Goal: Task Accomplishment & Management: Use online tool/utility

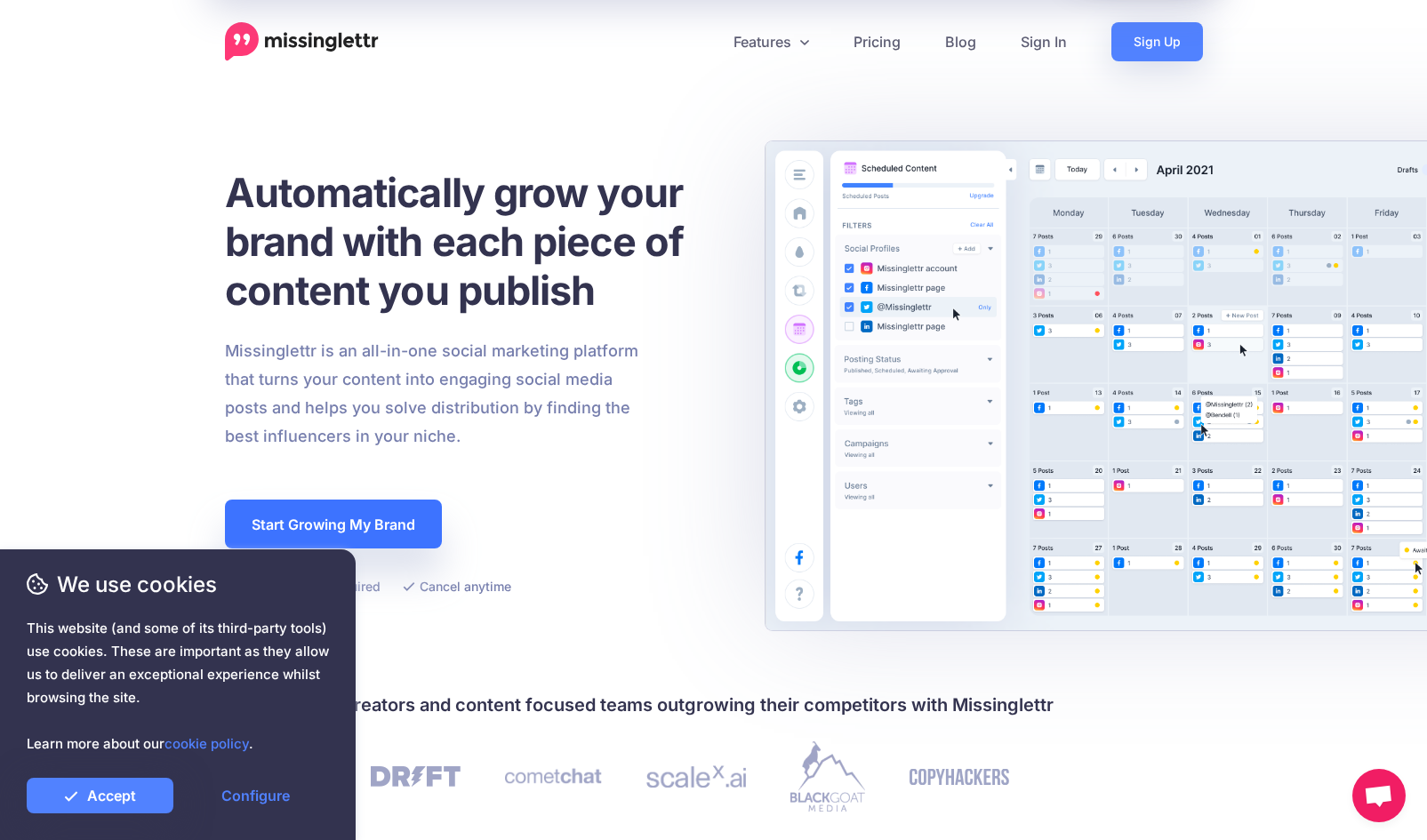
click at [337, 522] on link "Start Growing My Brand" at bounding box center [333, 524] width 217 height 49
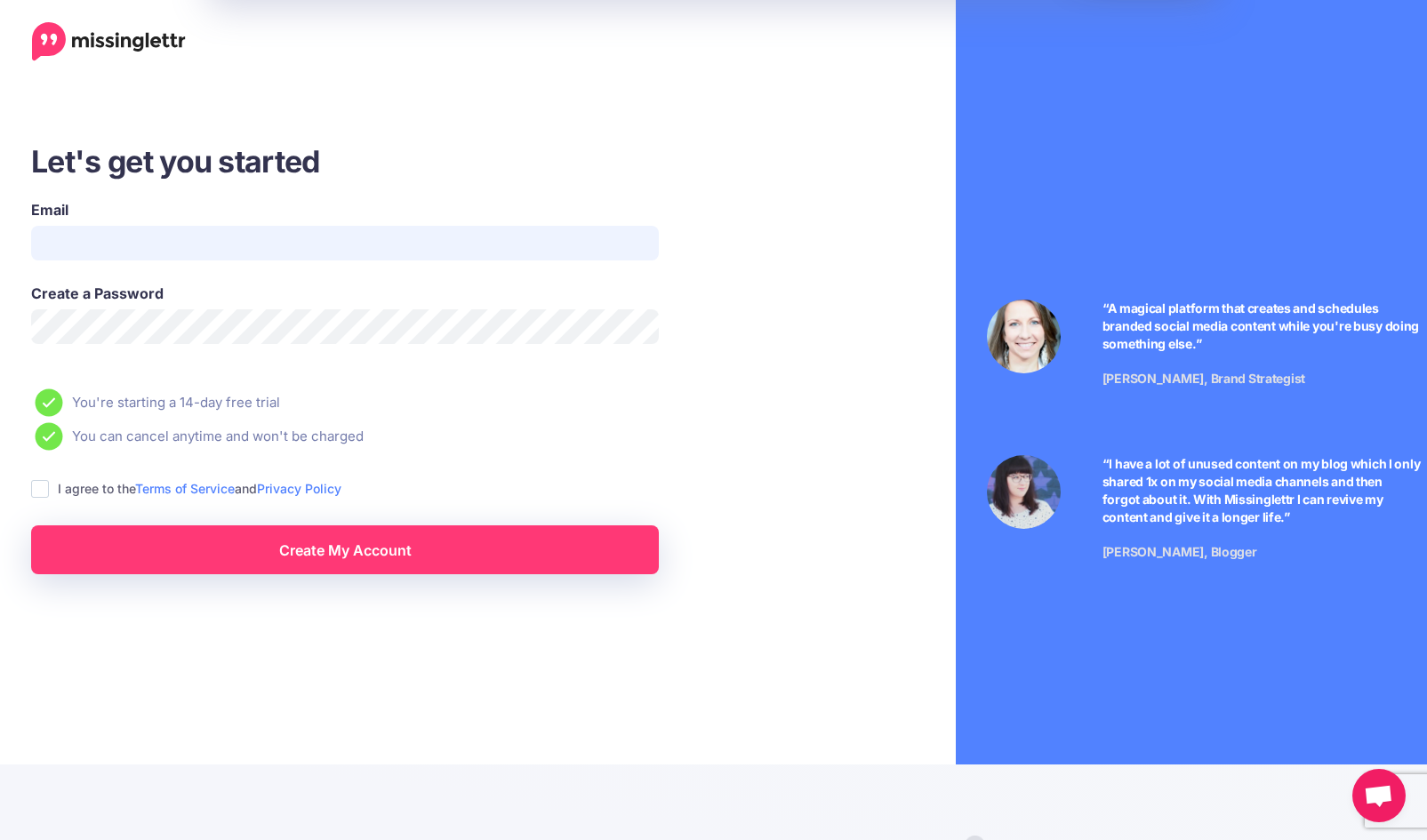
click at [278, 238] on input "Email" at bounding box center [345, 243] width 628 height 35
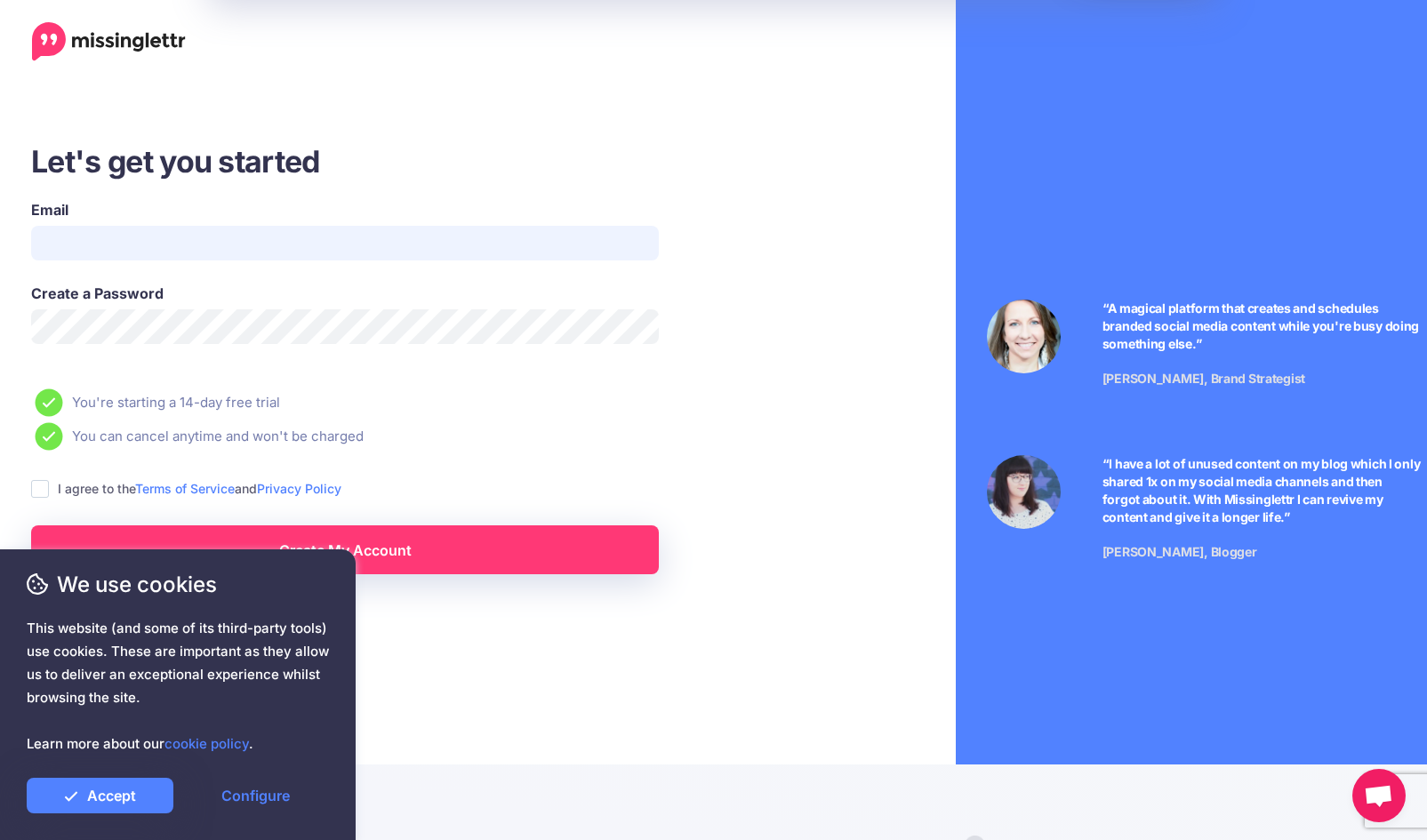
type input "**********"
click at [100, 483] on label "I agree to the Terms of Service and Privacy Policy" at bounding box center [199, 488] width 284 height 20
click at [38, 487] on ins at bounding box center [40, 489] width 18 height 18
click at [150, 793] on link "Accept" at bounding box center [100, 796] width 147 height 36
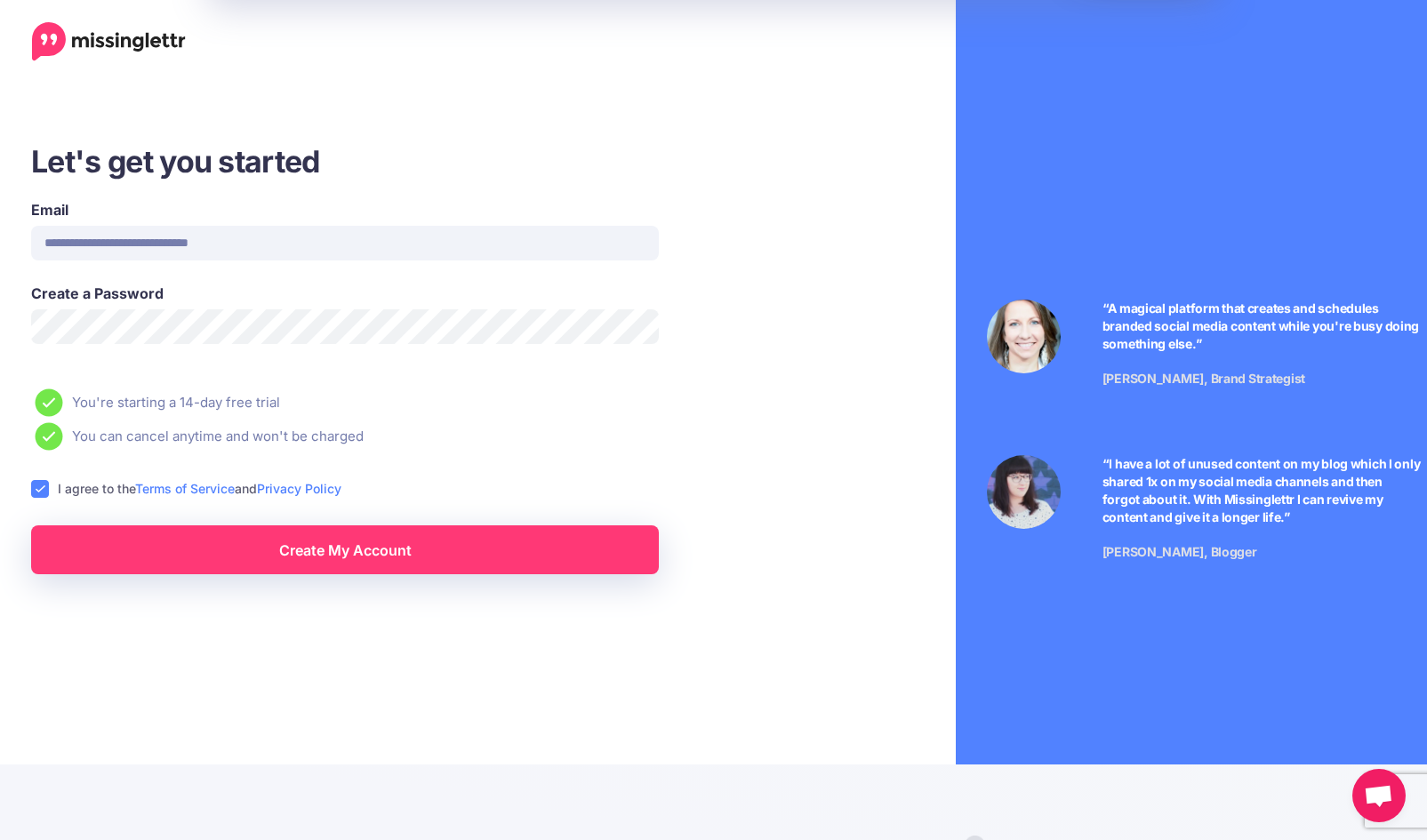
click at [427, 571] on link "Create My Account" at bounding box center [345, 549] width 628 height 49
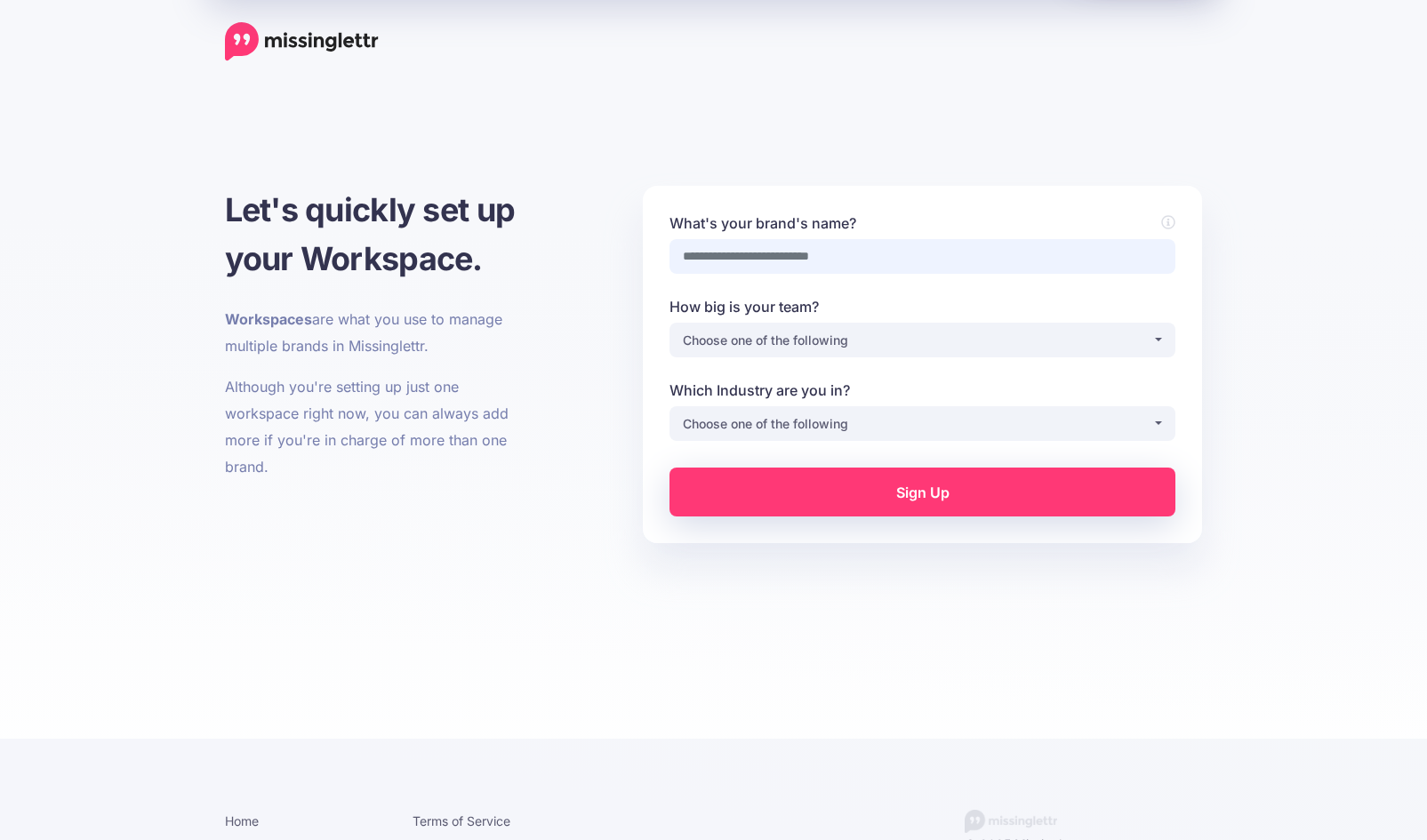
click at [730, 273] on input "What's your brand's name?" at bounding box center [922, 256] width 506 height 35
type input "********"
click at [929, 352] on button "Choose one of the following" at bounding box center [922, 340] width 506 height 35
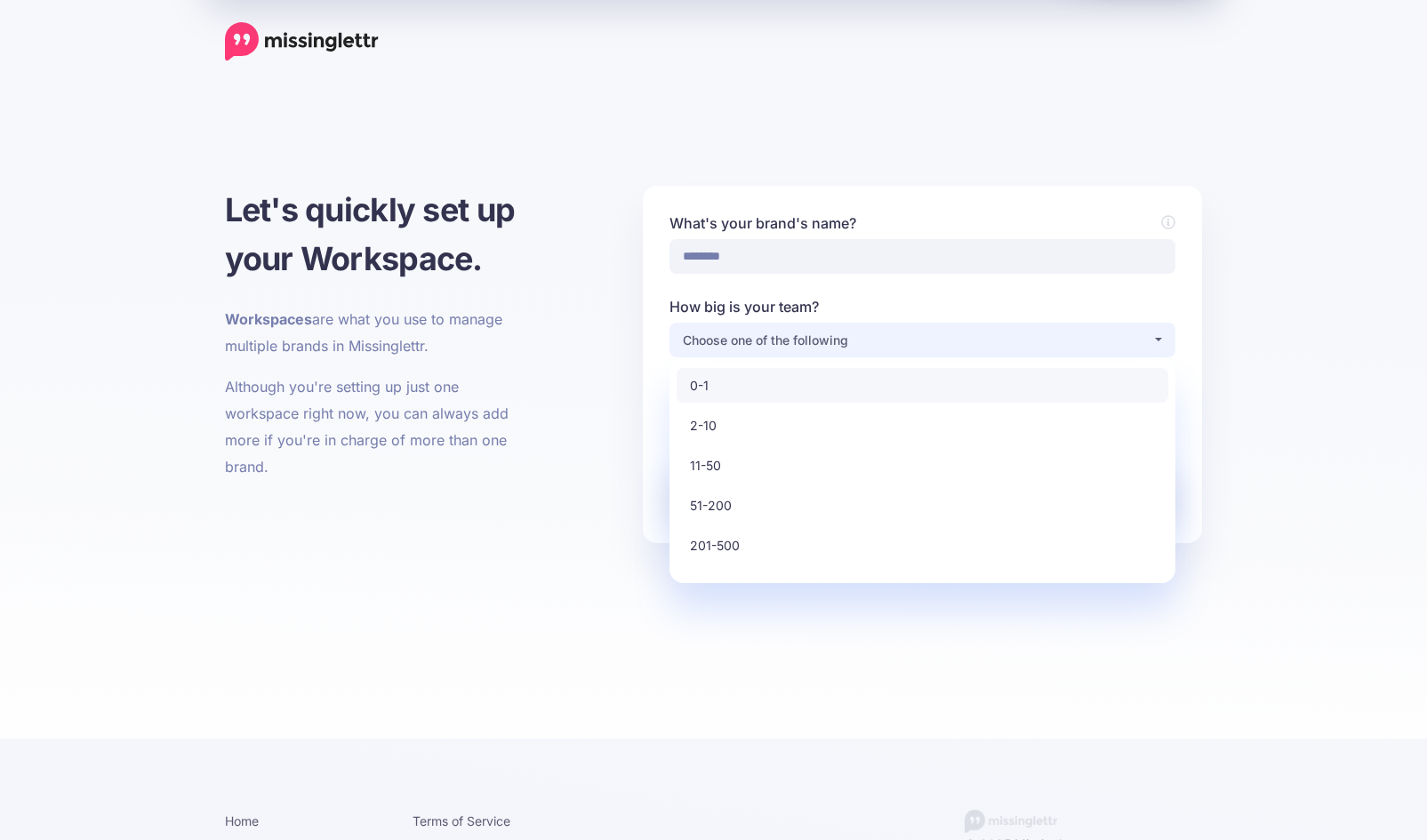
click at [810, 393] on link "0-1" at bounding box center [922, 385] width 492 height 35
select select "*"
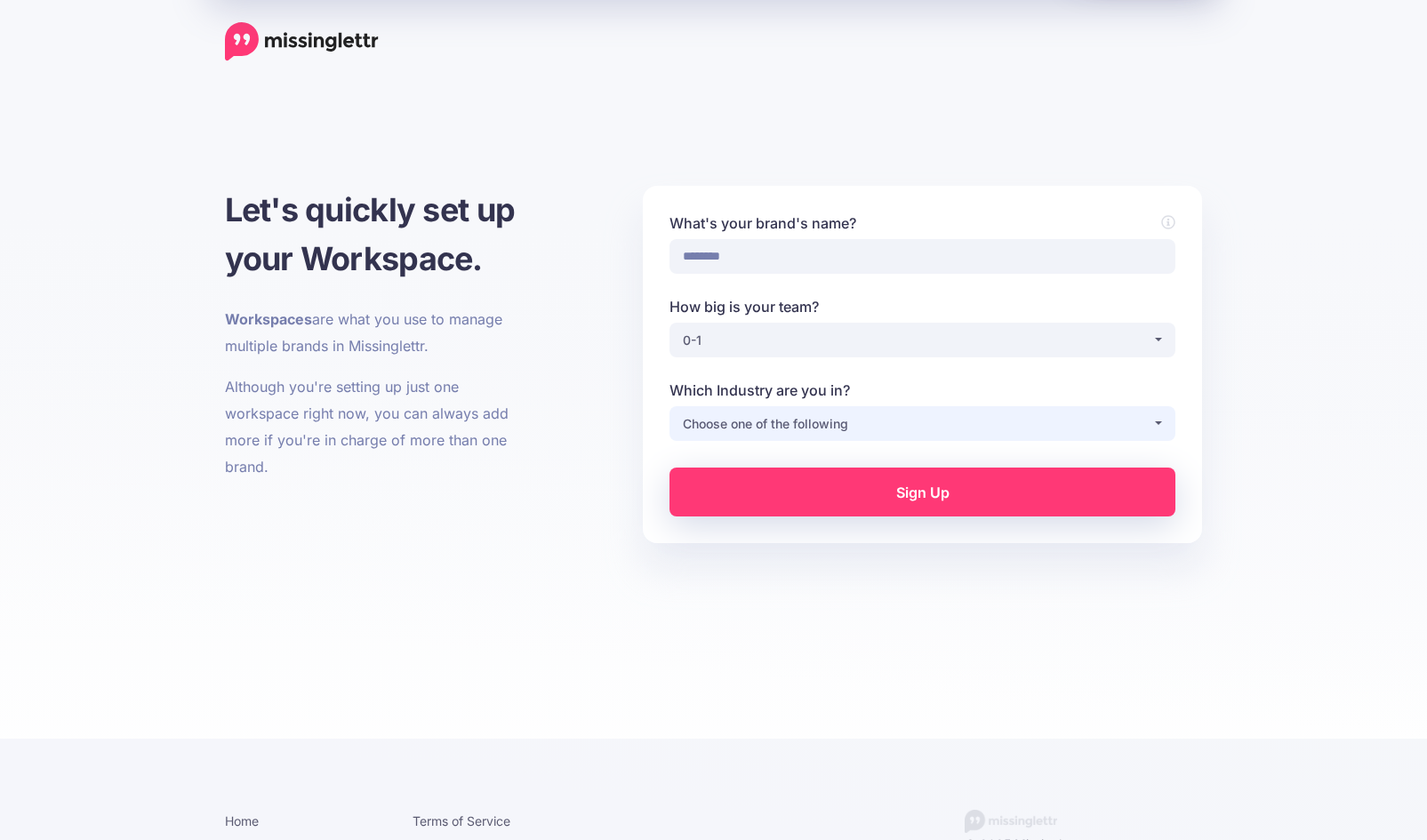
click at [814, 414] on div "Choose one of the following" at bounding box center [918, 424] width 469 height 21
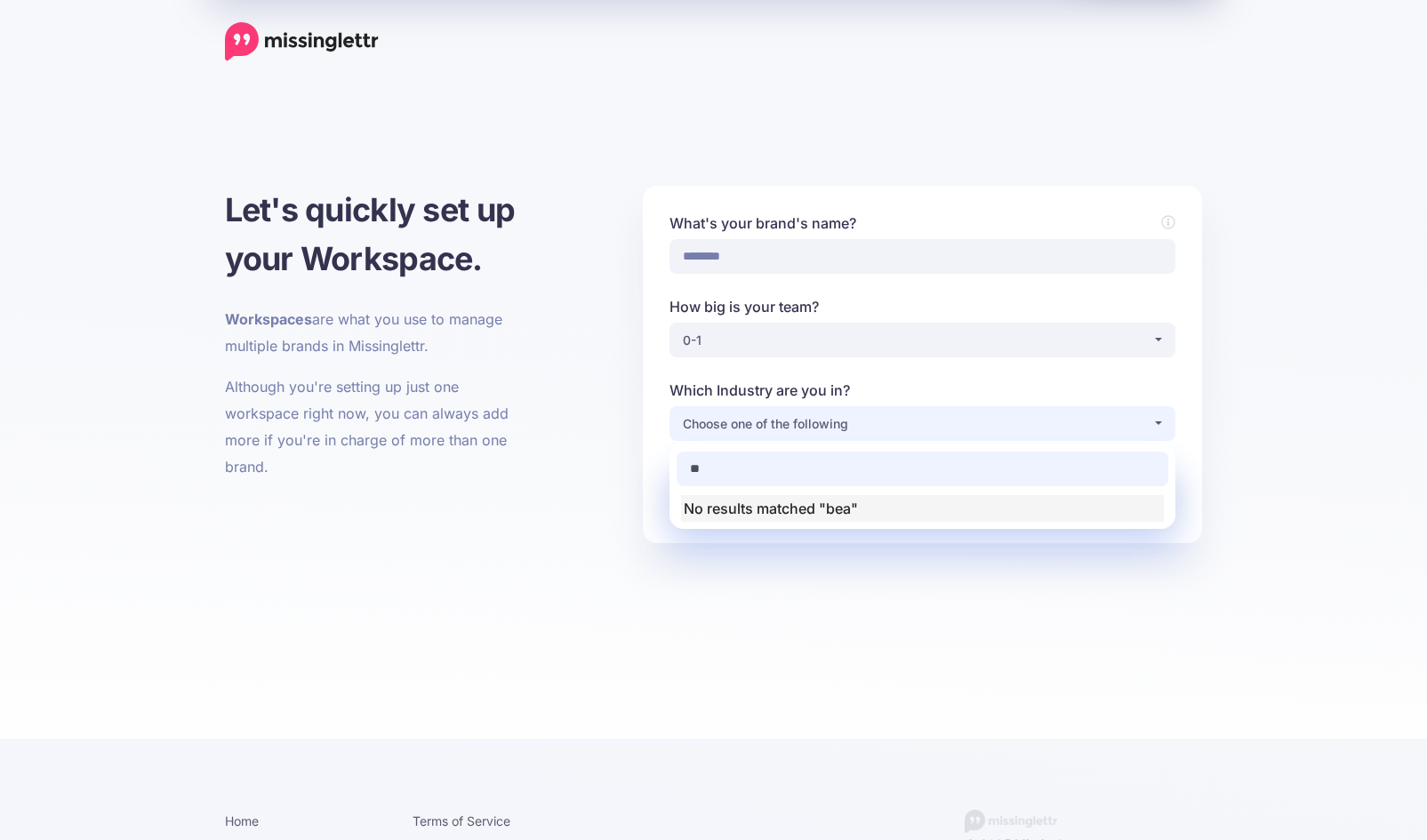
type input "*"
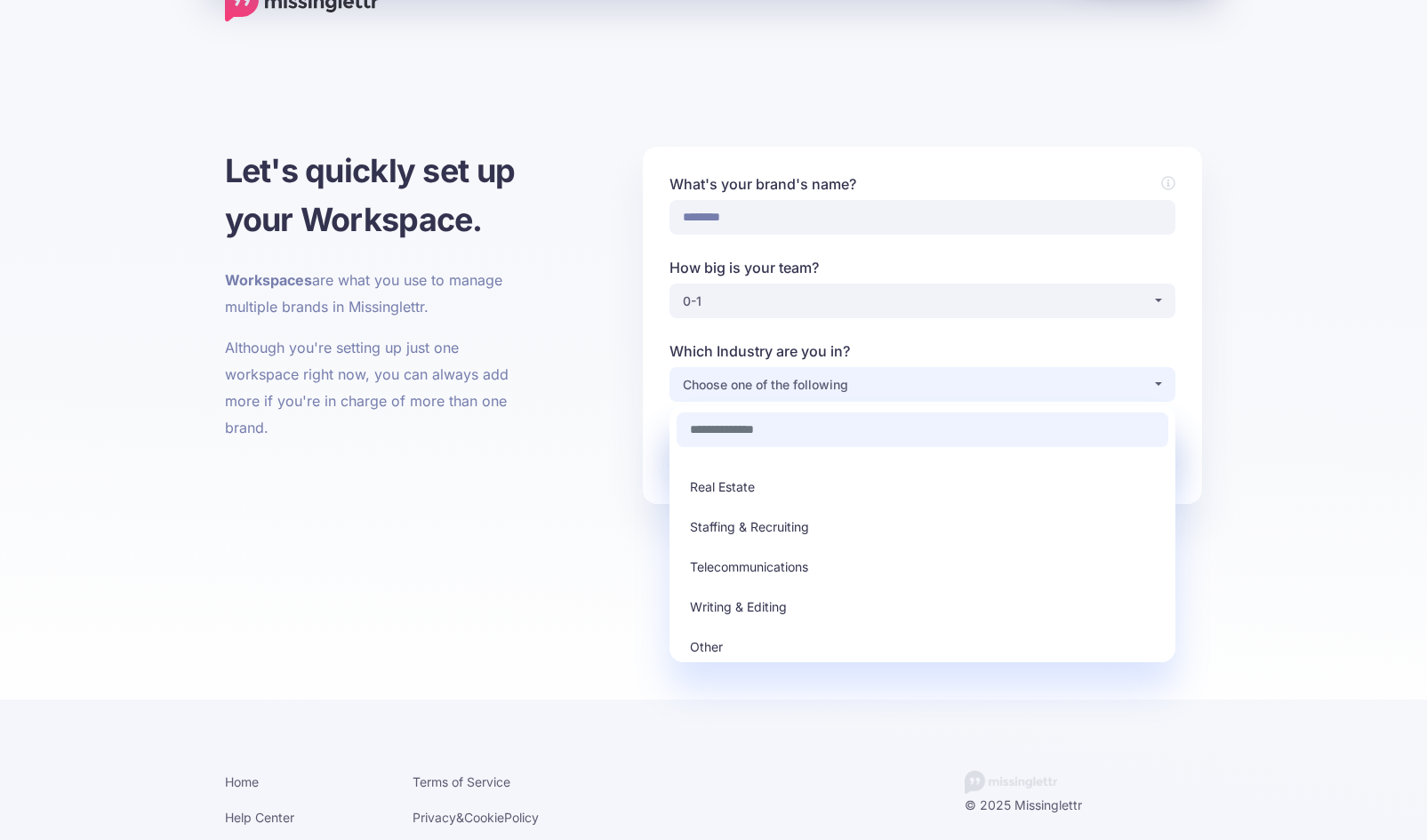
scroll to position [59, 0]
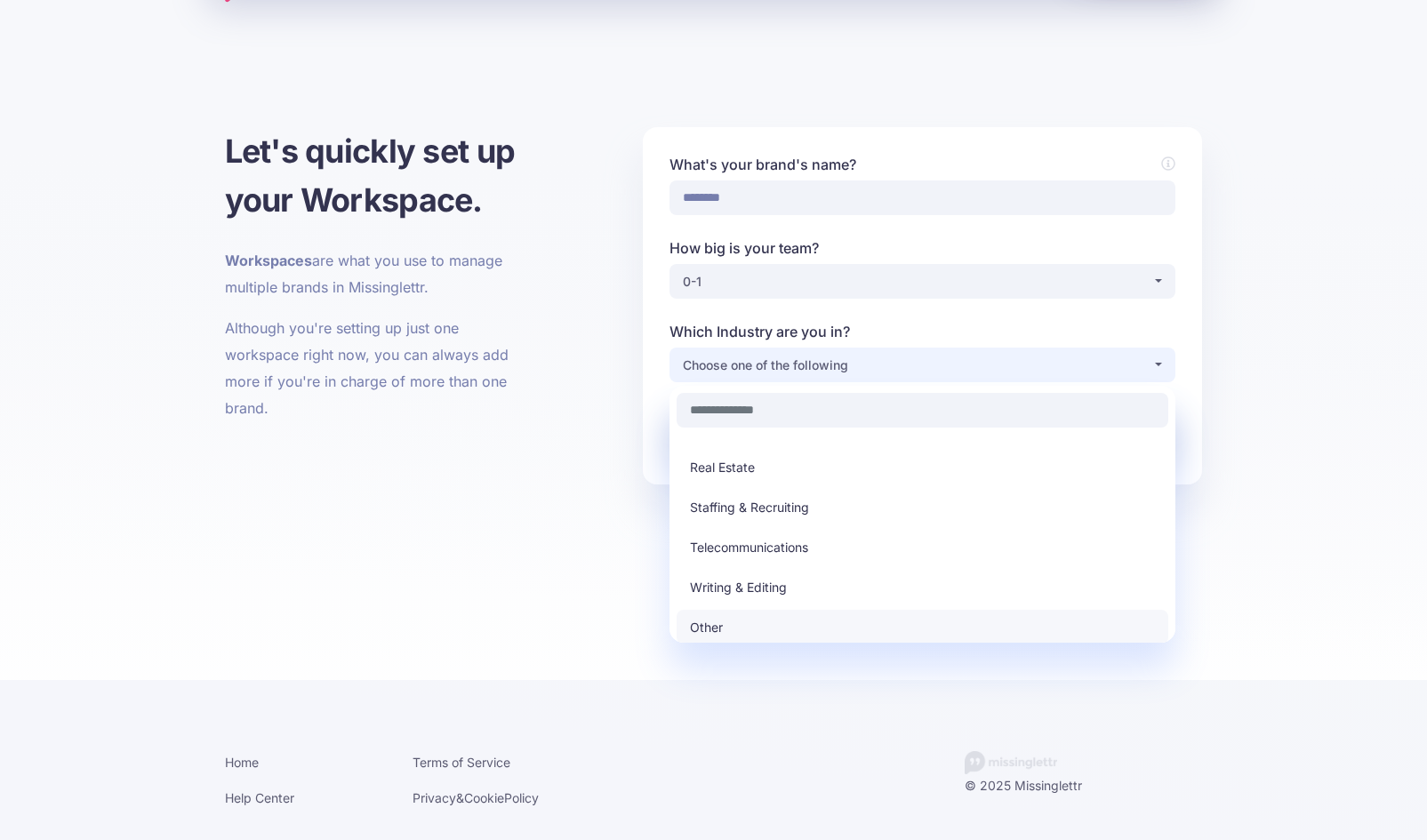
click at [750, 621] on link "Other" at bounding box center [922, 627] width 492 height 35
select select "*****"
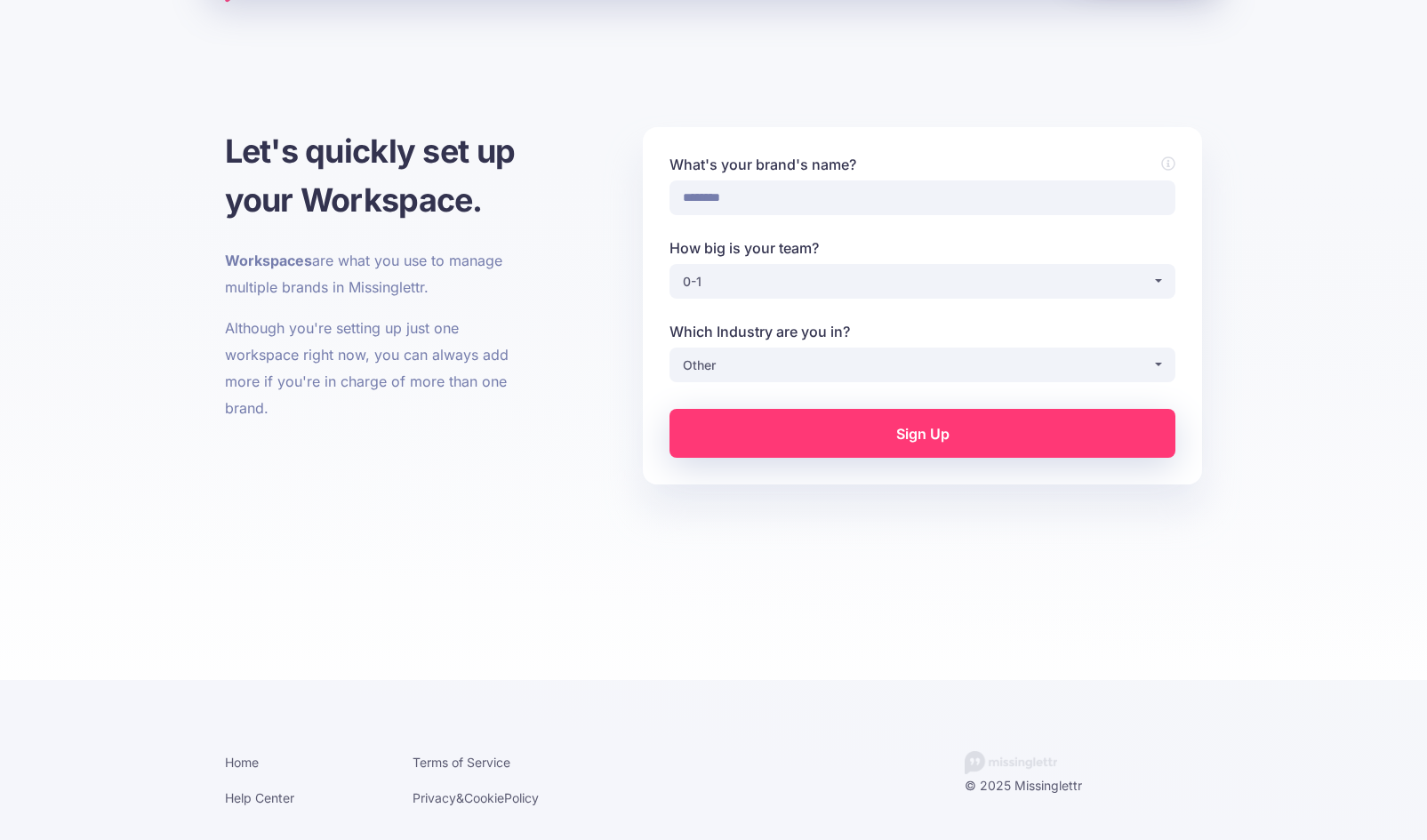
click at [954, 425] on link "Sign Up" at bounding box center [922, 433] width 506 height 49
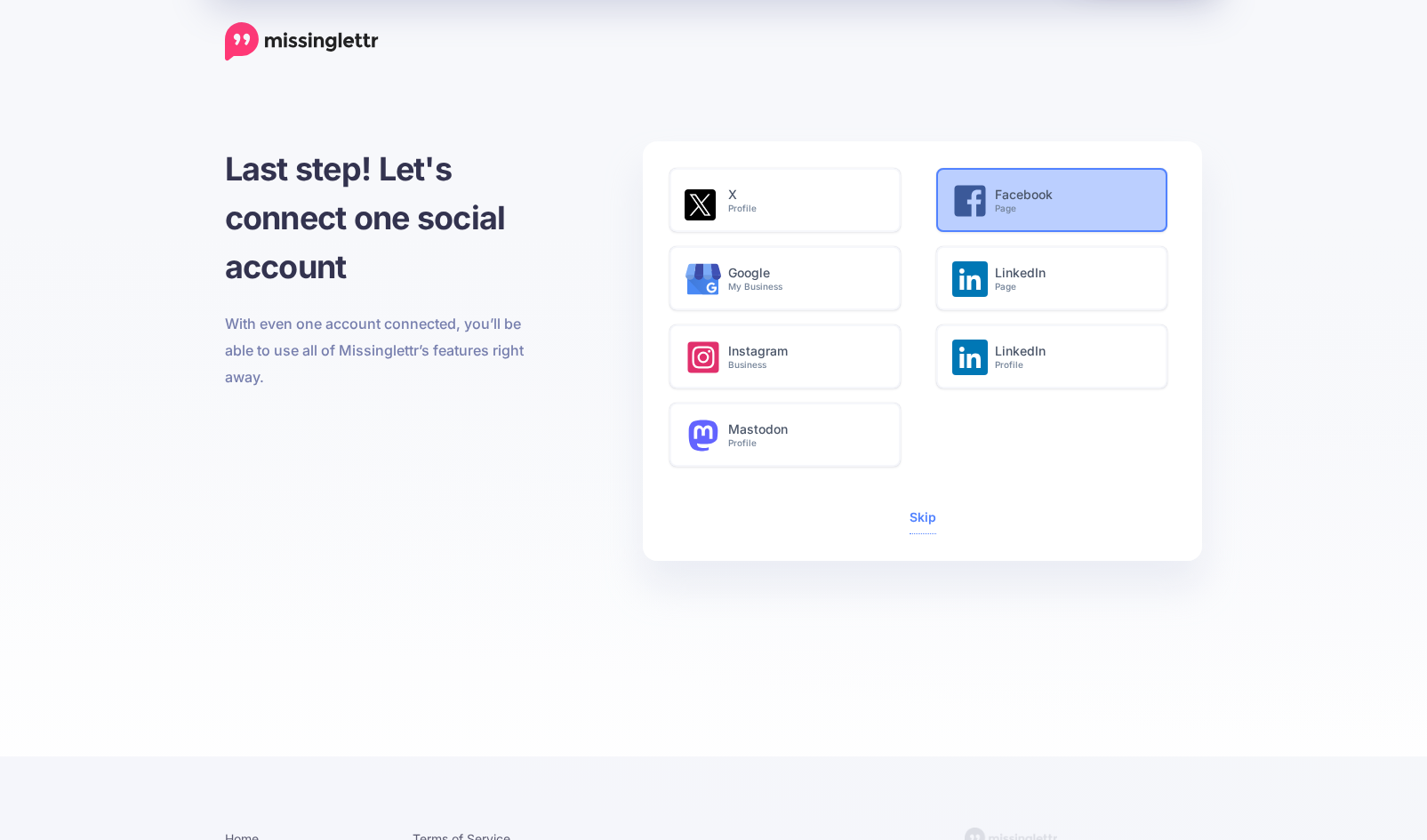
click at [1002, 194] on h6 "Facebook Page" at bounding box center [1071, 201] width 153 height 27
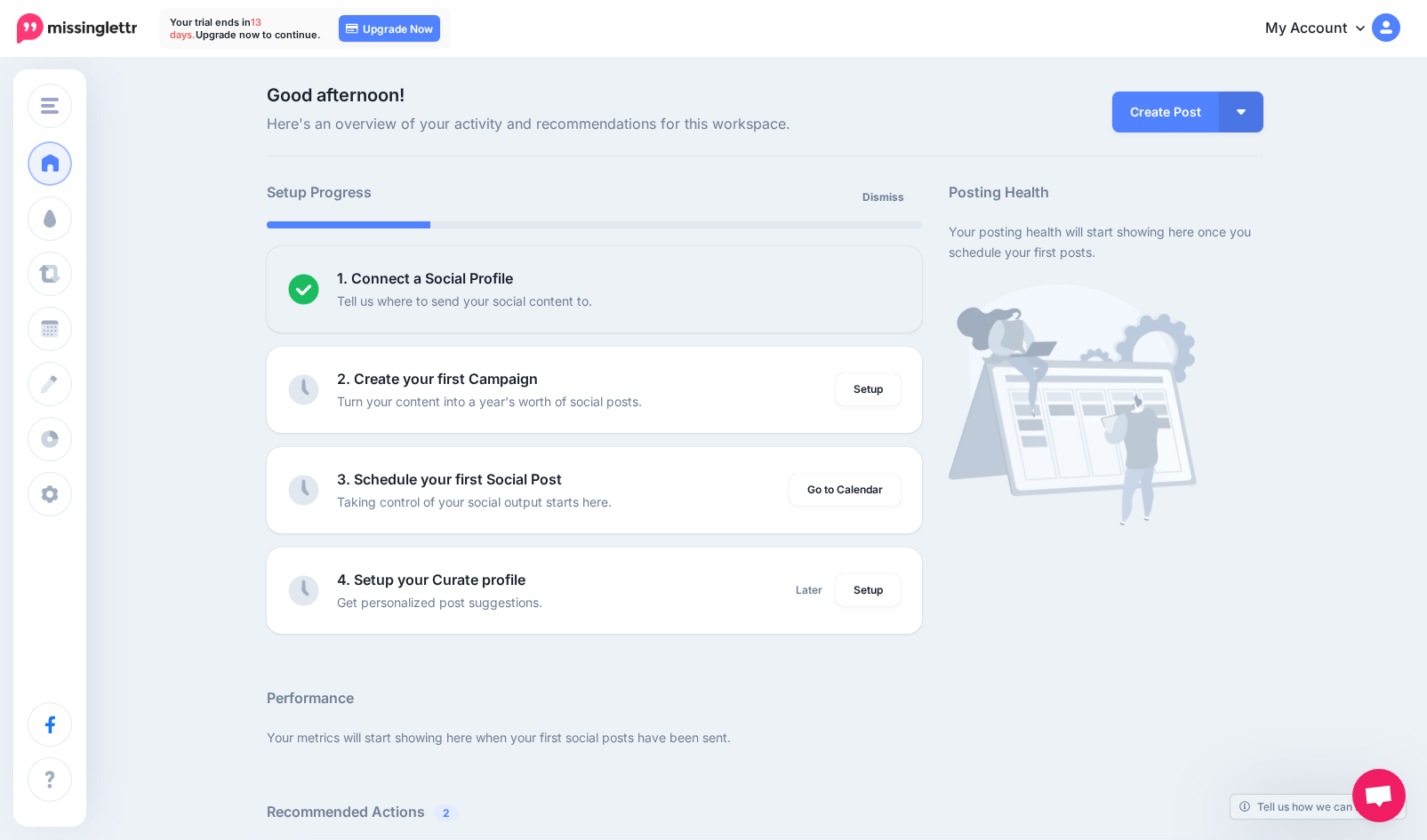
click at [856, 383] on link "Setup" at bounding box center [868, 389] width 65 height 32
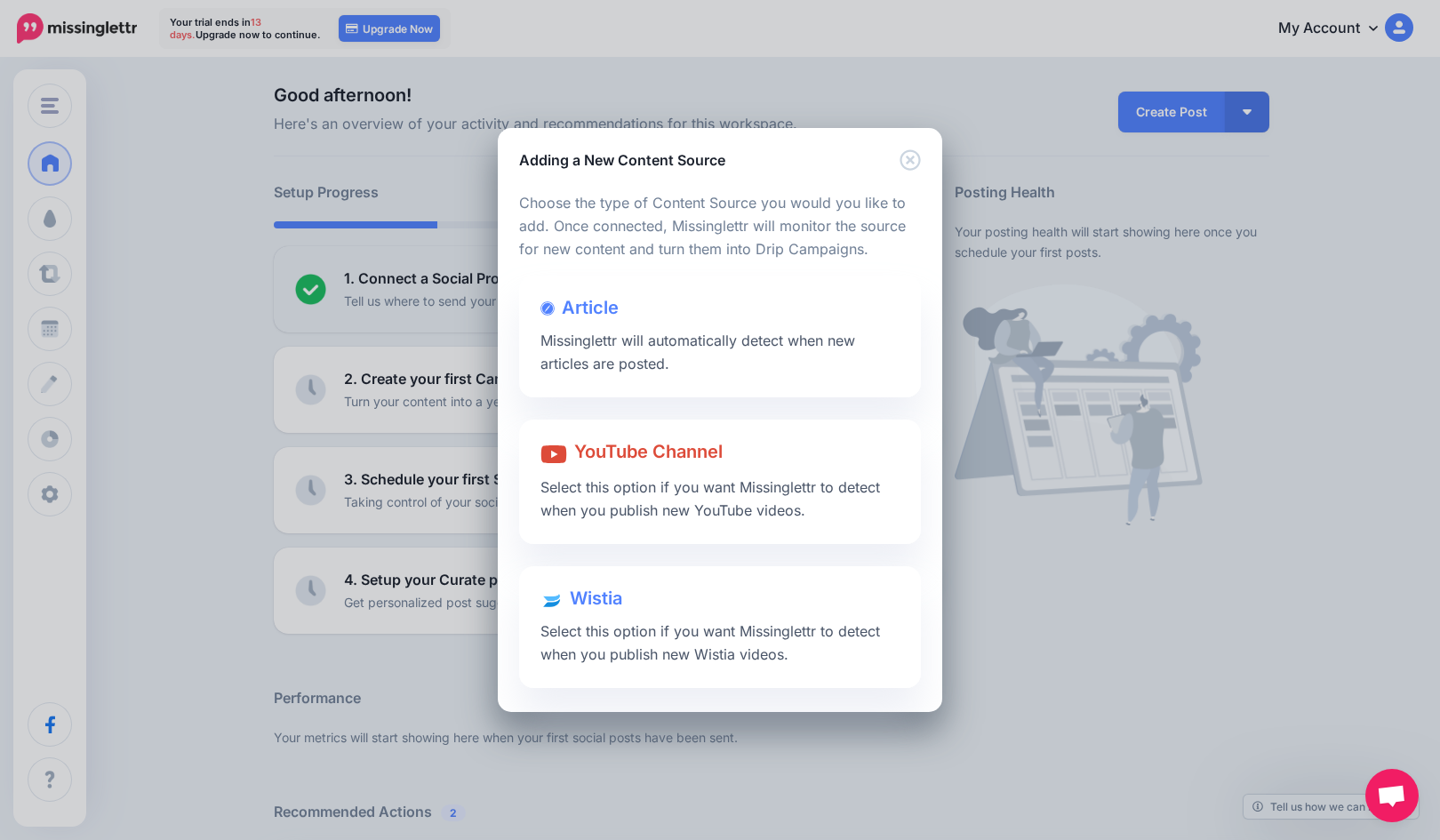
click at [601, 340] on span "Missinglettr will automatically detect when new articles are posted." at bounding box center [698, 352] width 315 height 41
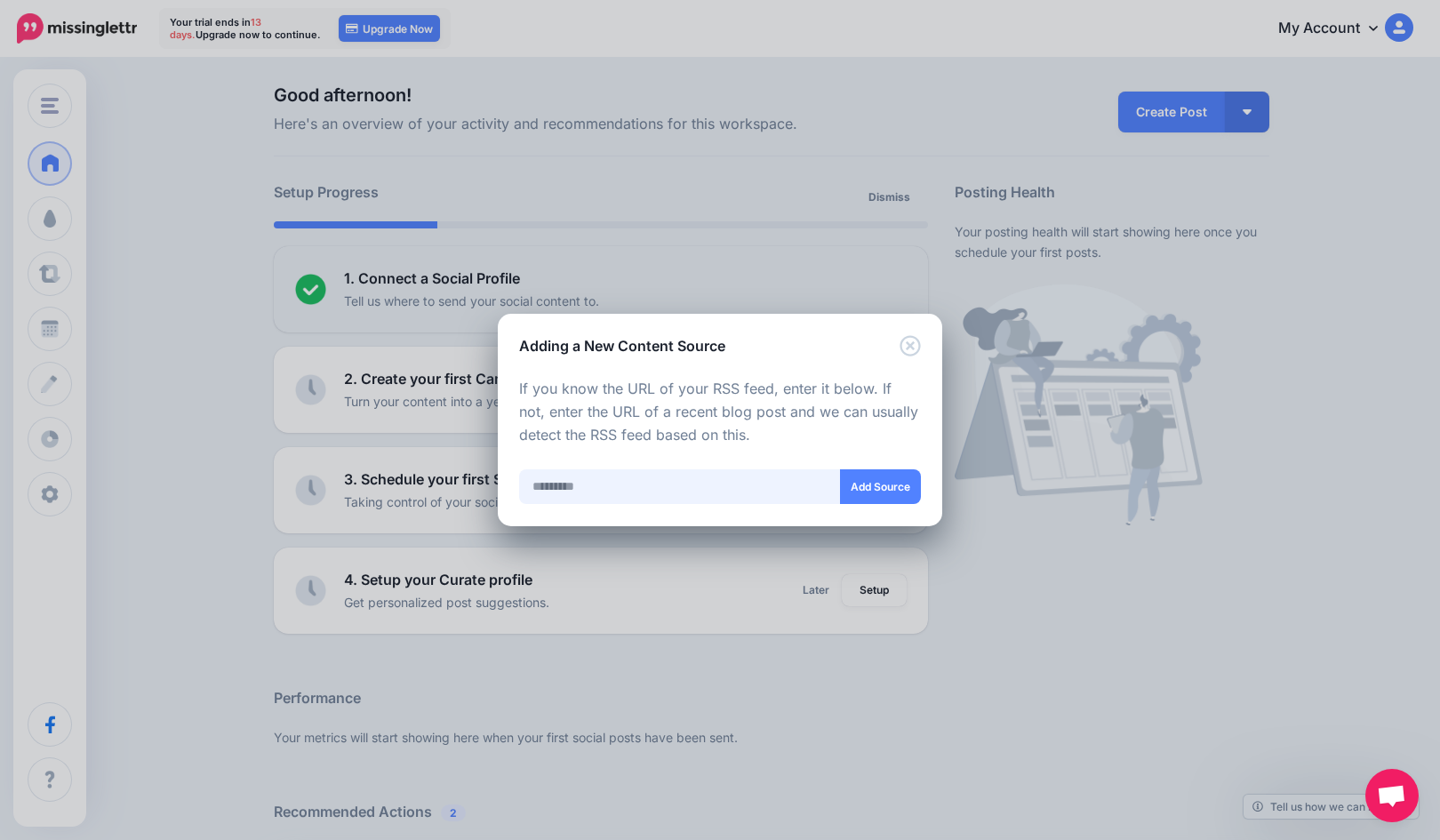
click at [674, 494] on input "text" at bounding box center [680, 486] width 322 height 35
paste input "**********"
click at [871, 496] on button "Add Source" at bounding box center [879, 486] width 81 height 35
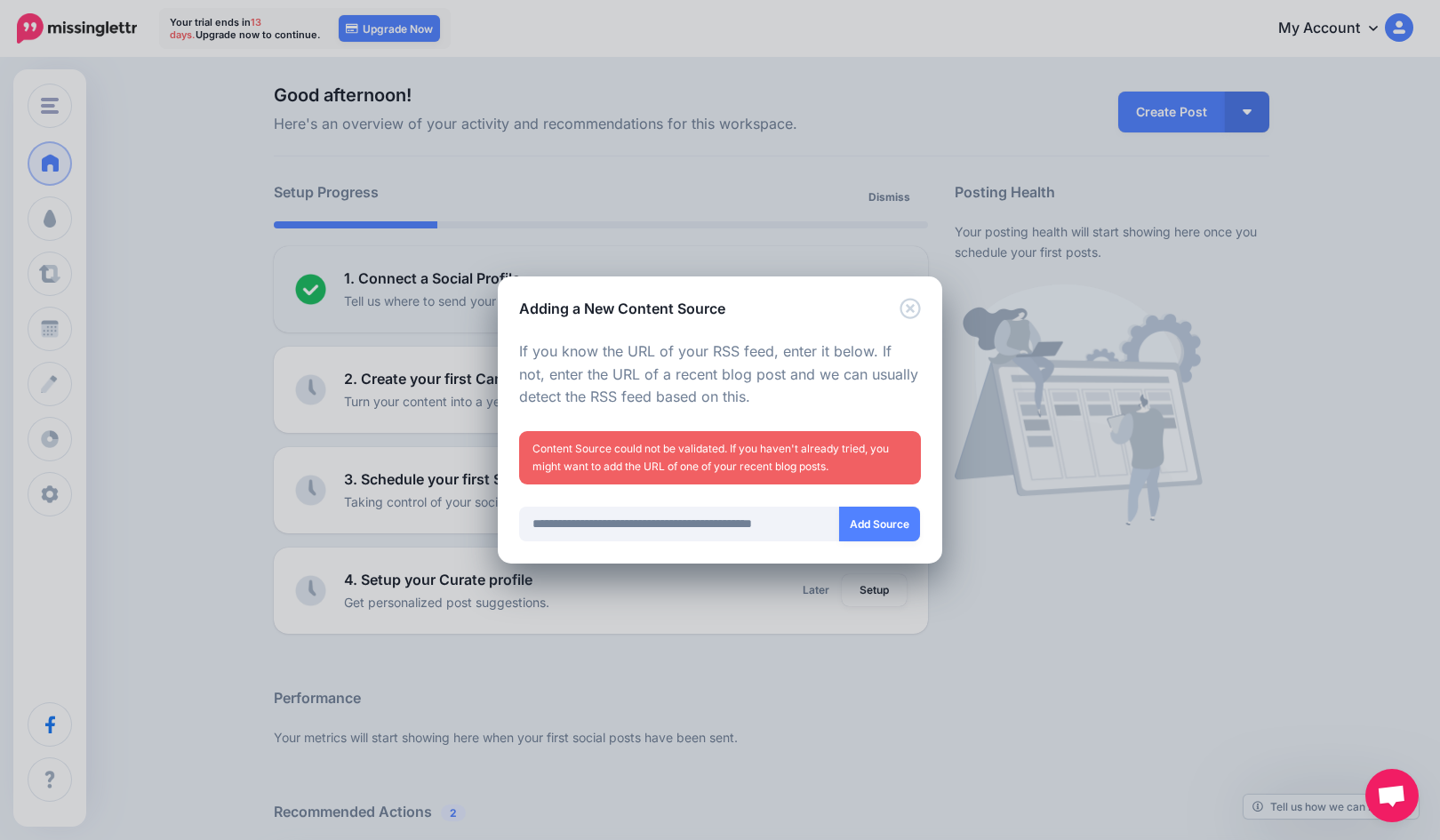
click at [884, 536] on button "Add Source" at bounding box center [879, 524] width 81 height 35
click at [651, 531] on input "**********" at bounding box center [679, 524] width 321 height 35
paste input "text"
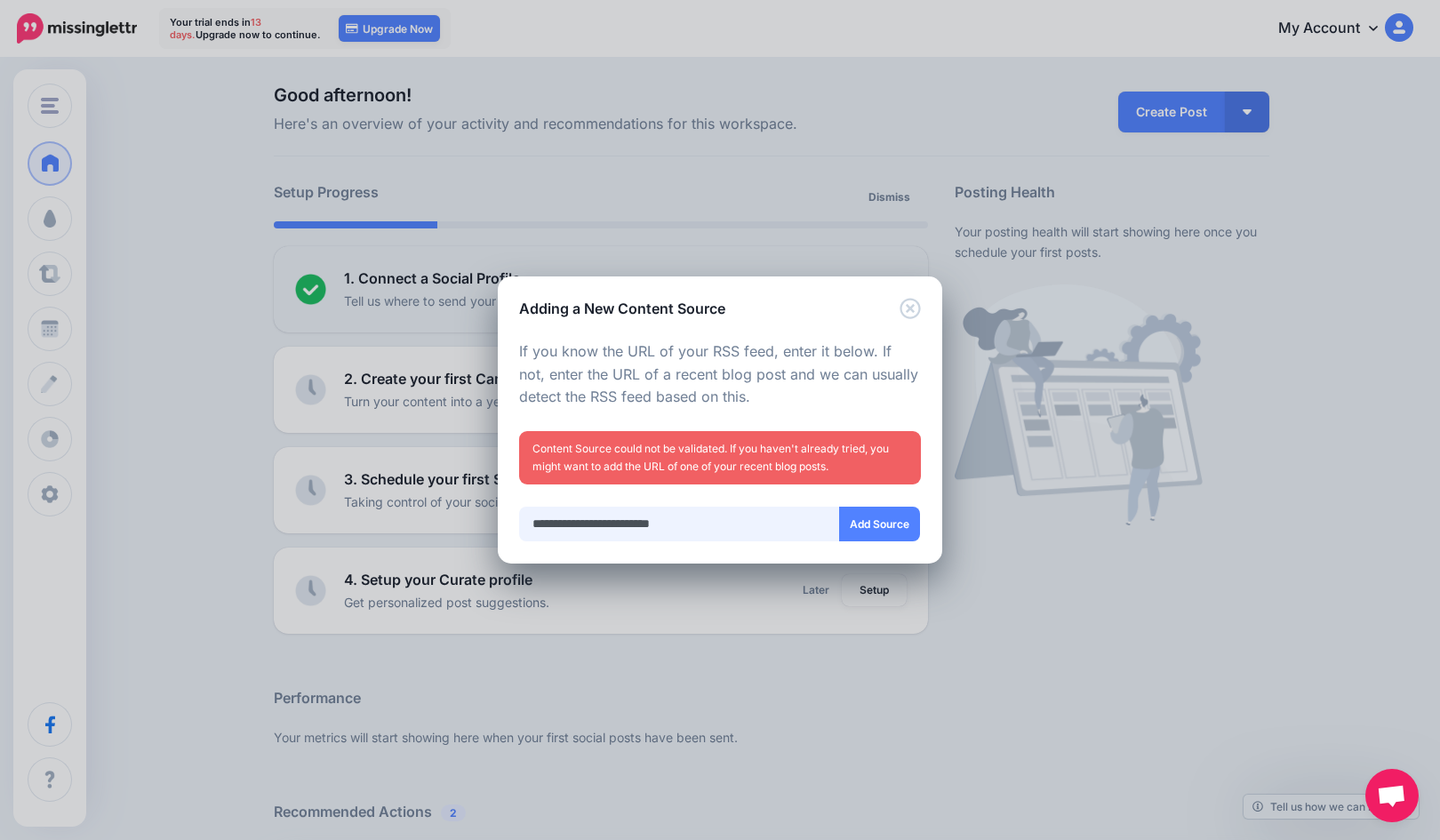
type input "**********"
click at [849, 522] on button "Add Source" at bounding box center [879, 524] width 81 height 35
click at [913, 305] on icon "Close" at bounding box center [909, 308] width 20 height 20
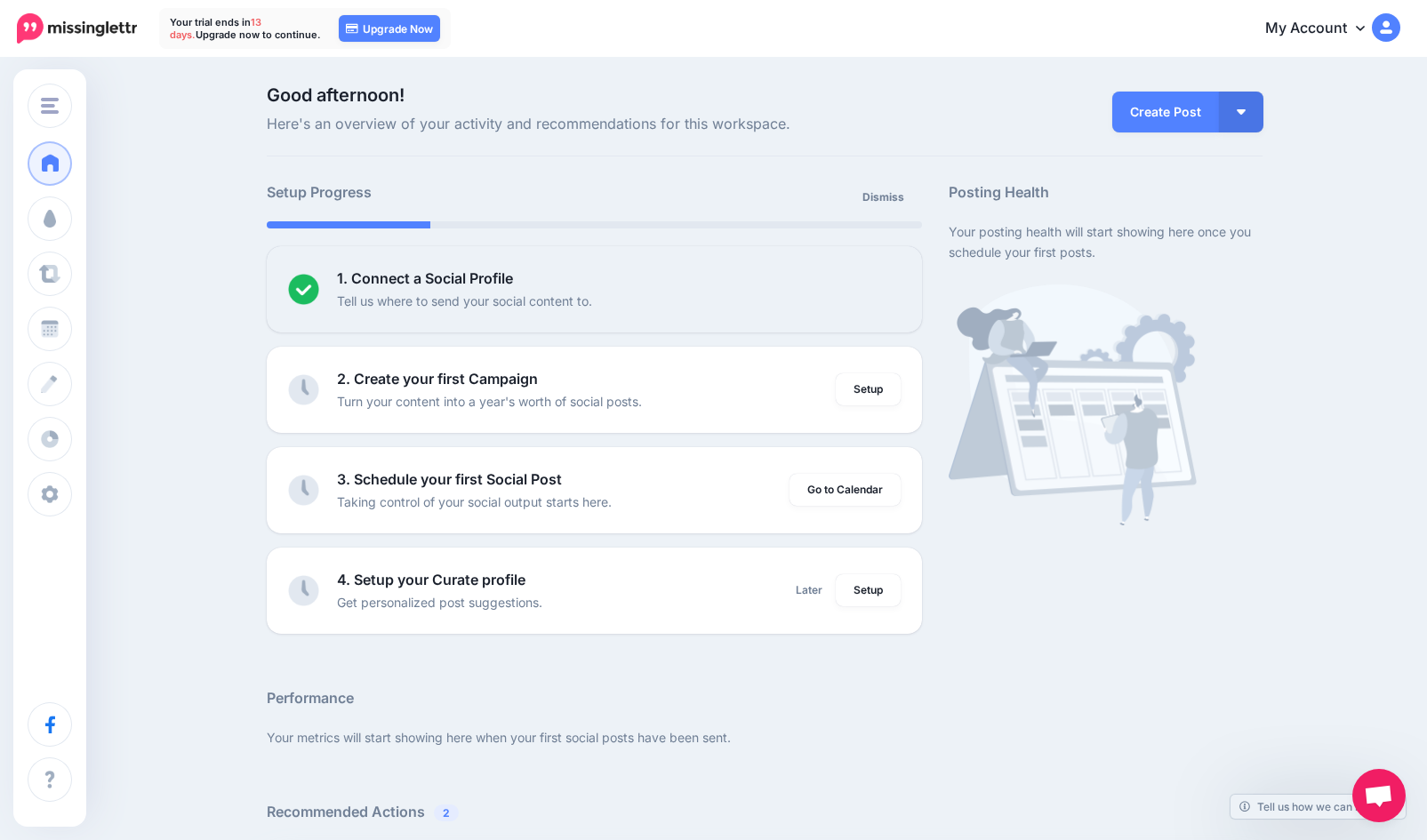
click at [875, 388] on link "Setup" at bounding box center [868, 389] width 65 height 32
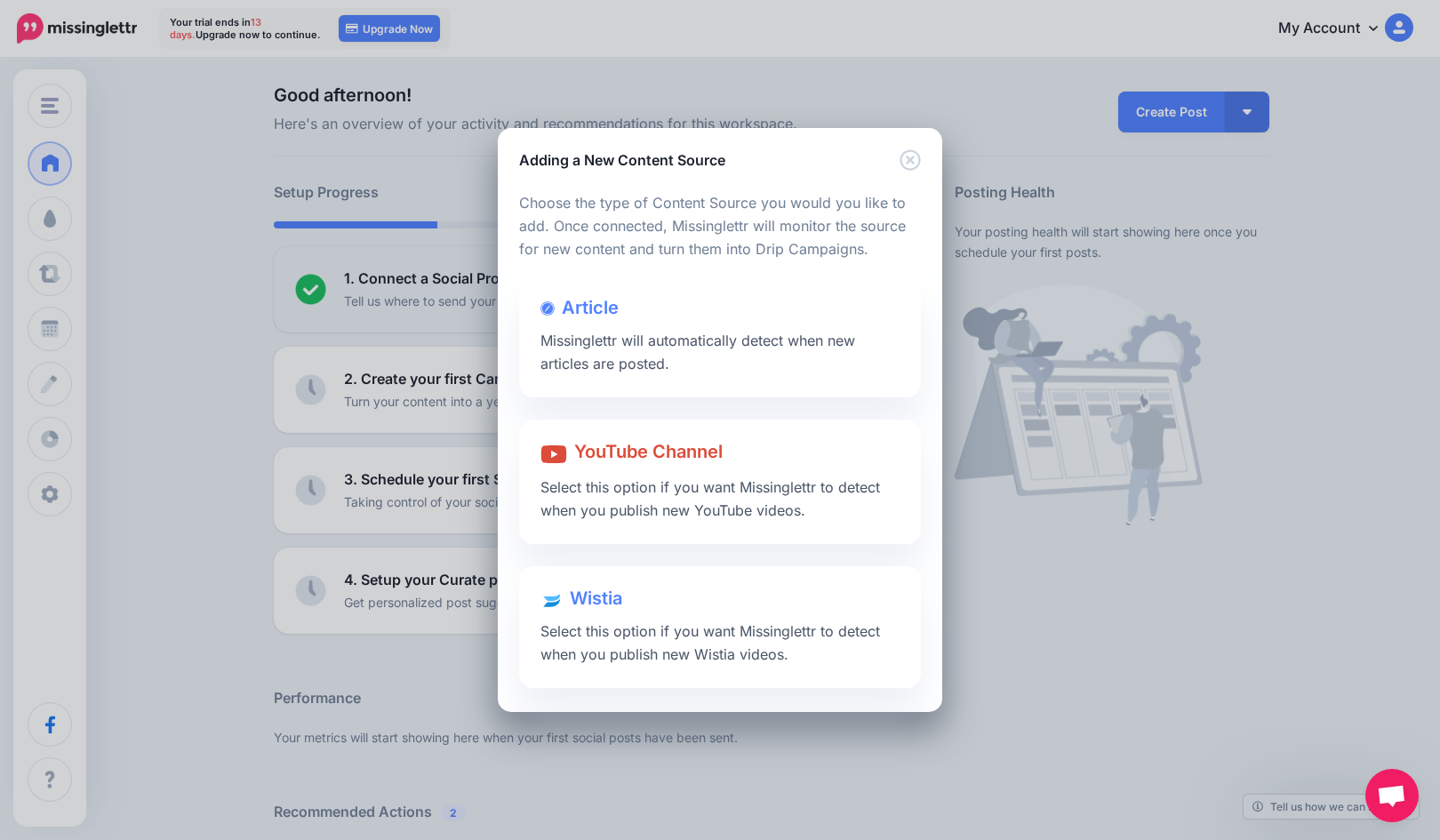
click at [924, 164] on div "Adding a New Content Source" at bounding box center [720, 149] width 444 height 43
click at [901, 156] on icon "Close" at bounding box center [909, 160] width 20 height 20
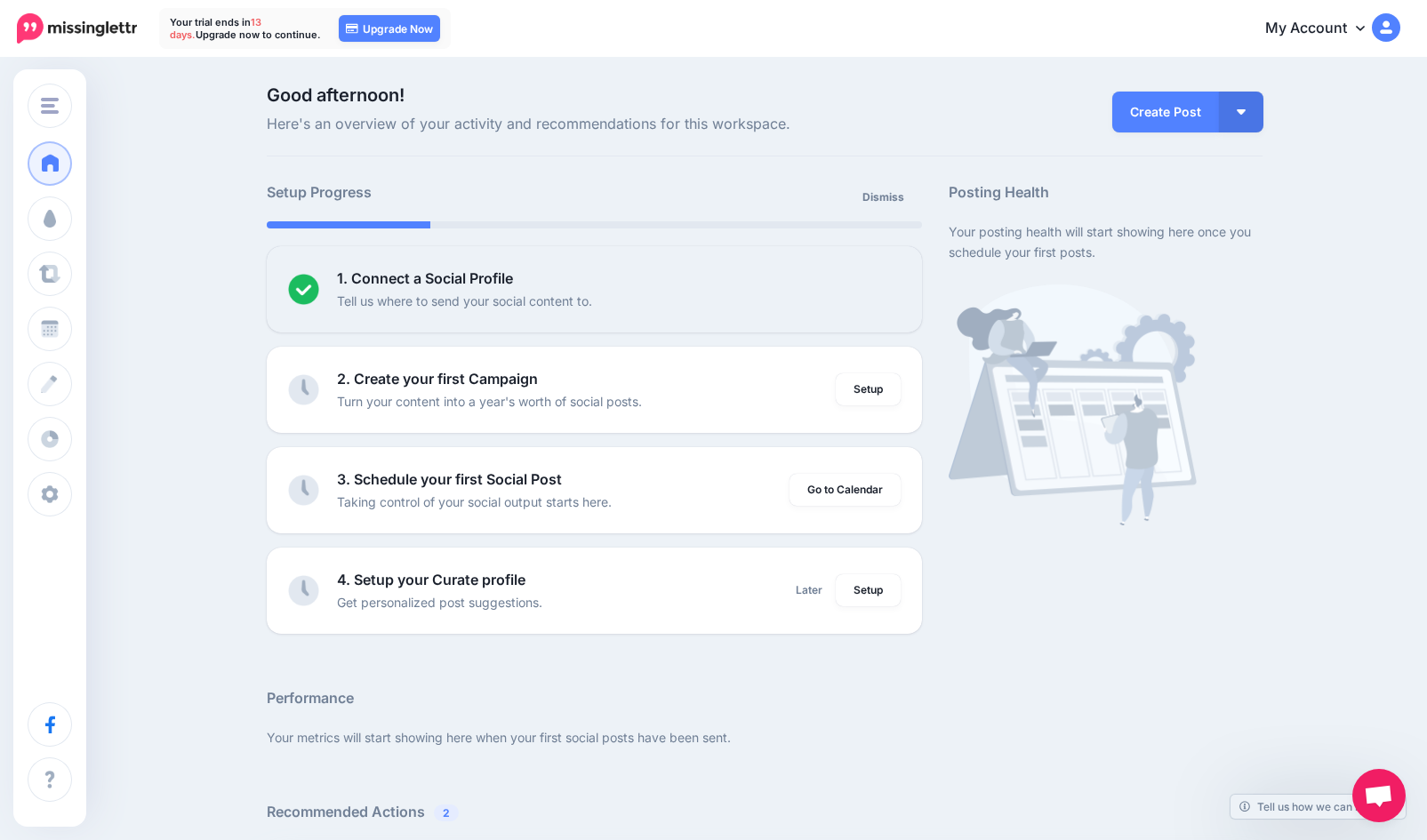
click at [1187, 109] on link "Create Post" at bounding box center [1166, 112] width 107 height 41
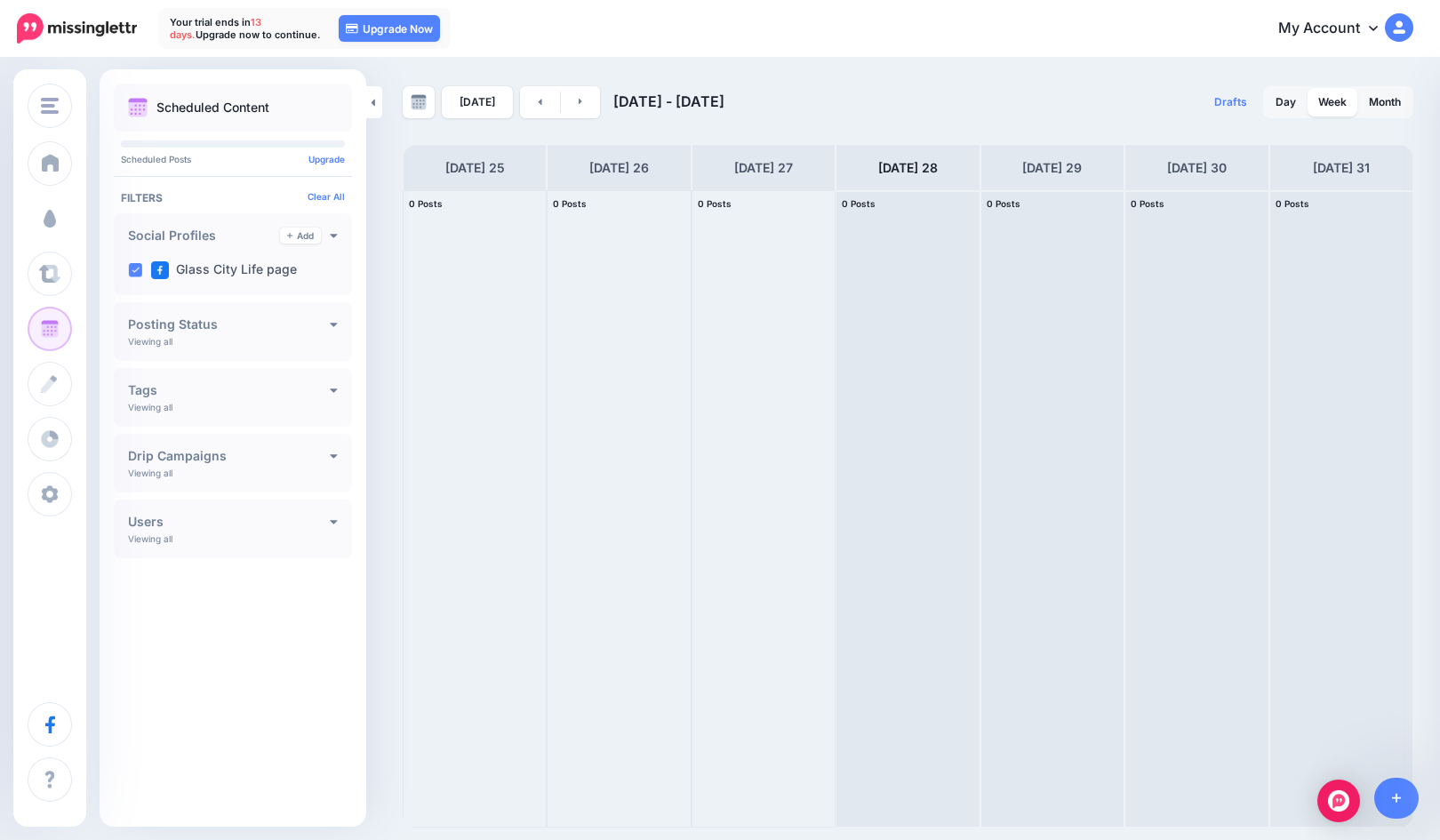
click at [76, 220] on span "Campaigns" at bounding box center [105, 218] width 69 height 15
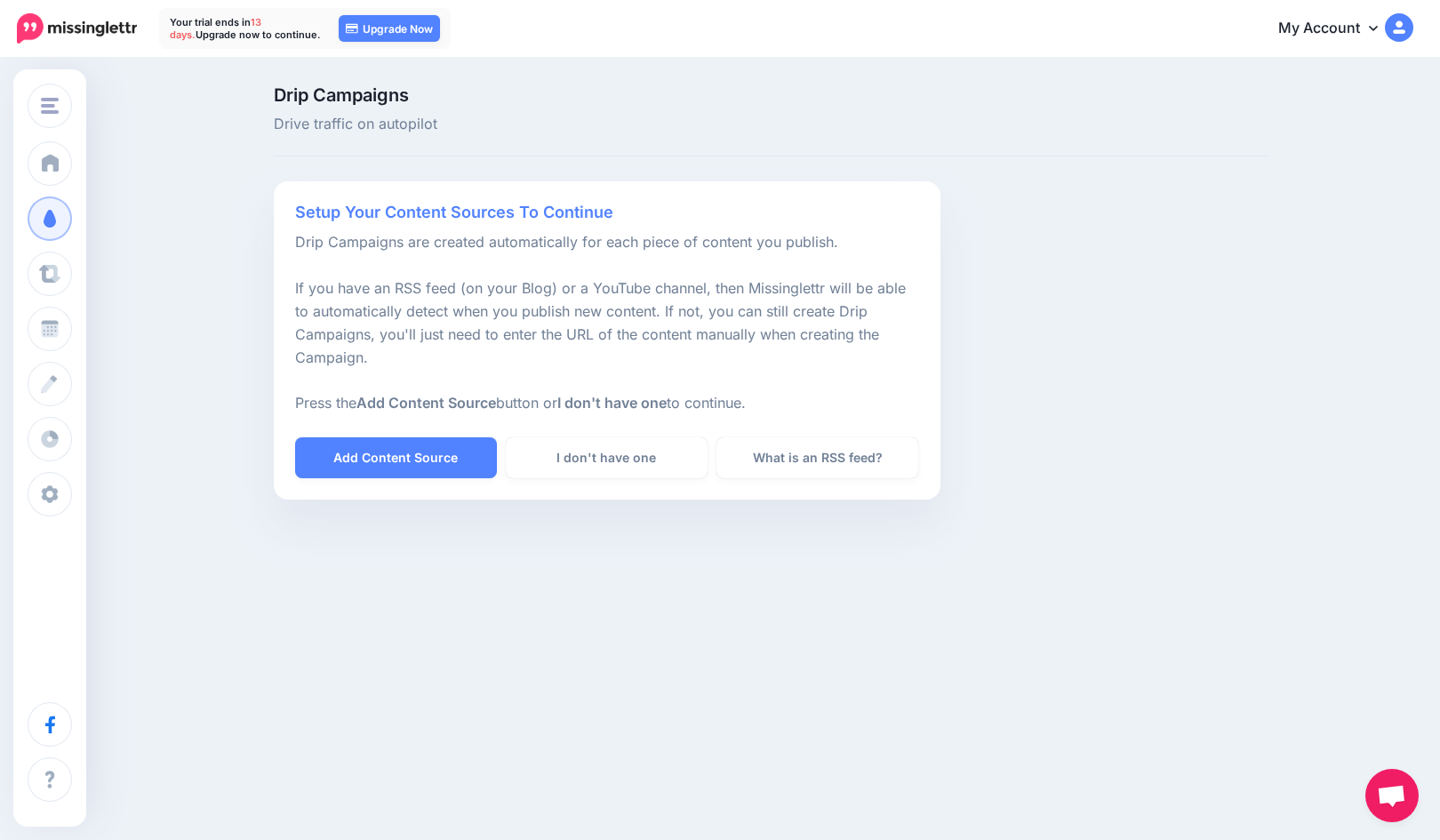
click at [425, 460] on link "Add Content Source" at bounding box center [396, 458] width 202 height 41
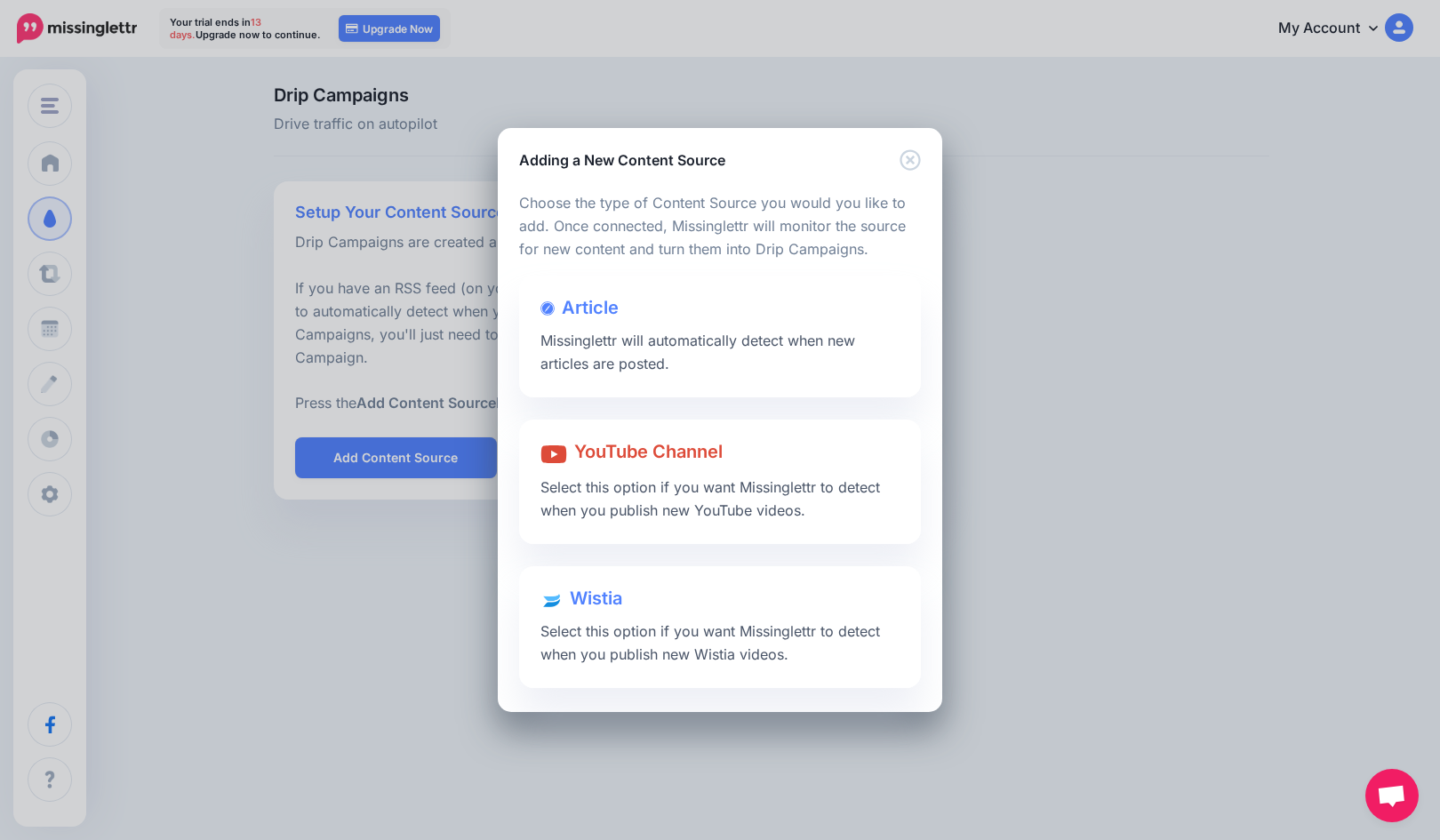
click at [672, 372] on div "Article Missinglettr will automatically detect when new articles are posted." at bounding box center [720, 336] width 402 height 122
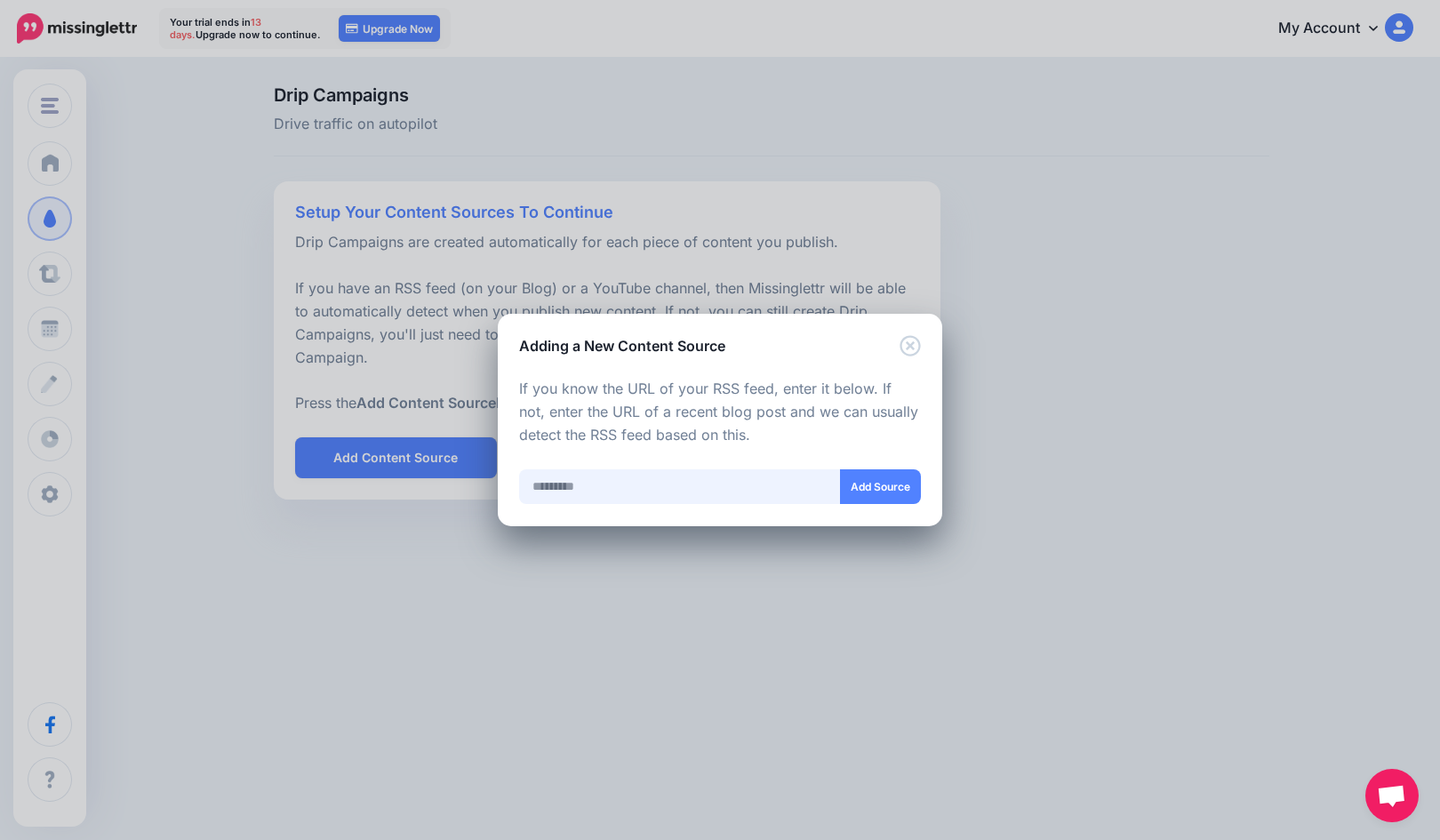
click at [692, 484] on input "text" at bounding box center [680, 486] width 322 height 35
paste input "**********"
type input "**********"
click at [866, 487] on button "Add Source" at bounding box center [880, 486] width 81 height 35
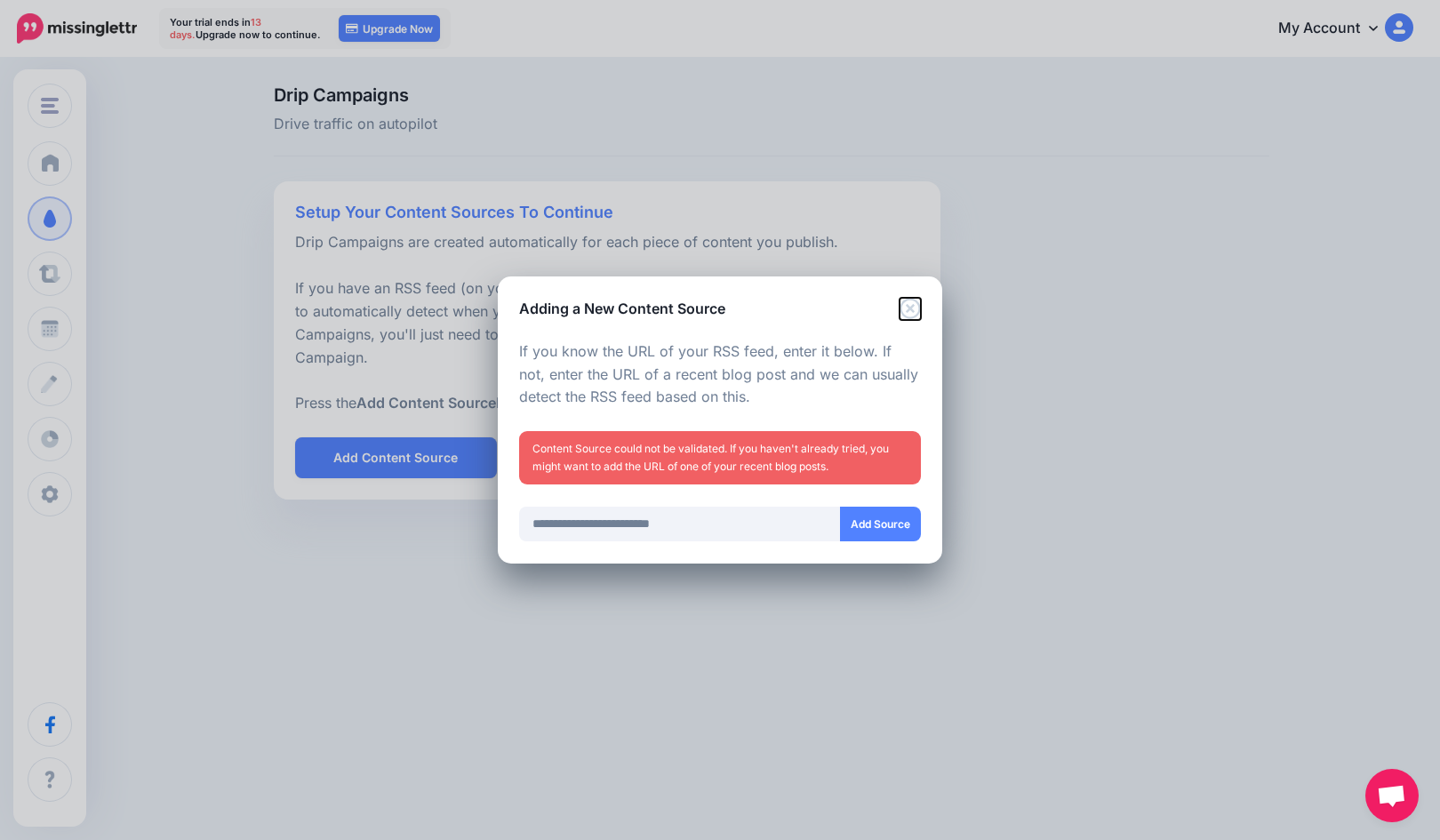
click at [915, 311] on icon "Close" at bounding box center [910, 308] width 21 height 21
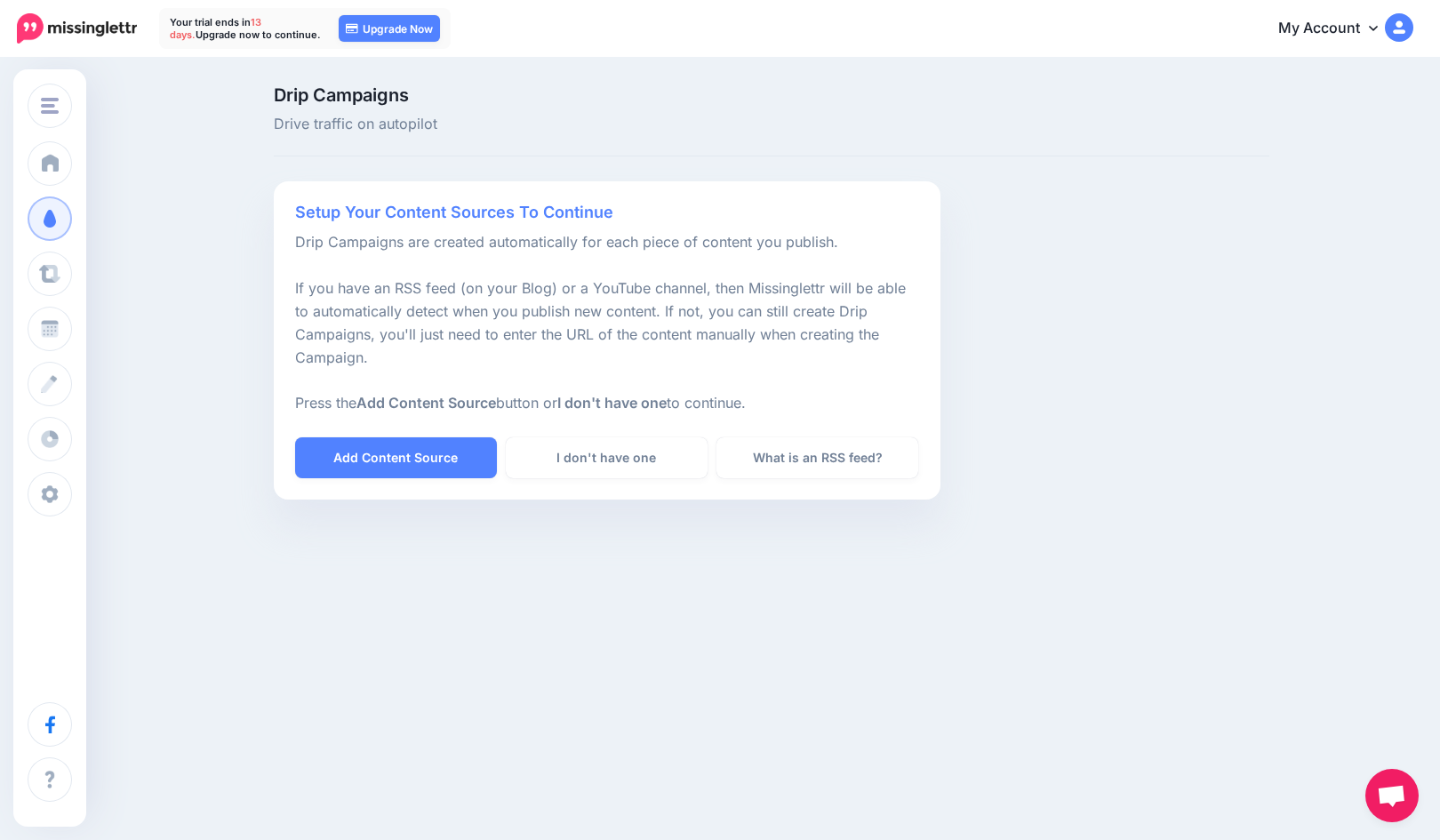
click at [572, 458] on link "I don't have one" at bounding box center [606, 458] width 202 height 41
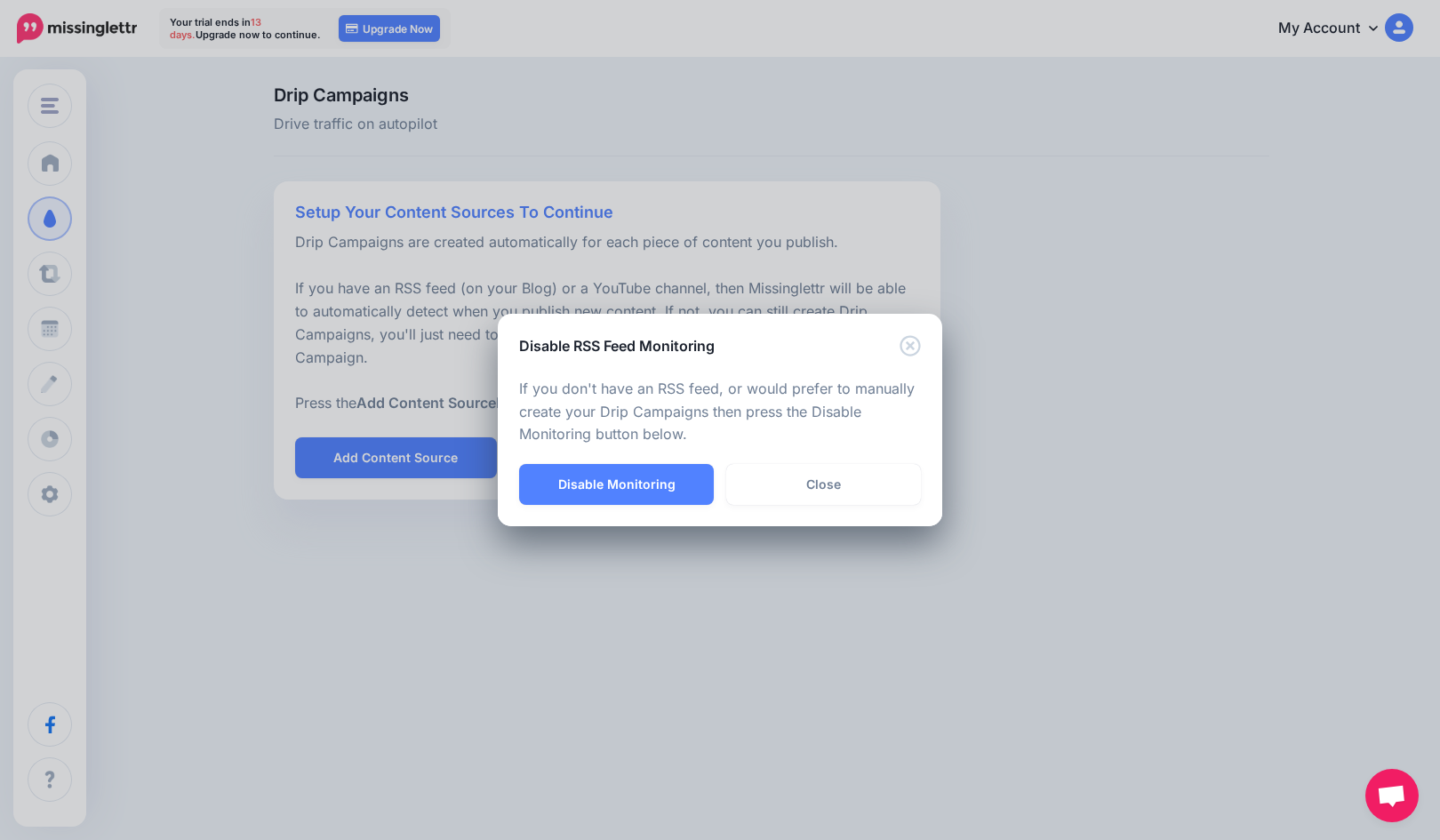
click at [624, 477] on button "Disable Monitoring" at bounding box center [616, 484] width 195 height 41
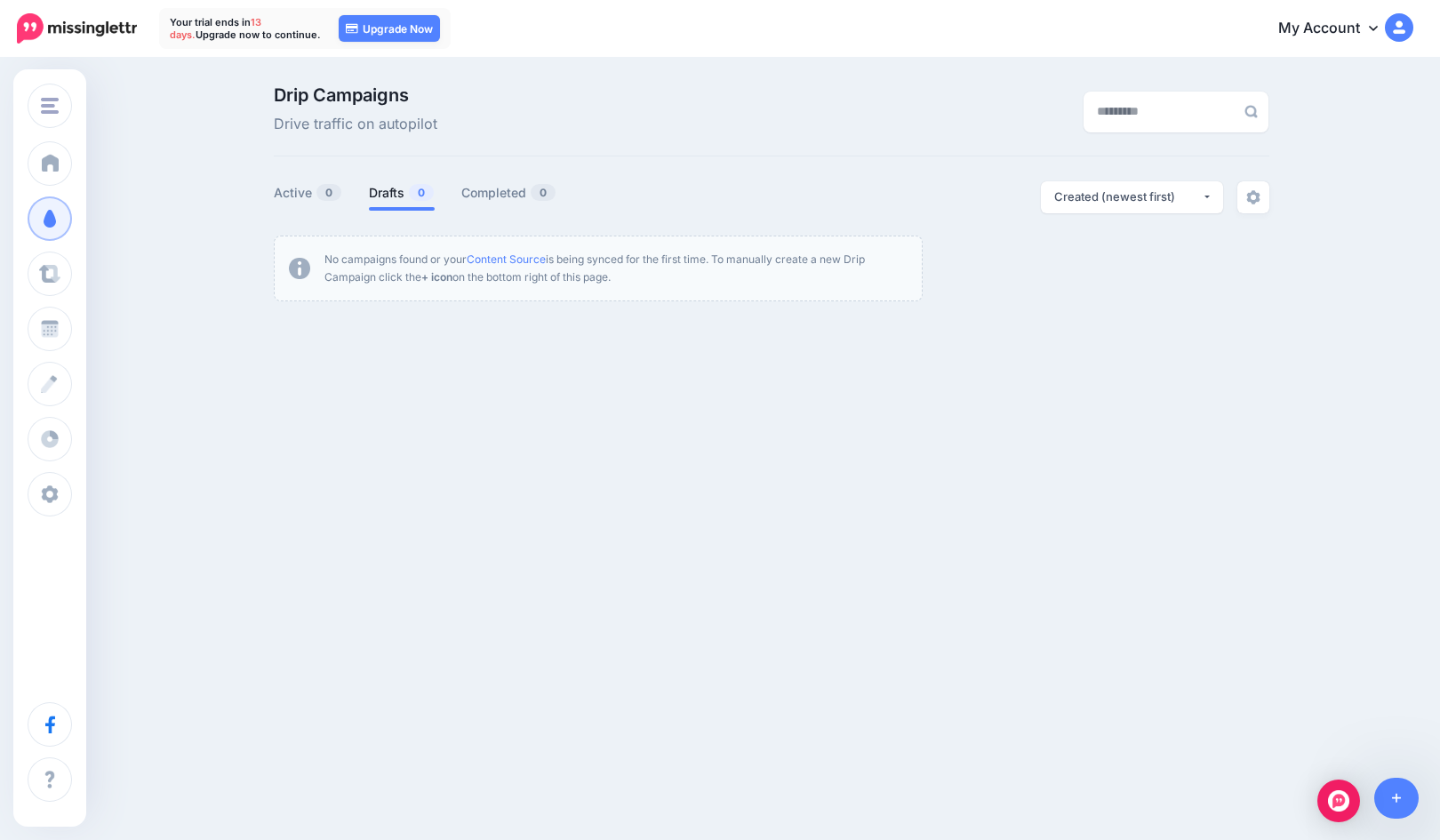
click at [289, 198] on link "Active 0" at bounding box center [308, 193] width 68 height 21
click at [388, 194] on link "Drafts 0" at bounding box center [402, 193] width 66 height 21
click at [348, 120] on span "Drive traffic on autopilot" at bounding box center [356, 124] width 164 height 23
click at [359, 100] on span "Drip Campaigns" at bounding box center [356, 95] width 164 height 18
click at [1114, 206] on button "Created (newest first)" at bounding box center [1132, 197] width 182 height 32
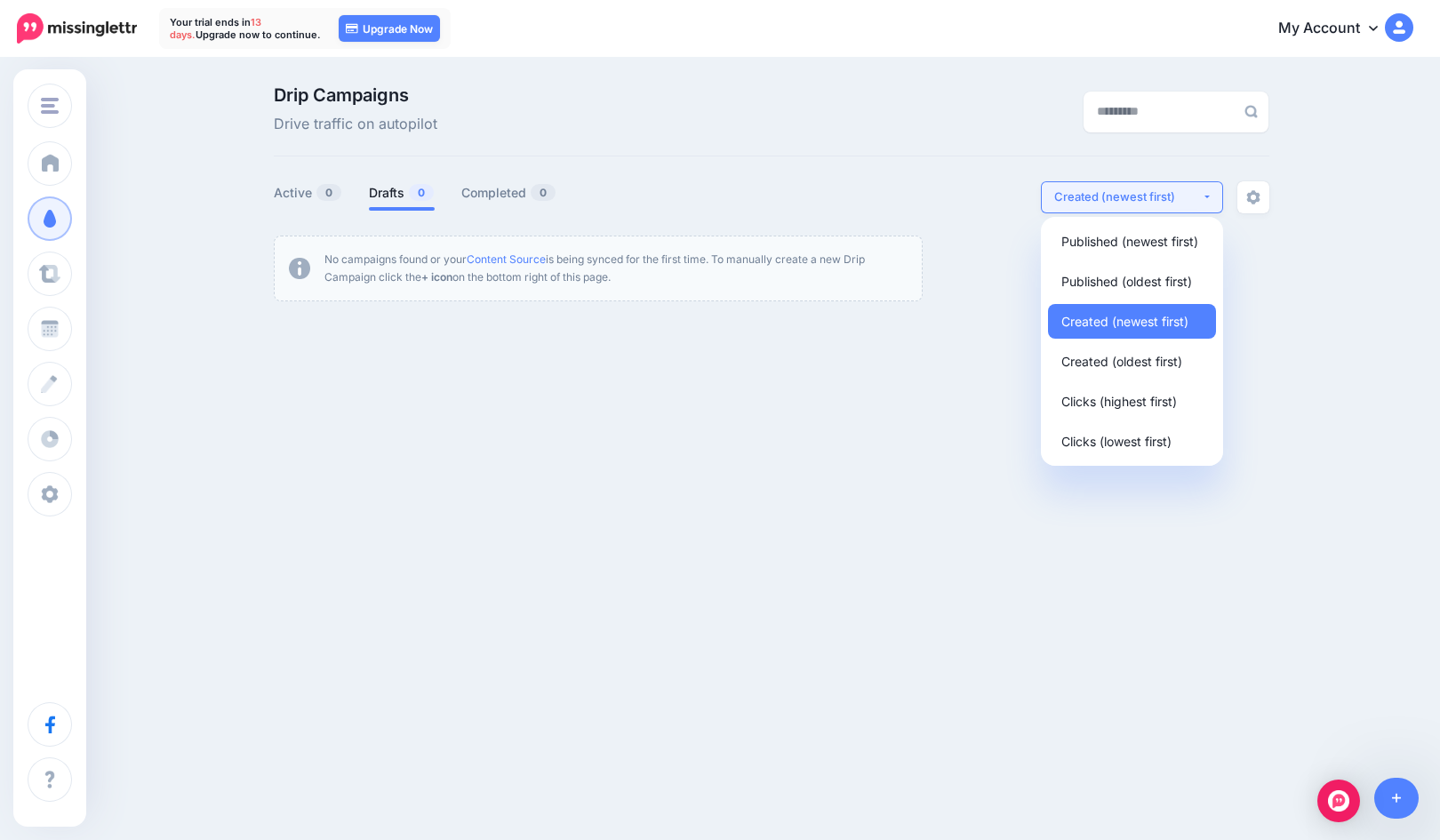
click at [1114, 206] on button "Created (newest first)" at bounding box center [1132, 197] width 182 height 32
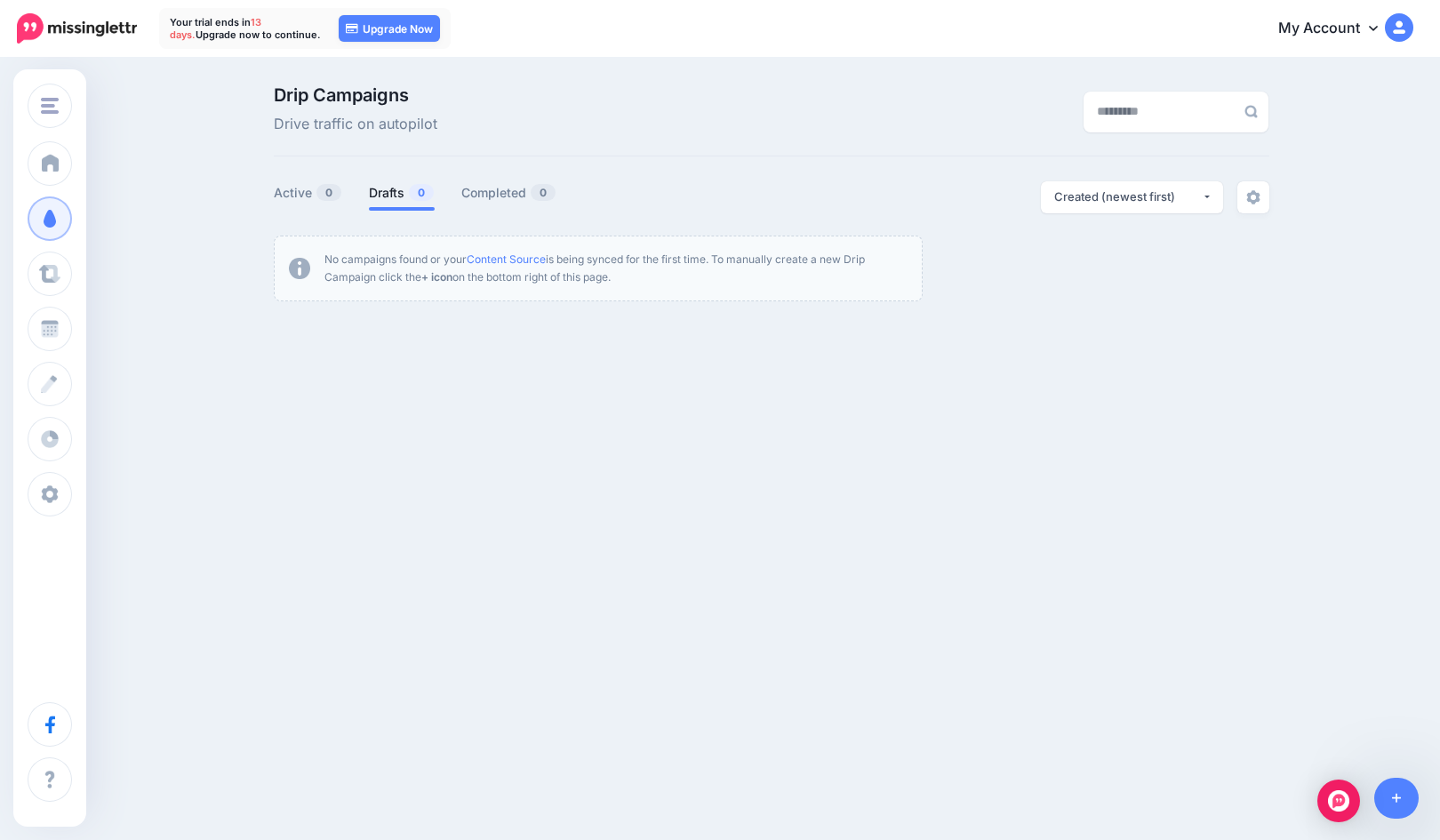
click at [72, 220] on link "Campaigns" at bounding box center [50, 219] width 44 height 44
click at [1219, 436] on div "Glowodex Glowodex Add Workspace Dashboard Campaigns Curate Schedule Create Anal…" at bounding box center [720, 269] width 1440 height 420
click at [321, 93] on span "Drip Campaigns" at bounding box center [356, 95] width 164 height 18
click at [86, 158] on span "Dashboard" at bounding box center [104, 163] width 68 height 15
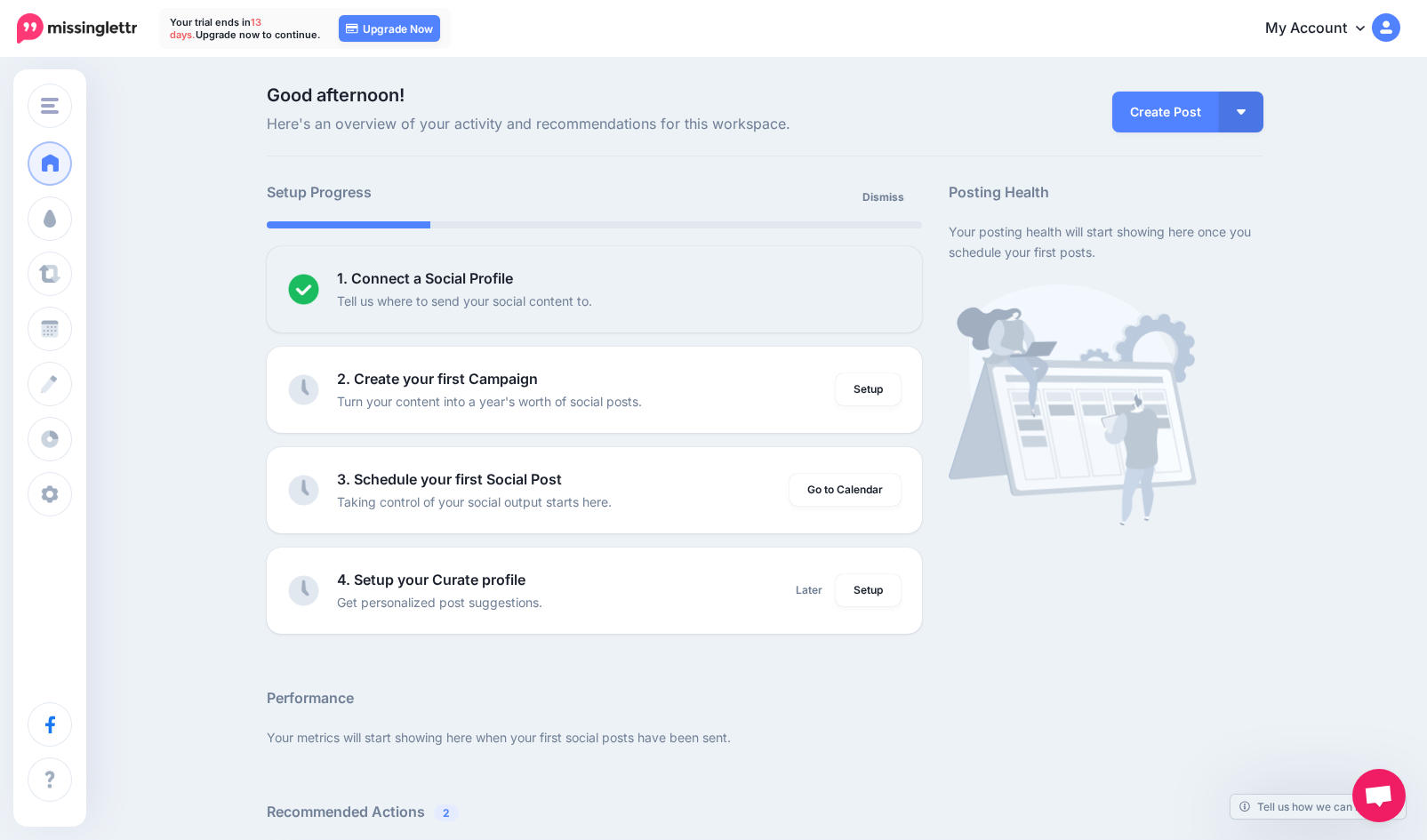
click at [1246, 113] on img "button" at bounding box center [1241, 112] width 9 height 5
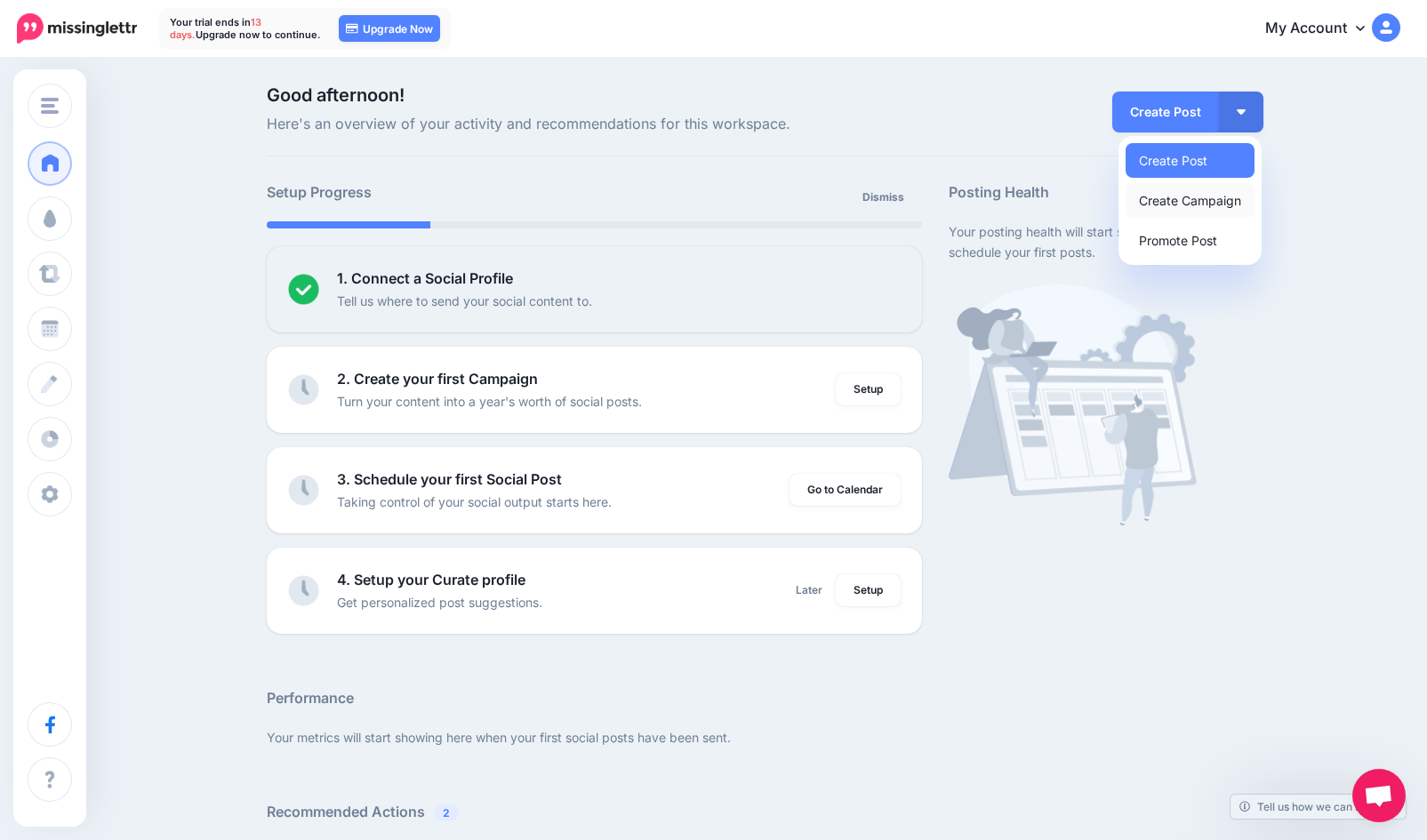
click at [1224, 193] on link "Create Campaign" at bounding box center [1190, 200] width 129 height 35
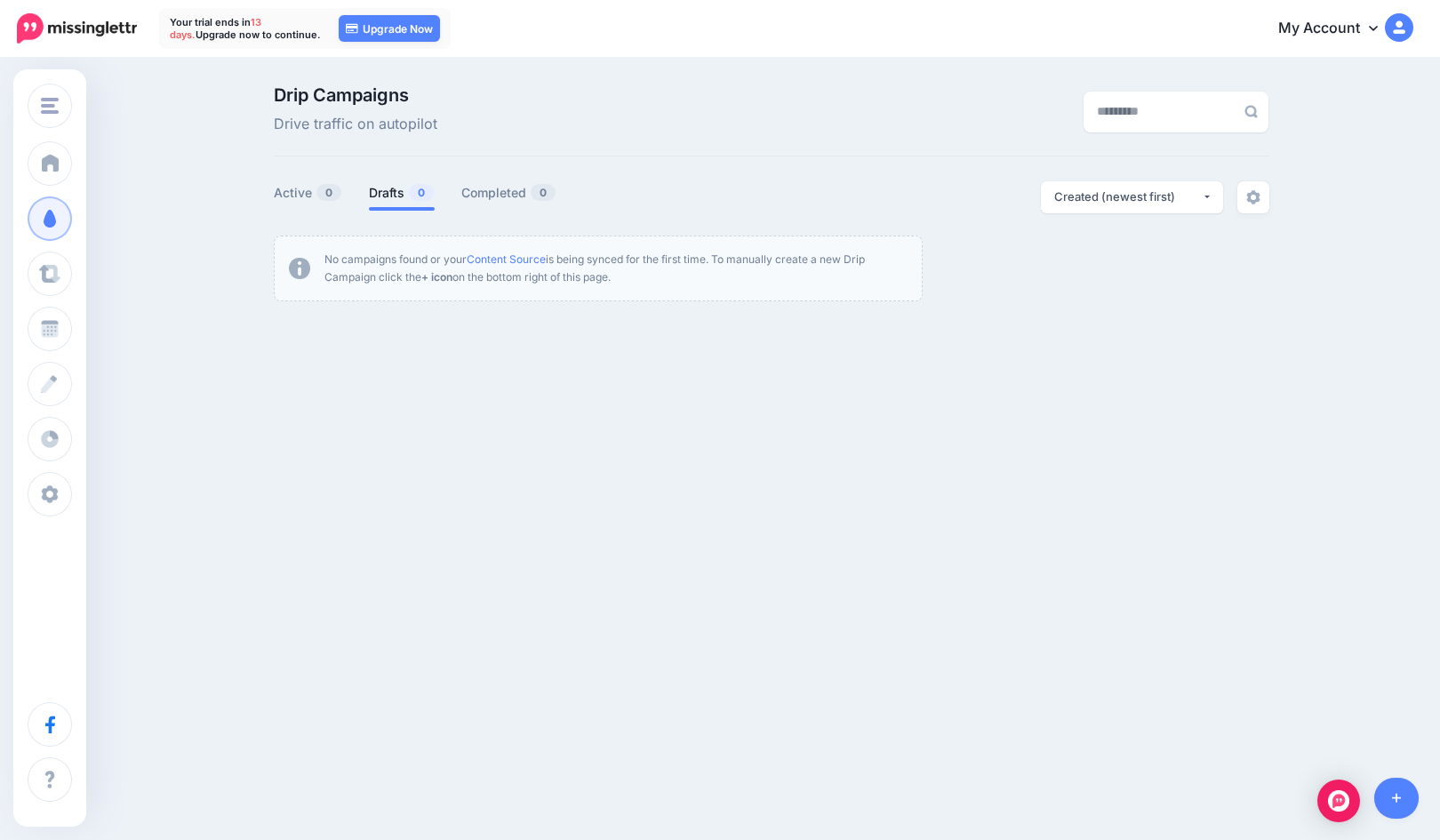
click at [1404, 800] on link at bounding box center [1396, 798] width 45 height 41
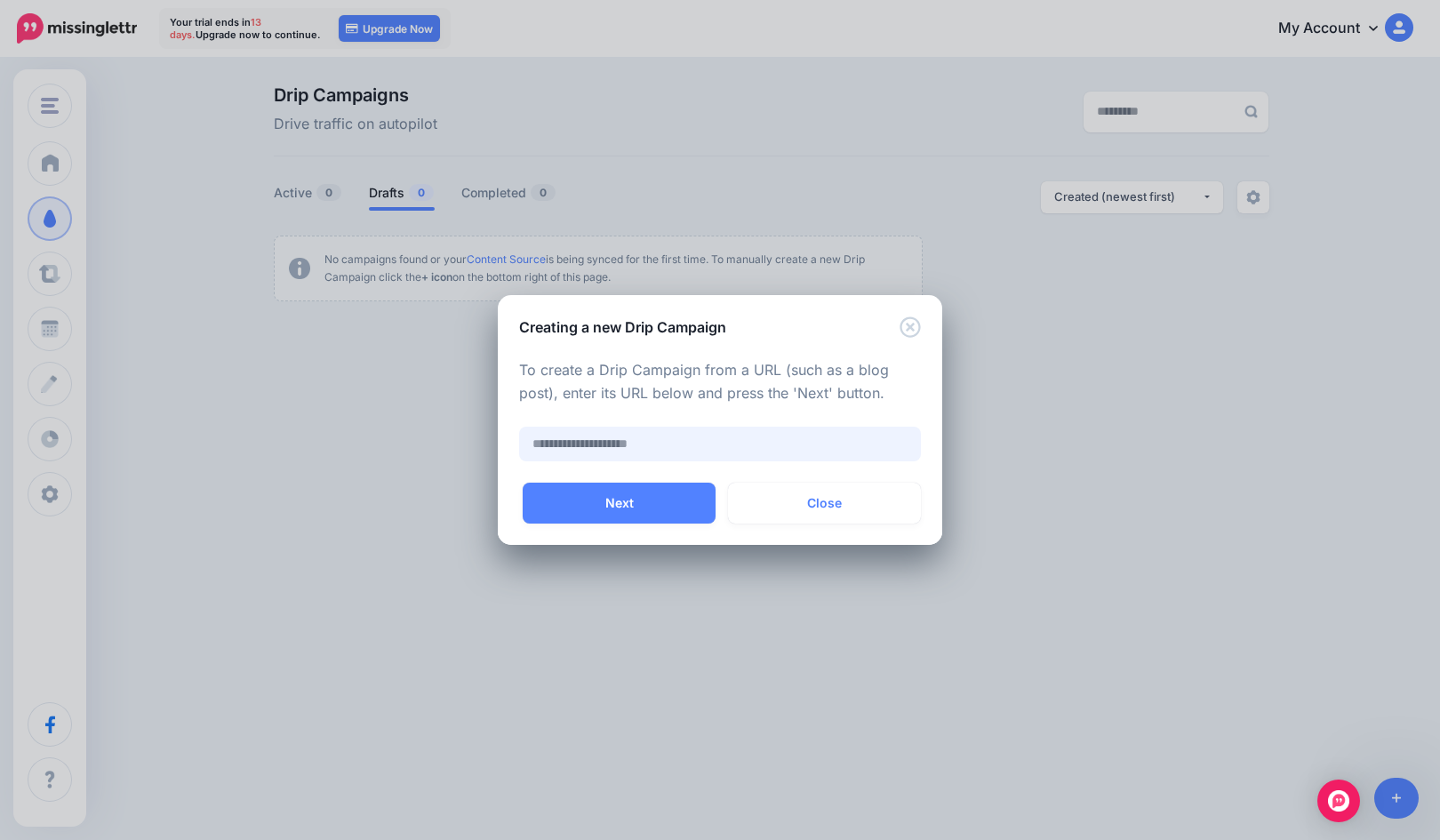
paste input "**********"
drag, startPoint x: 716, startPoint y: 442, endPoint x: 439, endPoint y: 434, distance: 277.1
click at [439, 434] on div "**********" at bounding box center [720, 420] width 1440 height 840
paste input "**********"
type input "**********"
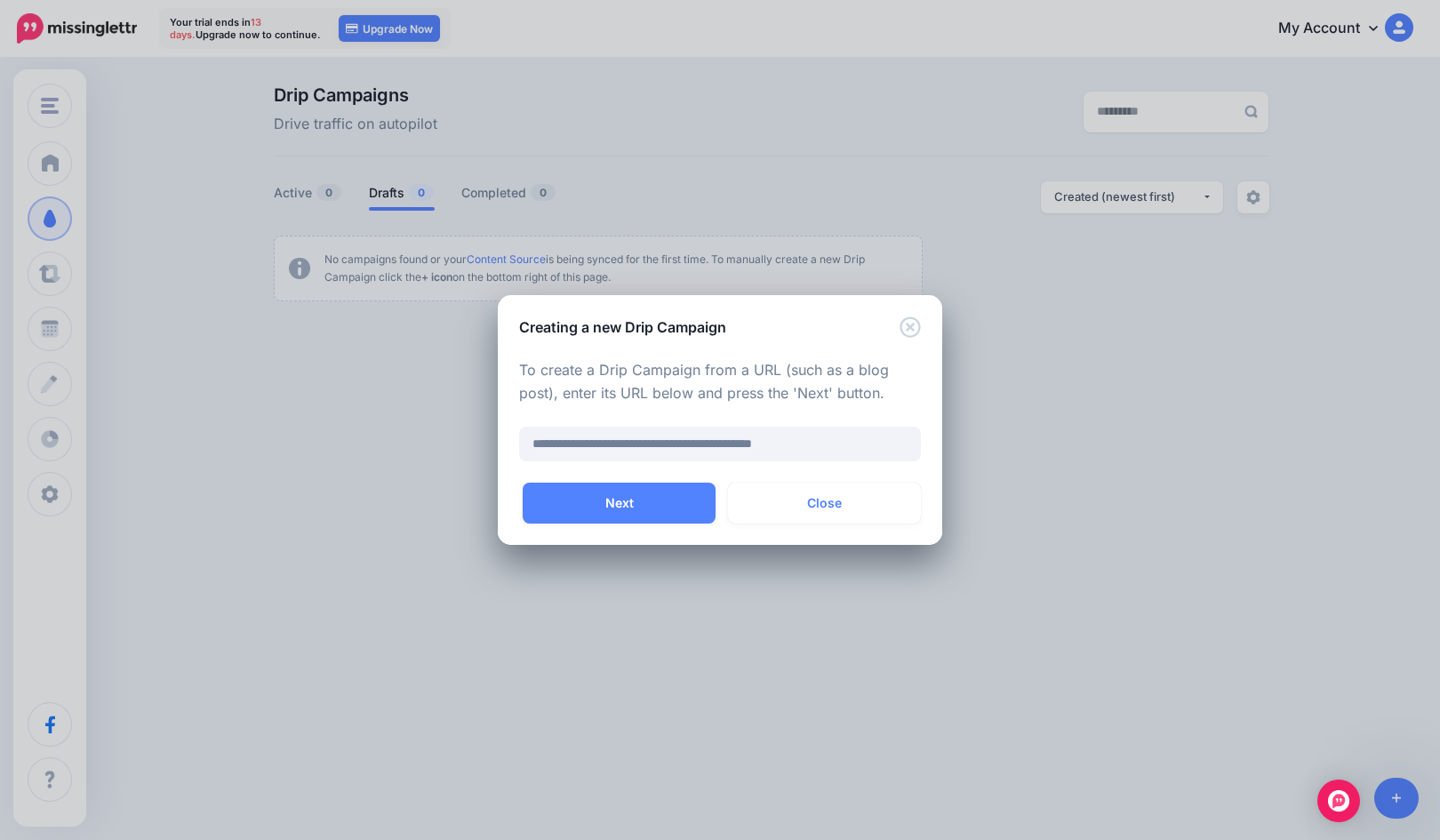
click at [584, 497] on button "Next" at bounding box center [619, 503] width 193 height 41
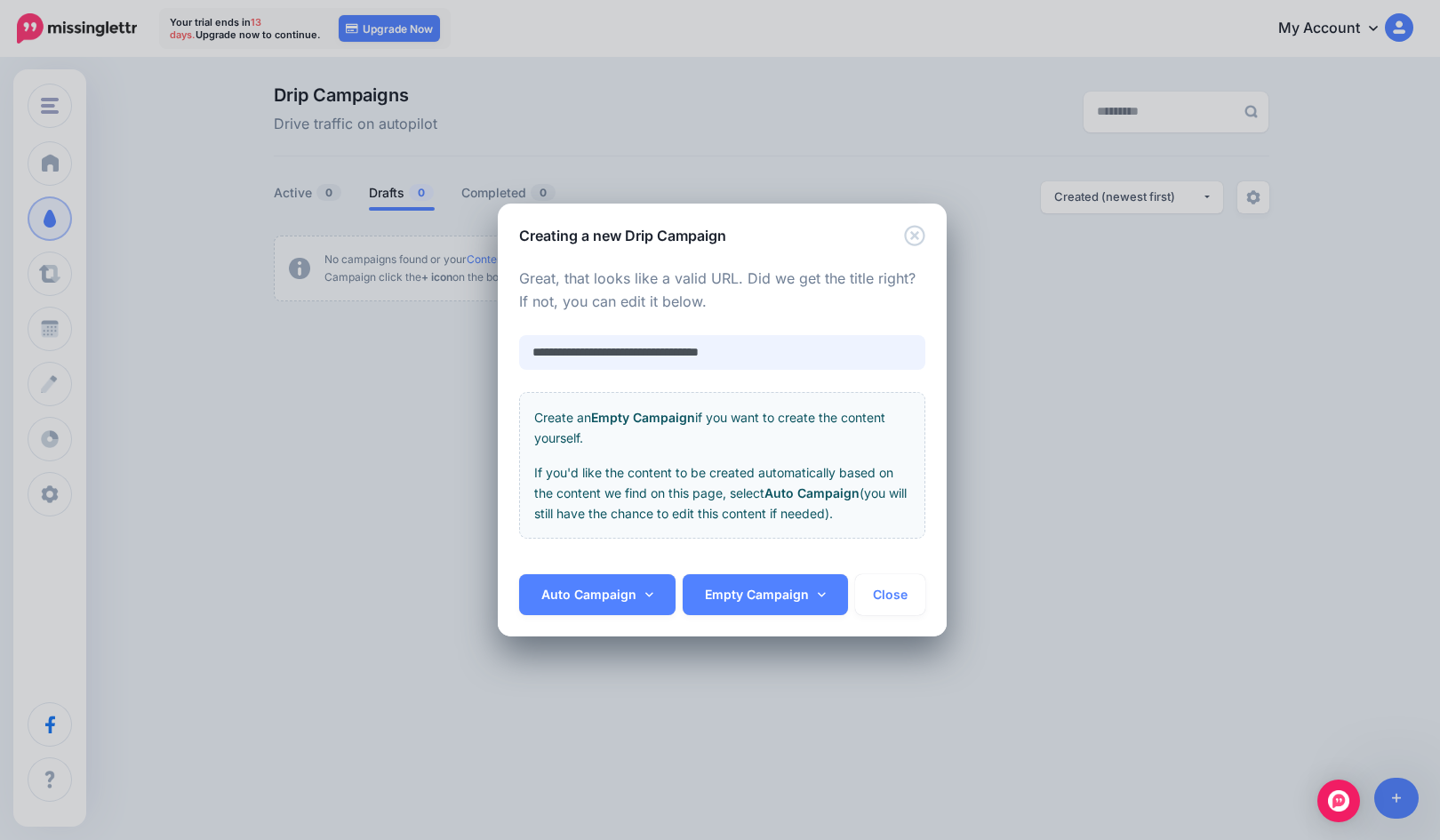
drag, startPoint x: 753, startPoint y: 351, endPoint x: 480, endPoint y: 365, distance: 273.4
click at [480, 365] on div "**********" at bounding box center [720, 420] width 1440 height 840
paste input "**********"
type input "**********"
click at [645, 601] on icon at bounding box center [649, 595] width 8 height 12
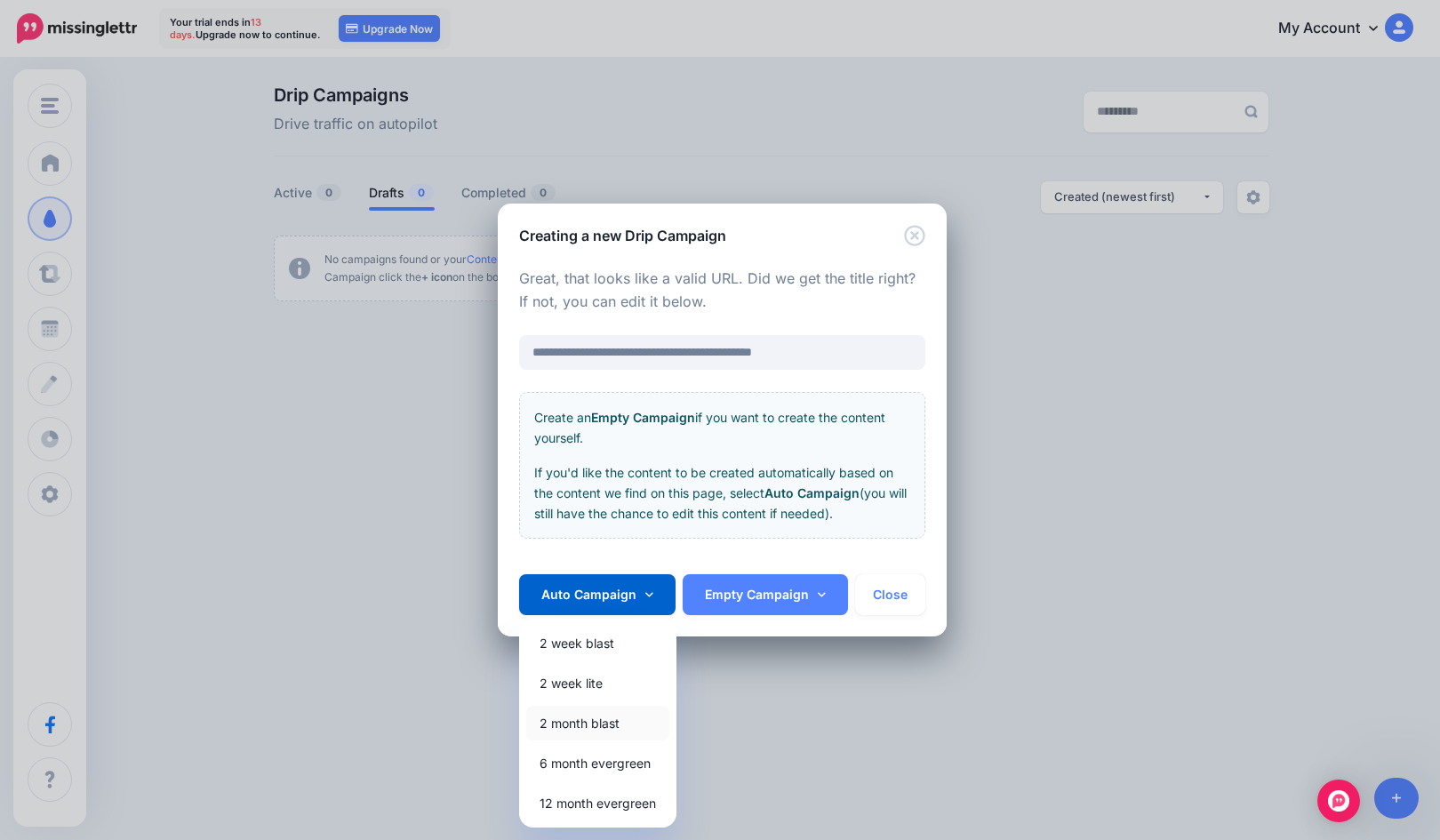
click at [610, 717] on link "2 month blast" at bounding box center [597, 723] width 143 height 35
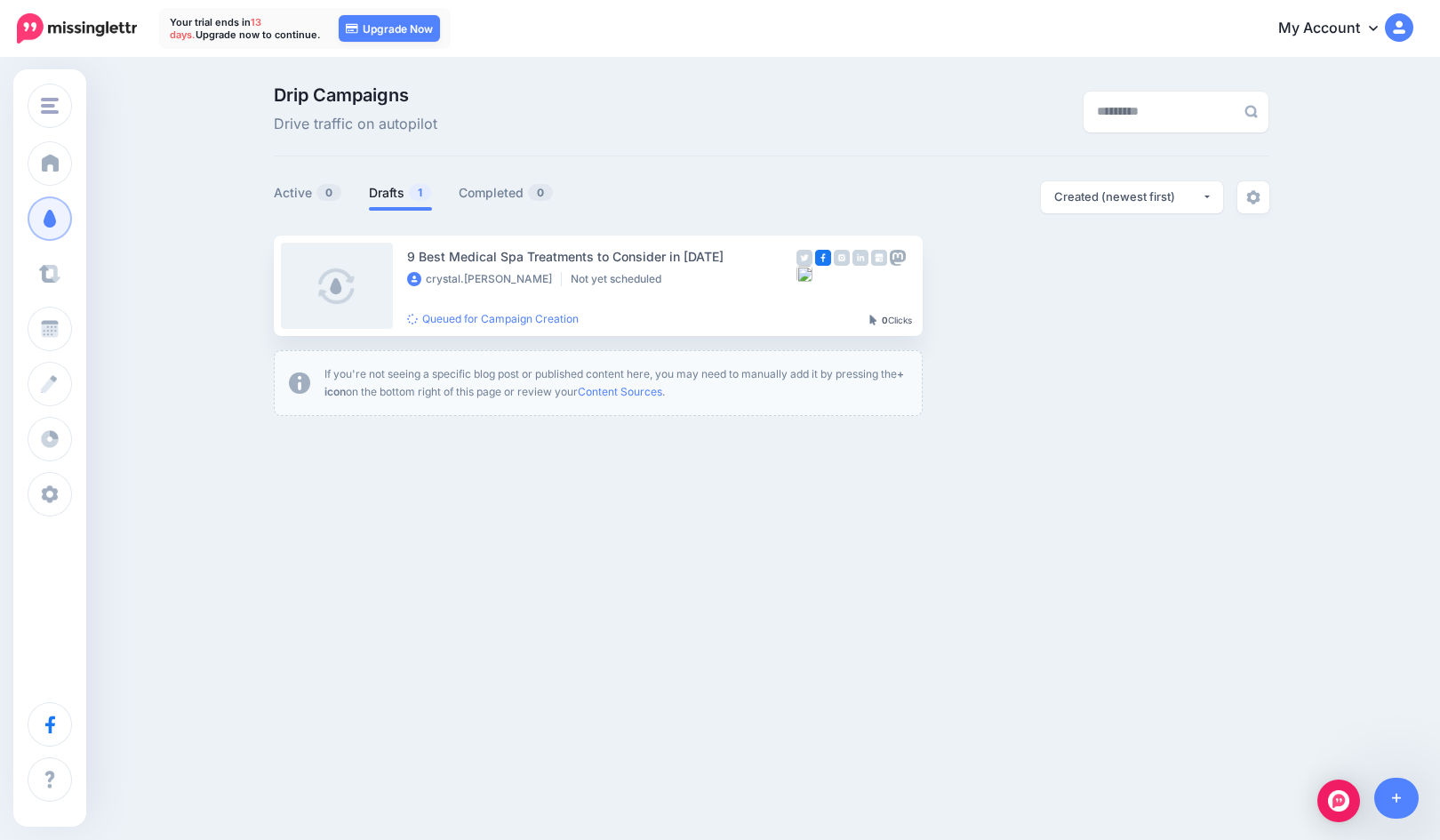
click at [86, 268] on span "Curate" at bounding box center [91, 273] width 41 height 15
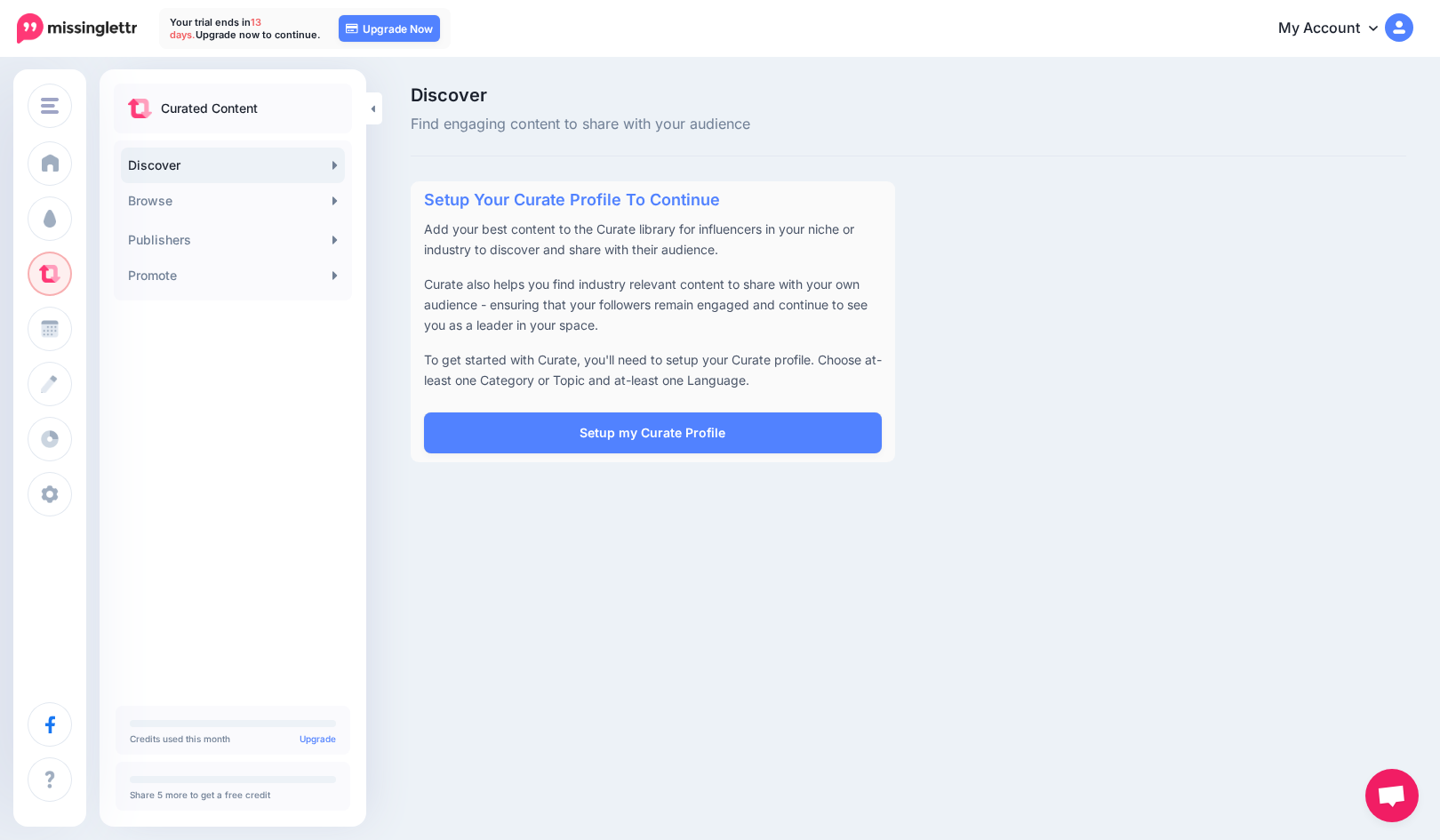
click at [290, 191] on link "Browse" at bounding box center [233, 201] width 224 height 36
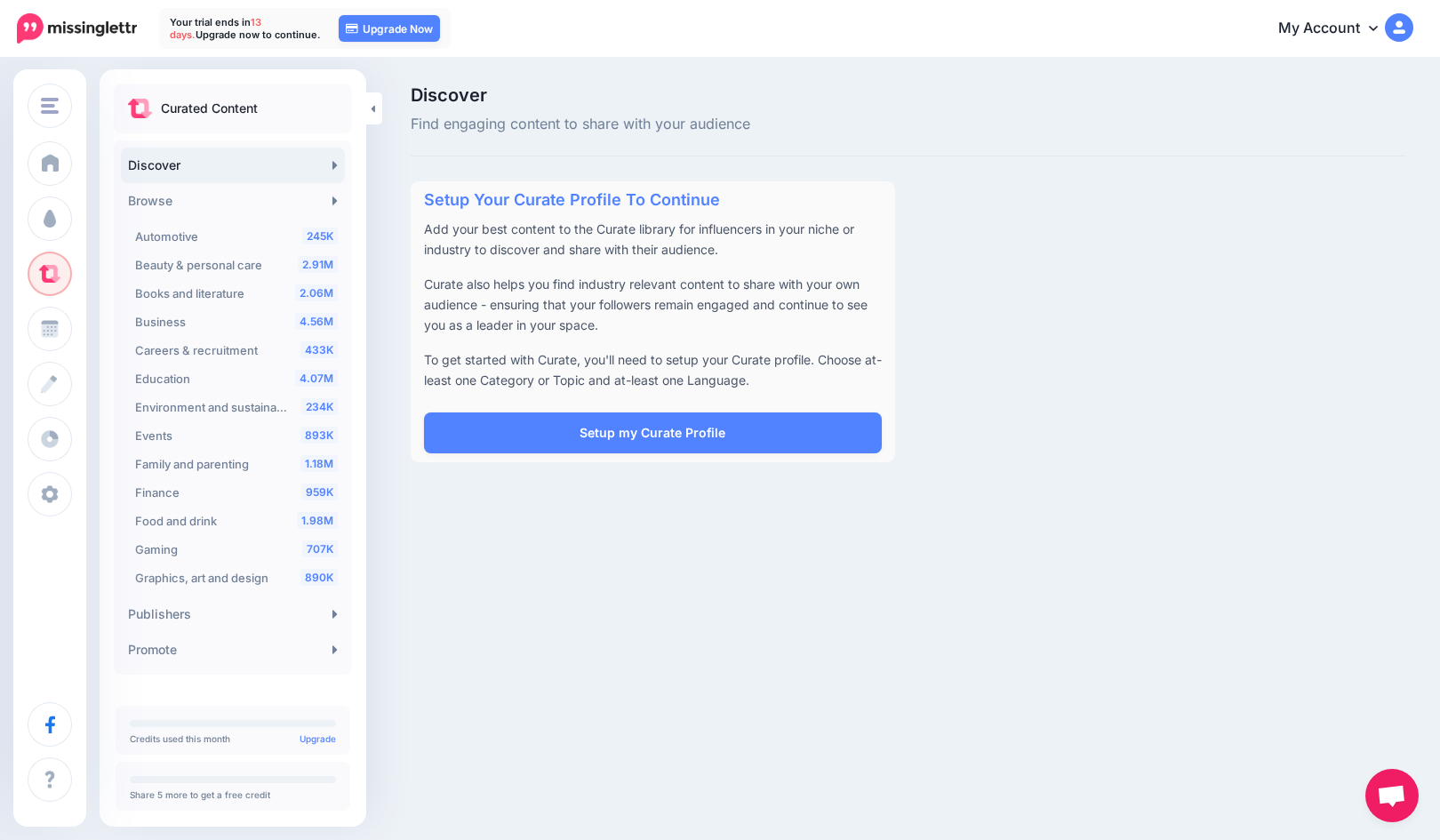
click at [228, 267] on span "Beauty & personal care" at bounding box center [198, 265] width 127 height 14
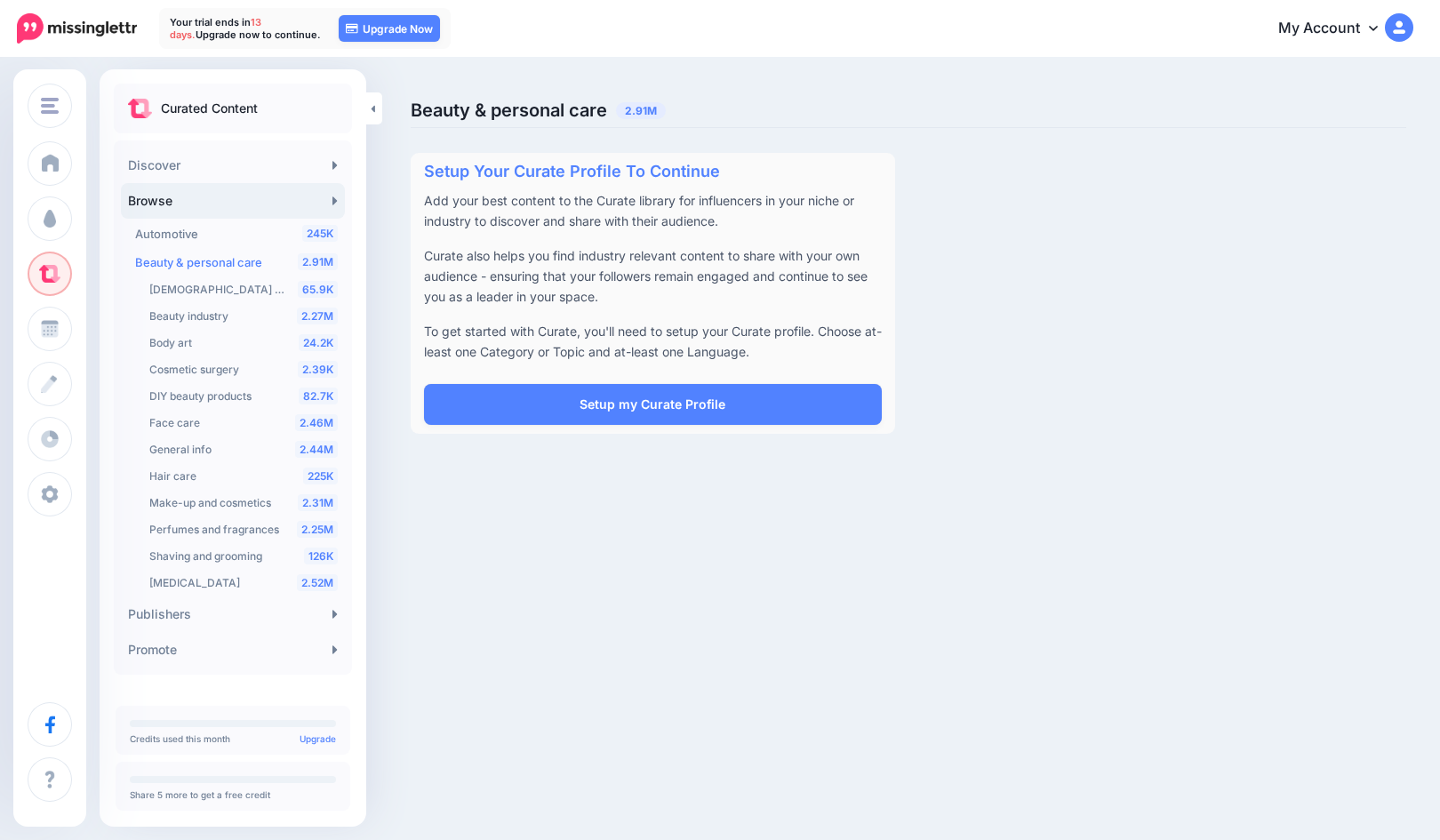
scroll to position [4, 0]
click at [635, 400] on link "Setup my Curate Profile" at bounding box center [652, 404] width 458 height 41
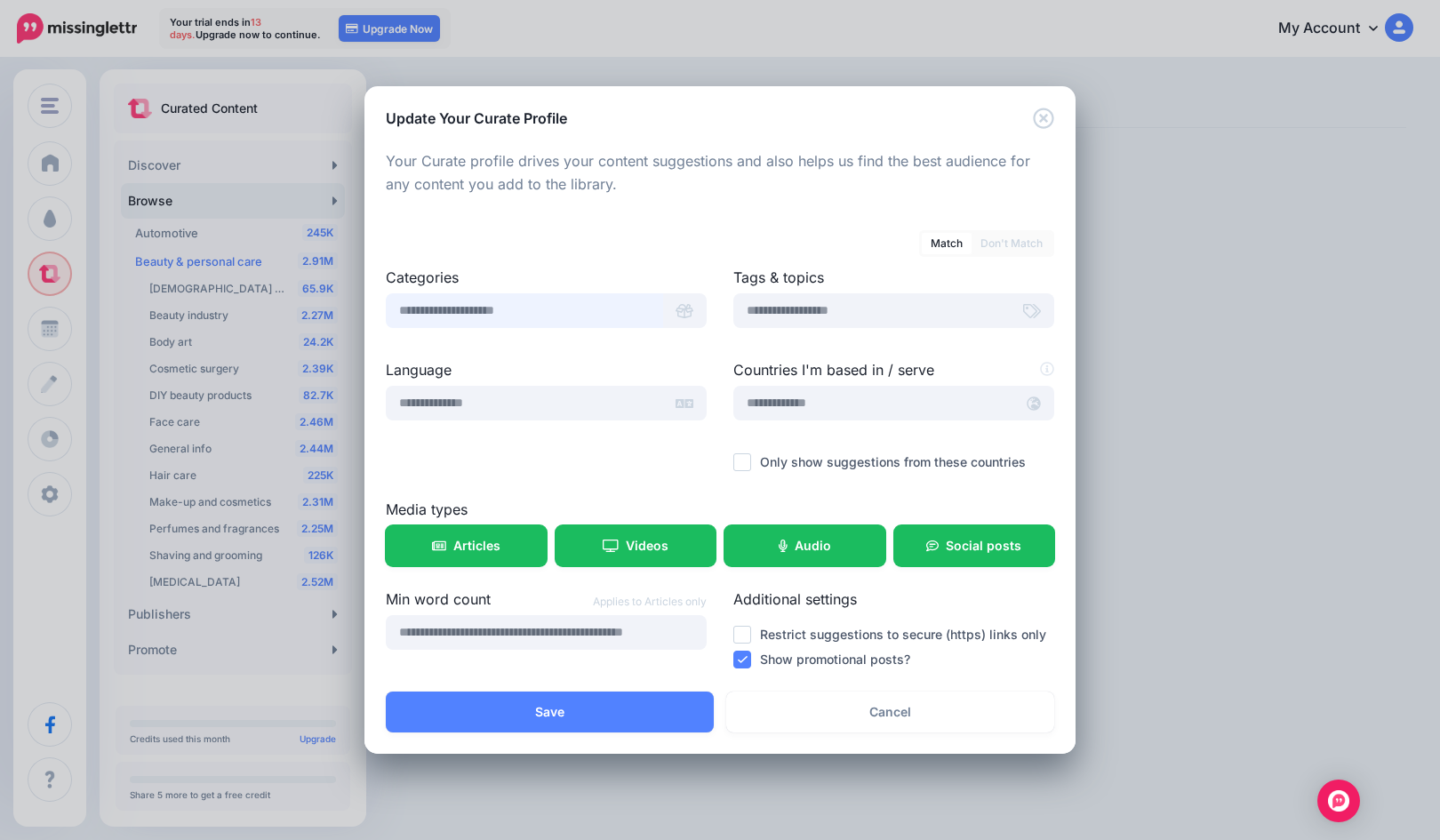
click at [516, 318] on input "text" at bounding box center [524, 310] width 277 height 35
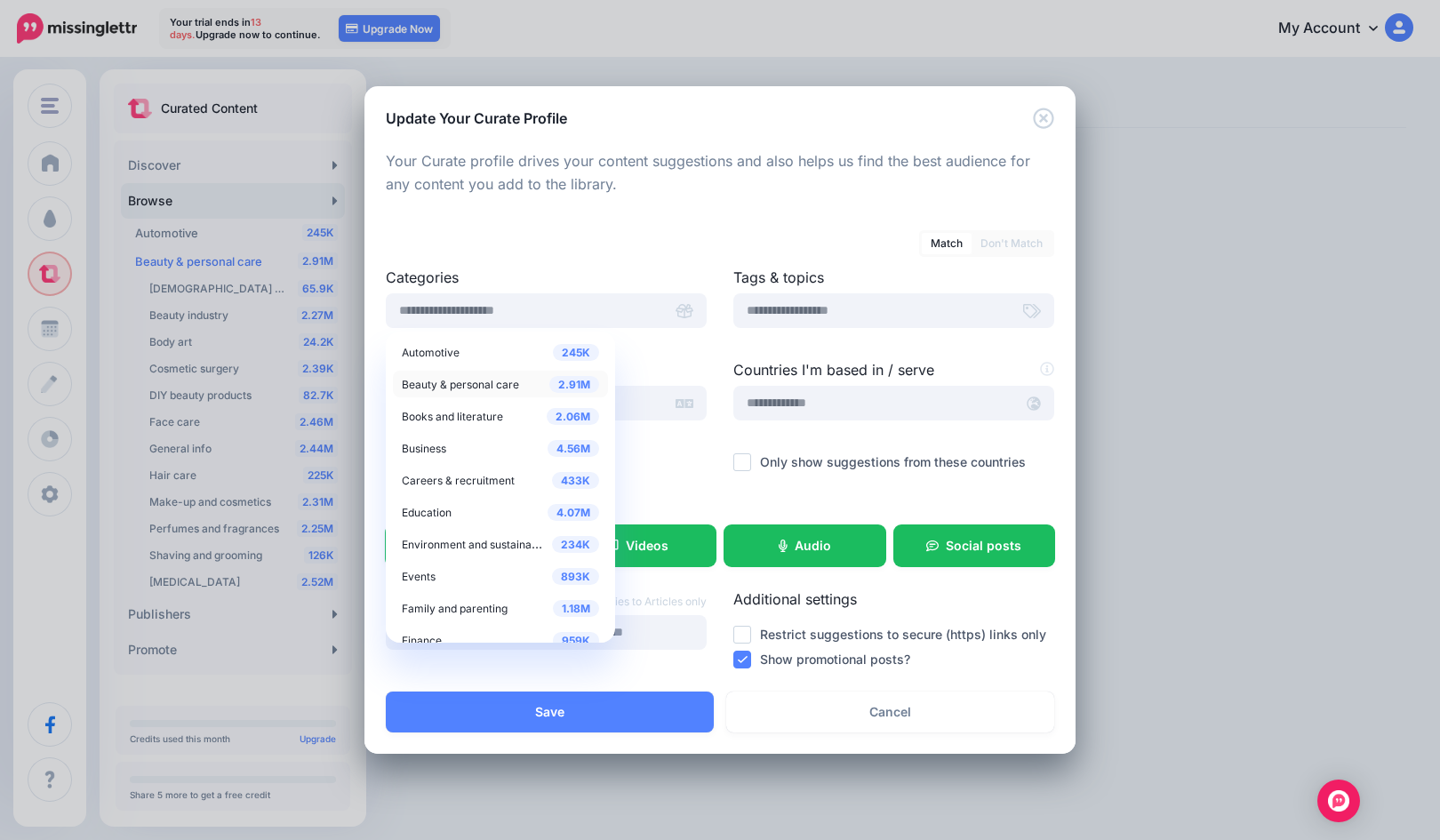
click at [492, 380] on span "Beauty & personal care" at bounding box center [460, 384] width 117 height 13
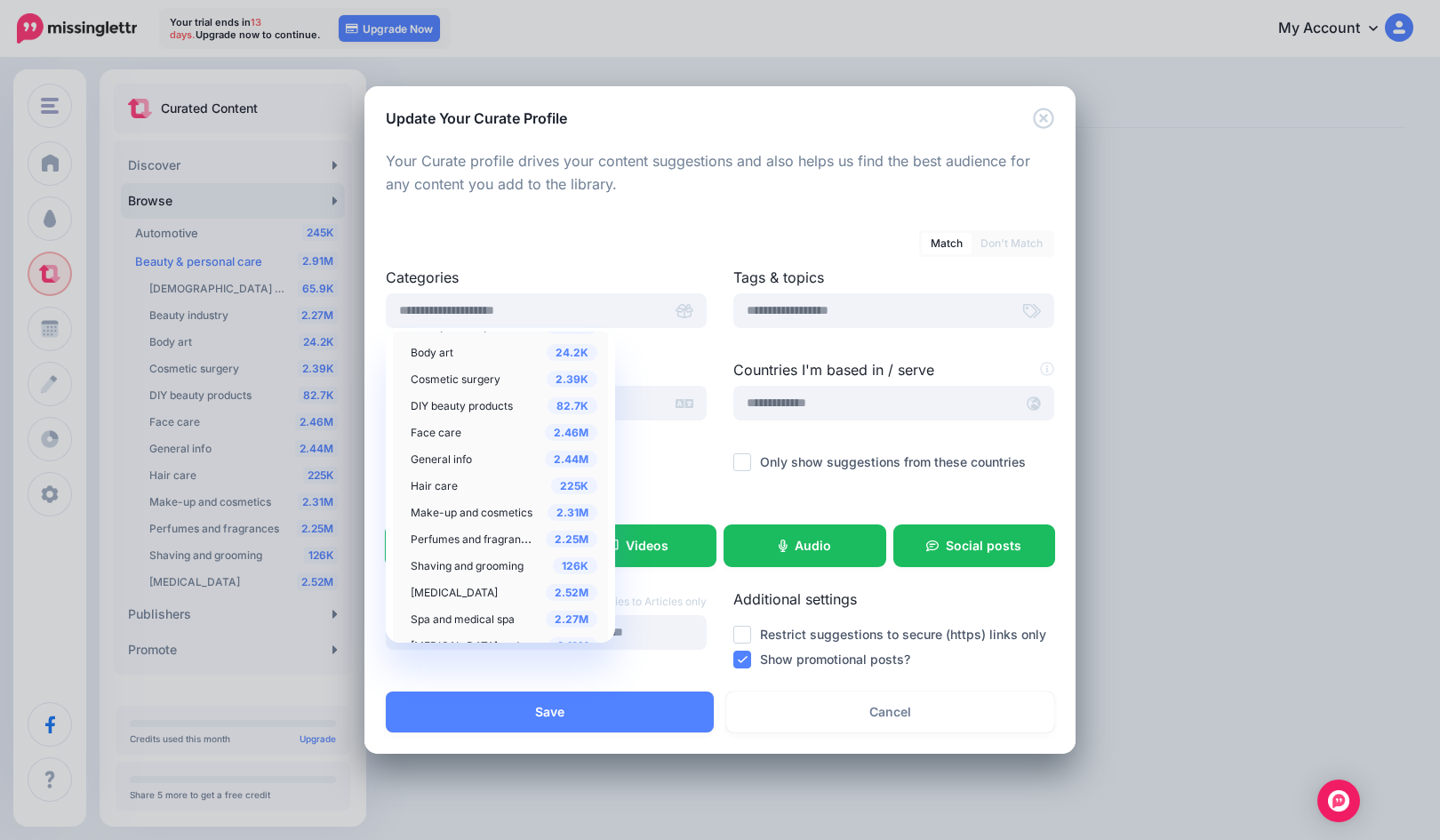
scroll to position [118, 0]
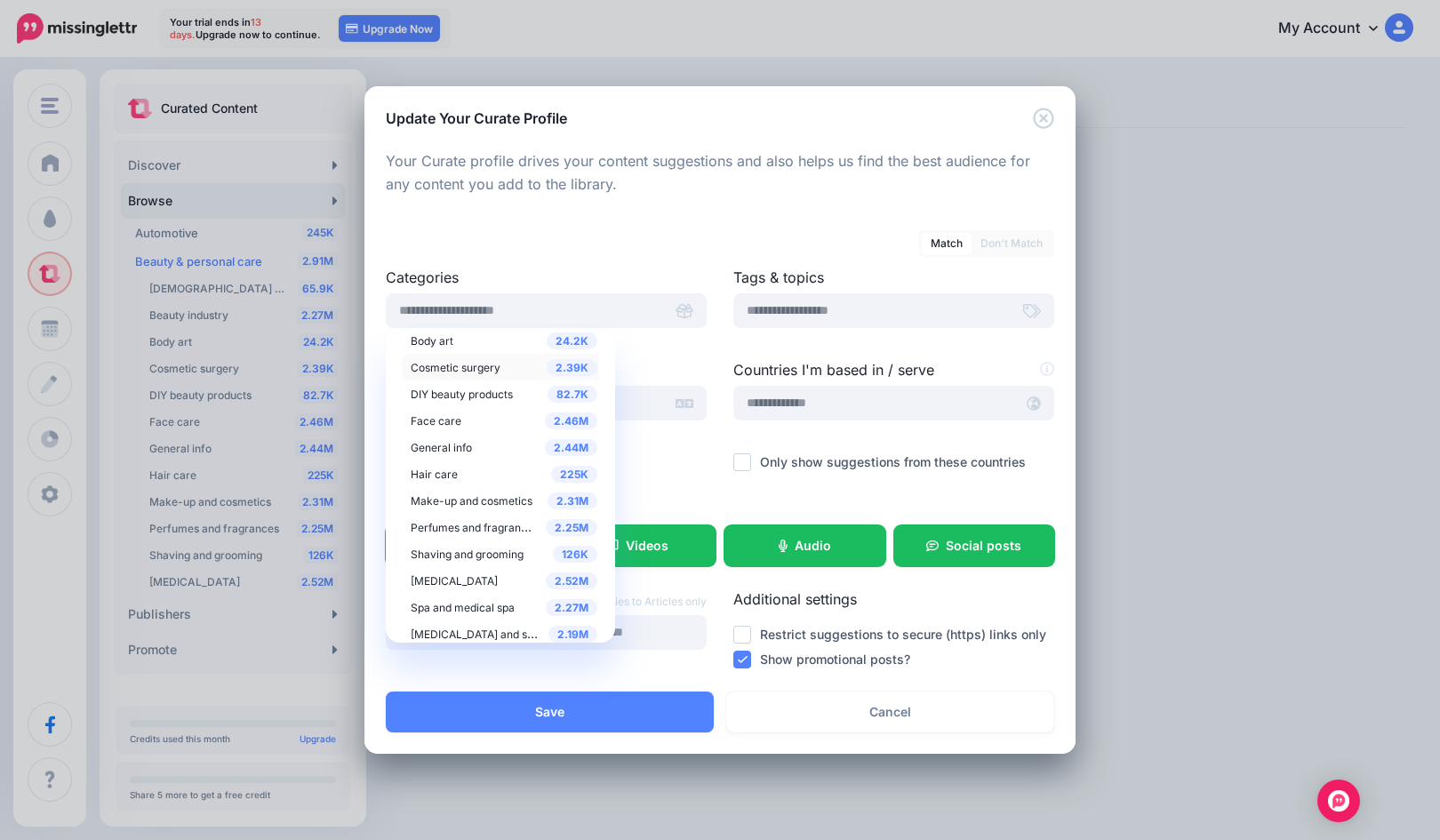
click at [498, 367] on span "Cosmetic surgery" at bounding box center [455, 367] width 90 height 13
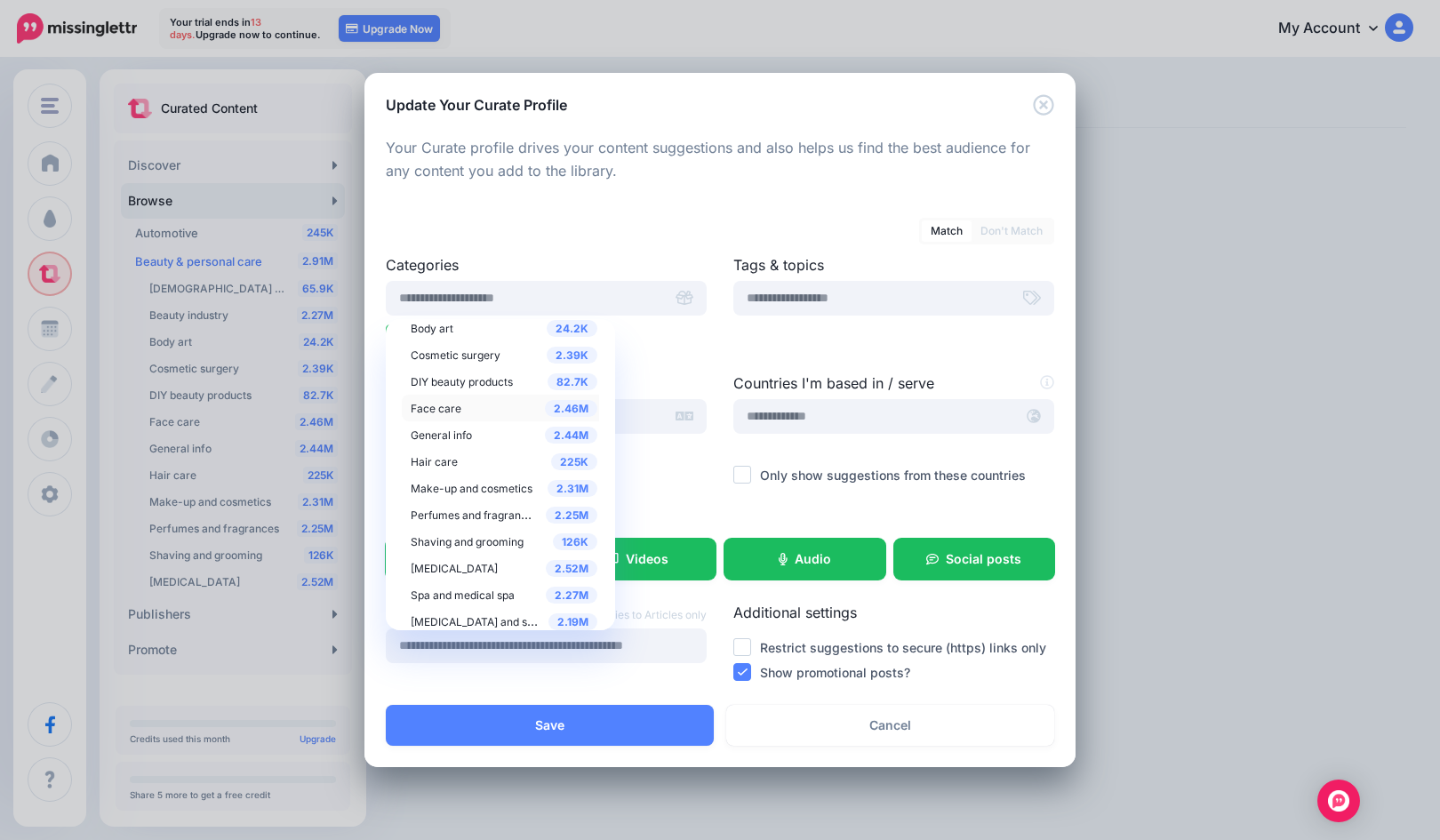
click at [438, 404] on span "Face care" at bounding box center [436, 408] width 51 height 13
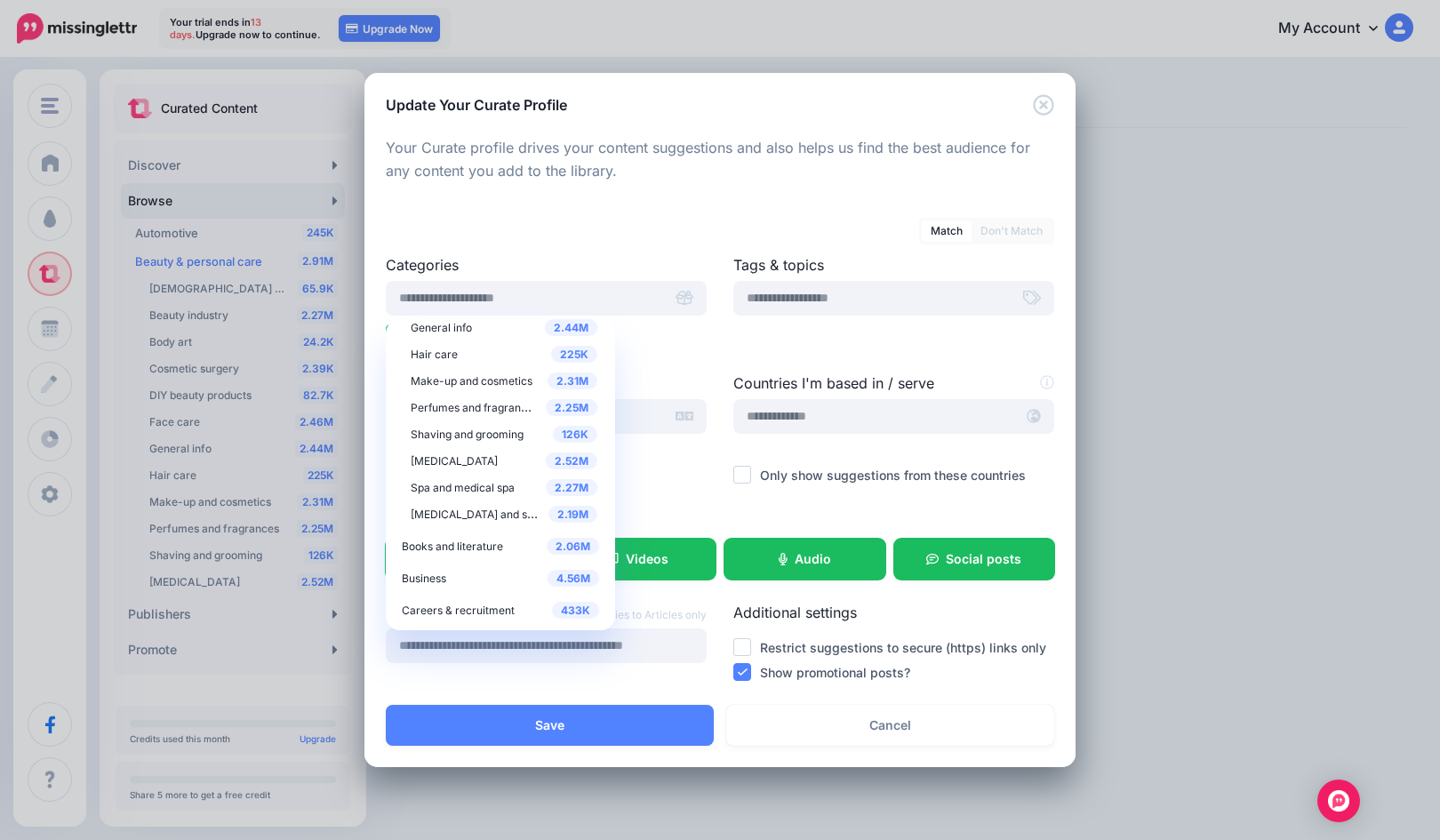
scroll to position [236, 0]
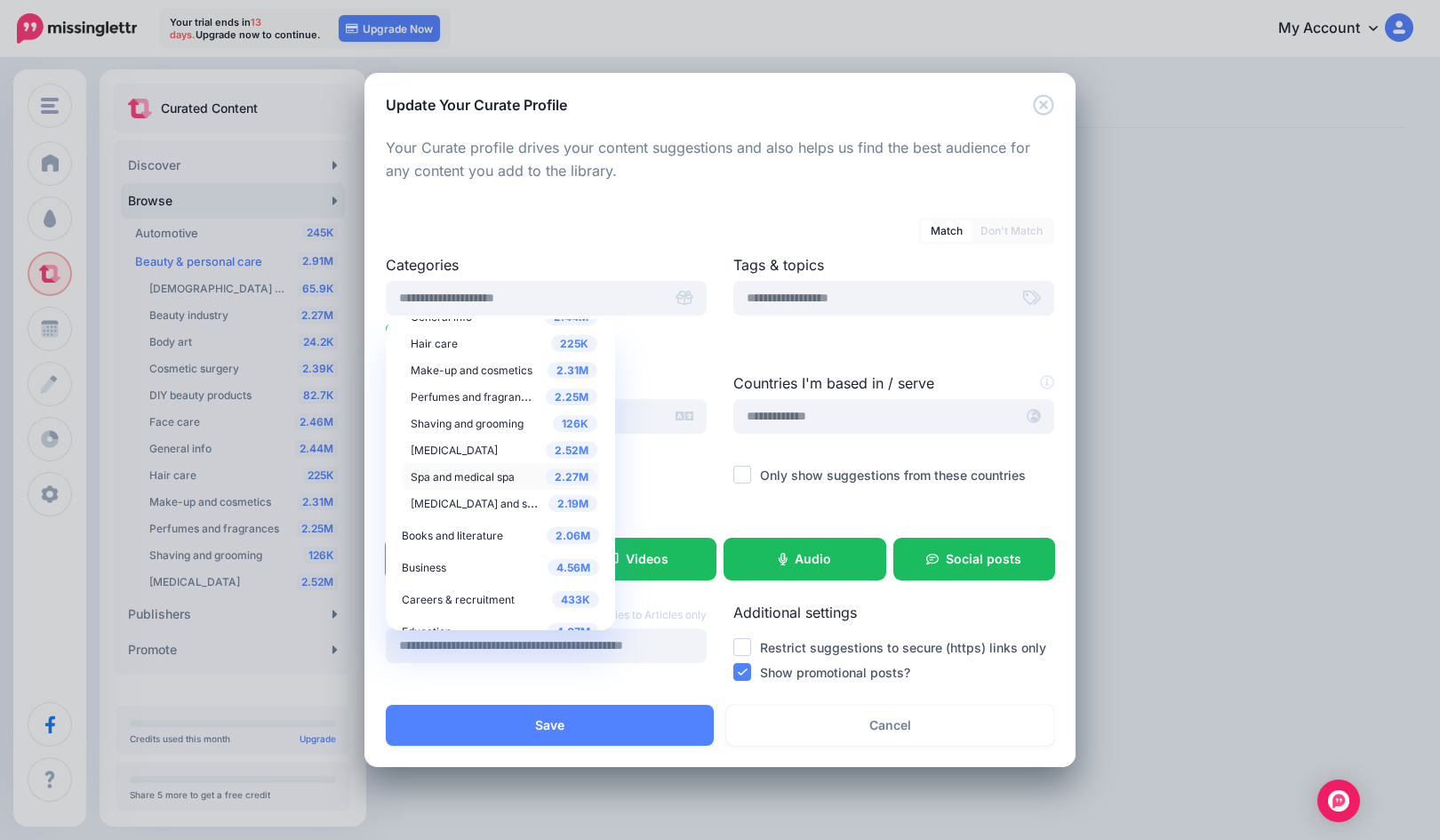
click at [464, 470] on span "Spa and medical spa" at bounding box center [462, 476] width 104 height 13
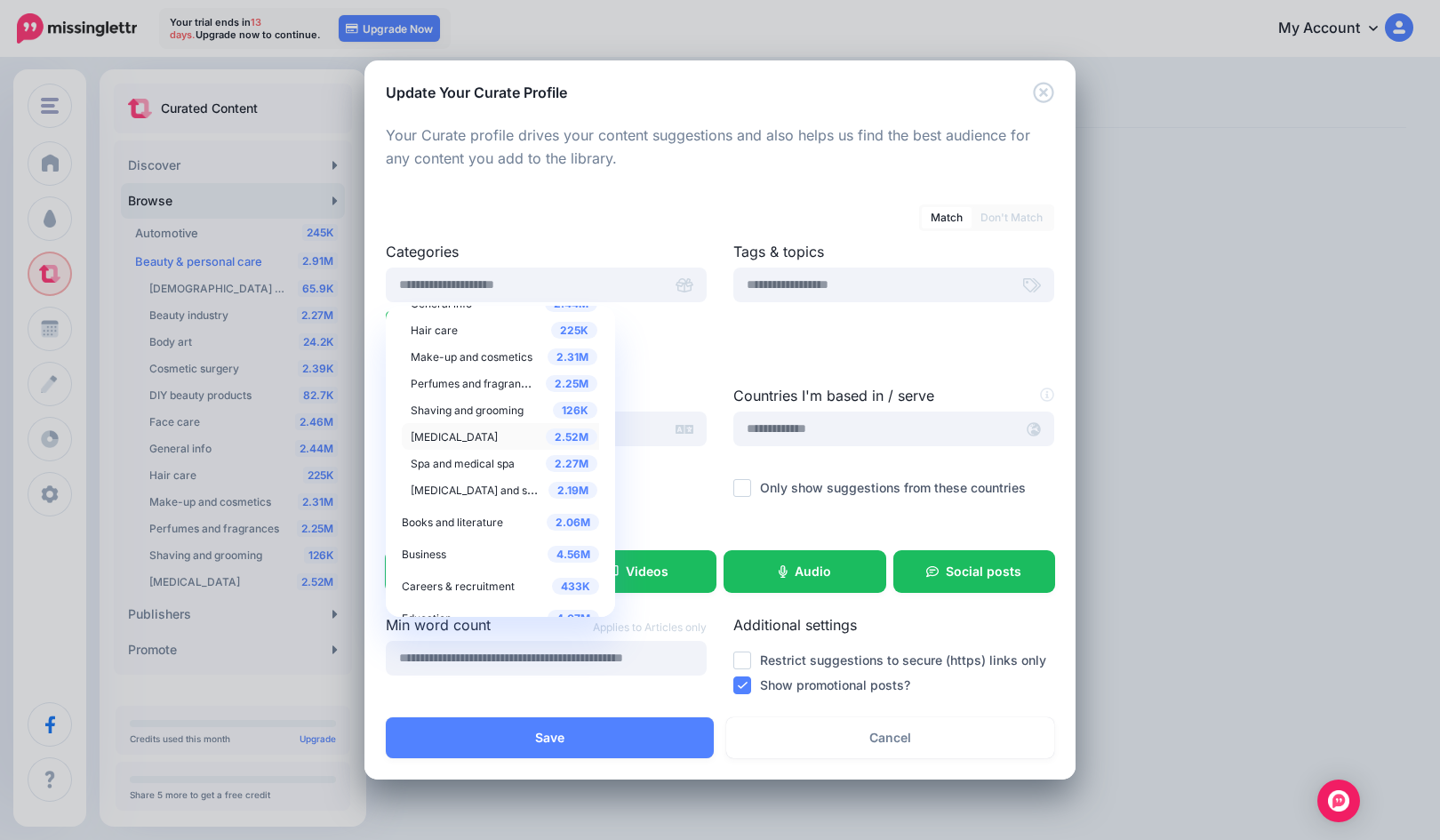
click at [461, 433] on div "2.52M Skin care" at bounding box center [504, 436] width 187 height 21
click at [658, 483] on div "Language" at bounding box center [546, 454] width 348 height 140
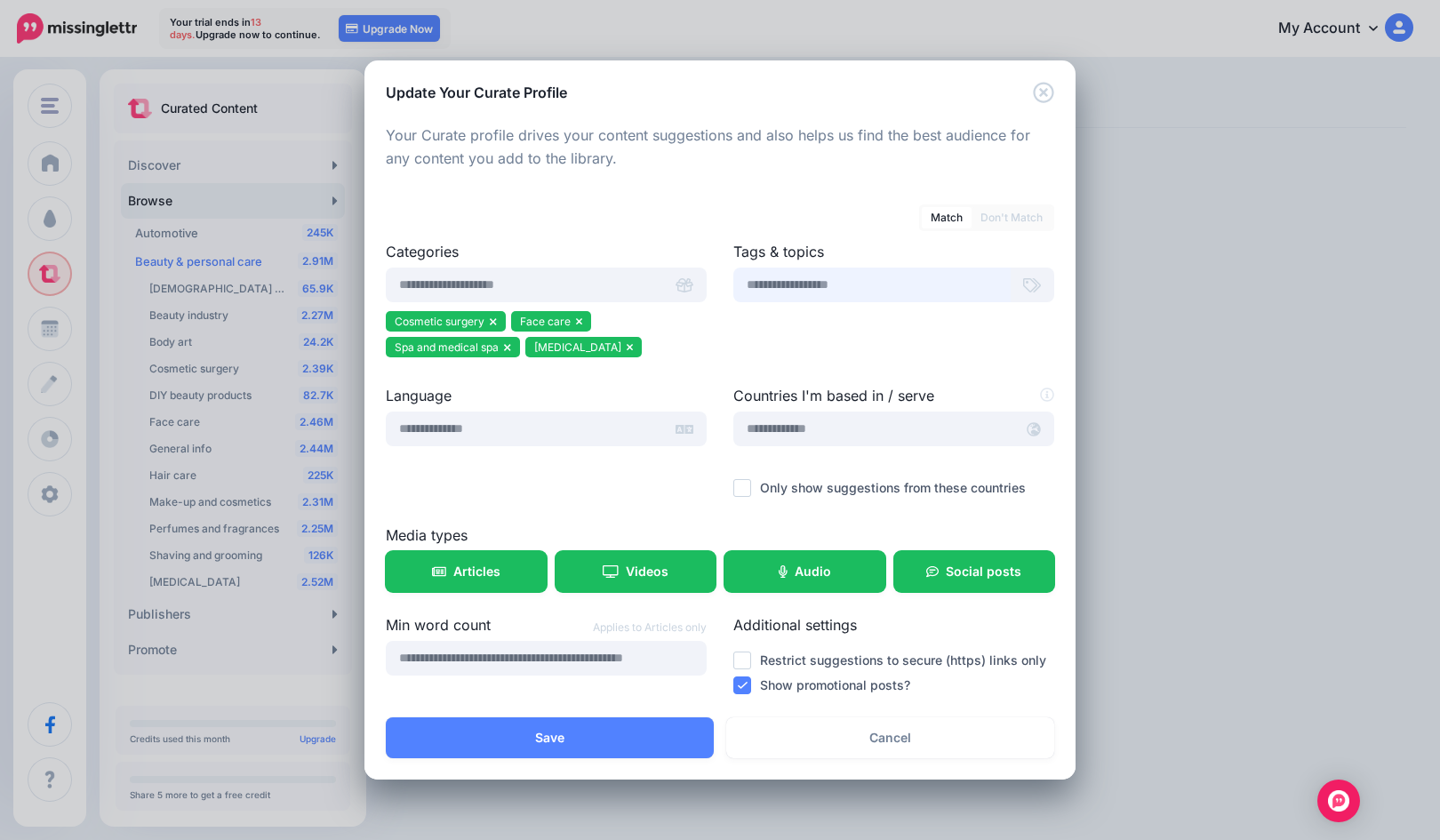
click at [838, 273] on input "text" at bounding box center [872, 284] width 277 height 35
type input "*"
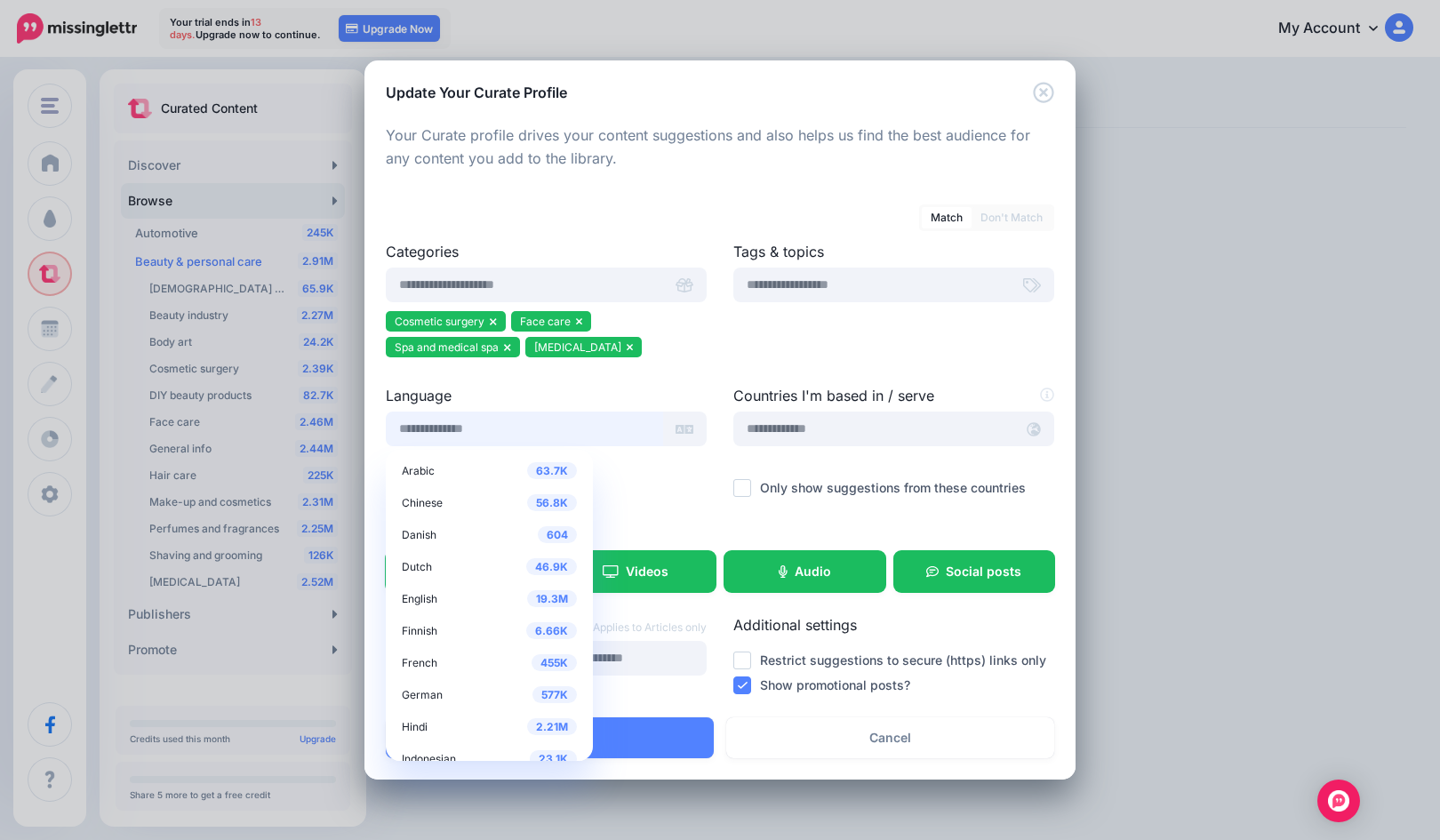
click at [543, 420] on input "text" at bounding box center [524, 428] width 277 height 35
click at [420, 603] on span "English" at bounding box center [420, 598] width 36 height 13
click at [776, 431] on input "text" at bounding box center [874, 428] width 281 height 35
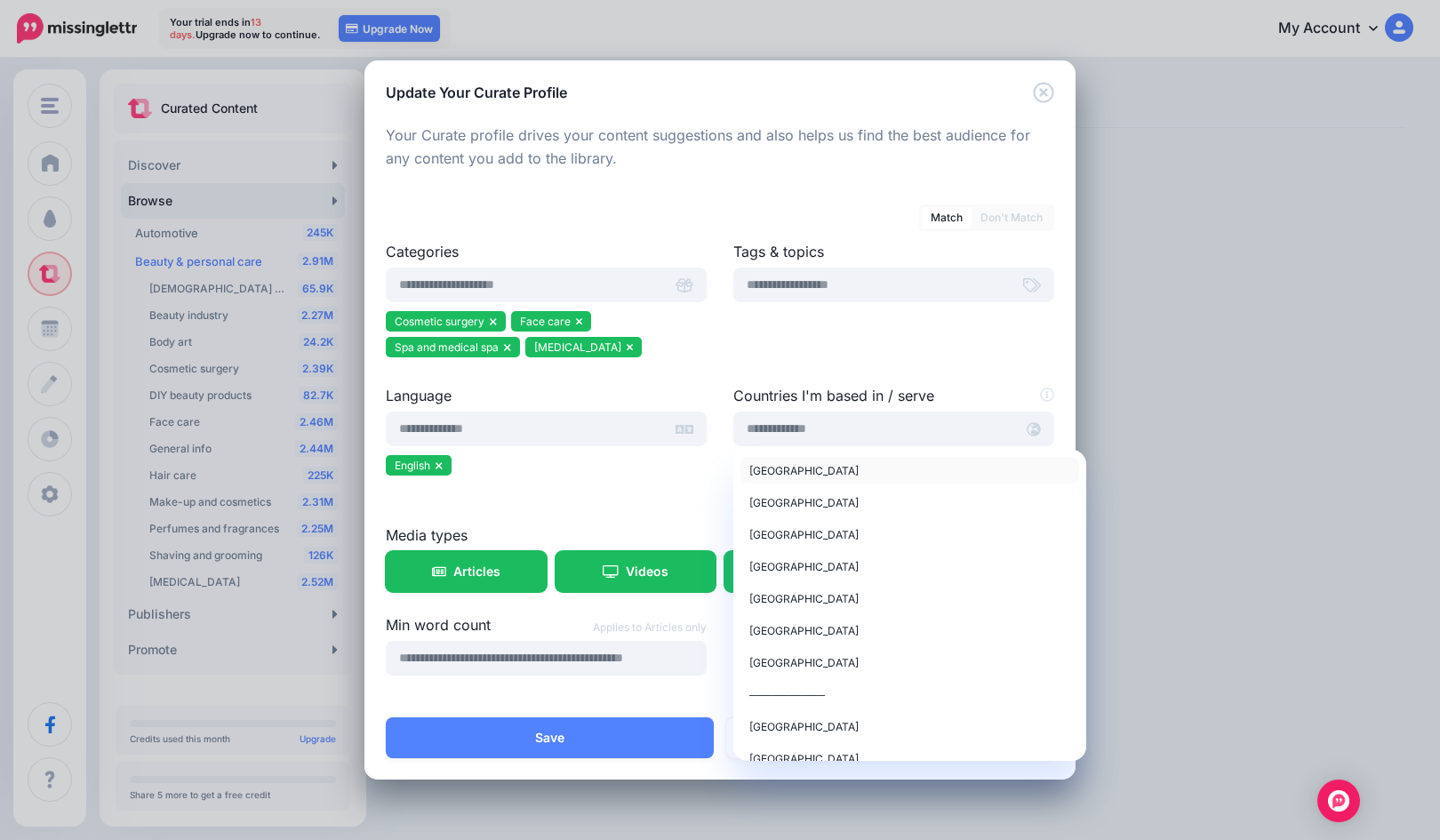
click at [797, 468] on span "United States of America" at bounding box center [804, 470] width 109 height 13
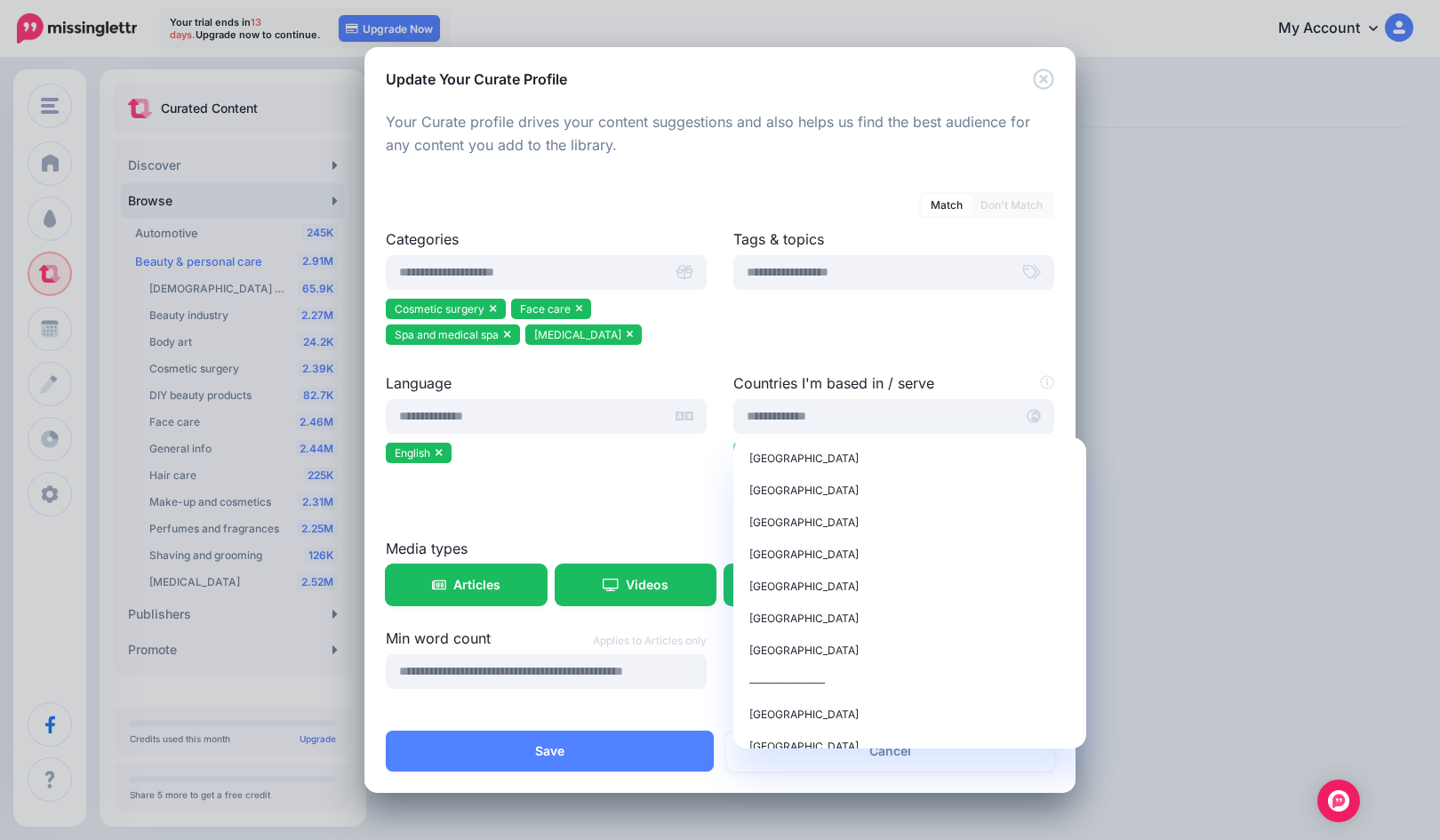
click at [685, 474] on div at bounding box center [546, 479] width 321 height 22
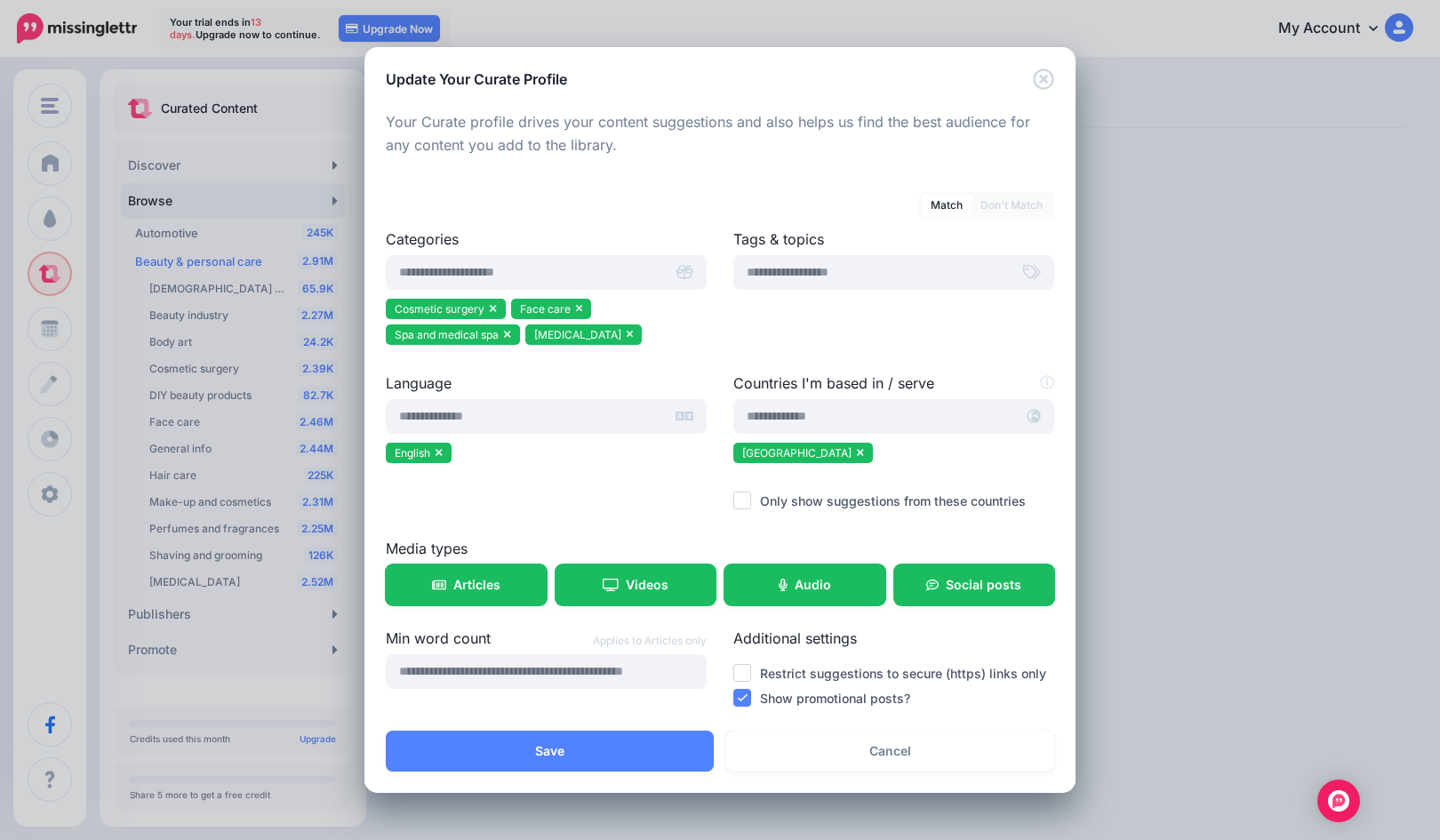
click at [756, 503] on div "Only show suggestions from these countries" at bounding box center [893, 500] width 321 height 20
click at [746, 500] on ins at bounding box center [742, 500] width 18 height 18
click at [513, 592] on link "Articles" at bounding box center [466, 585] width 161 height 41
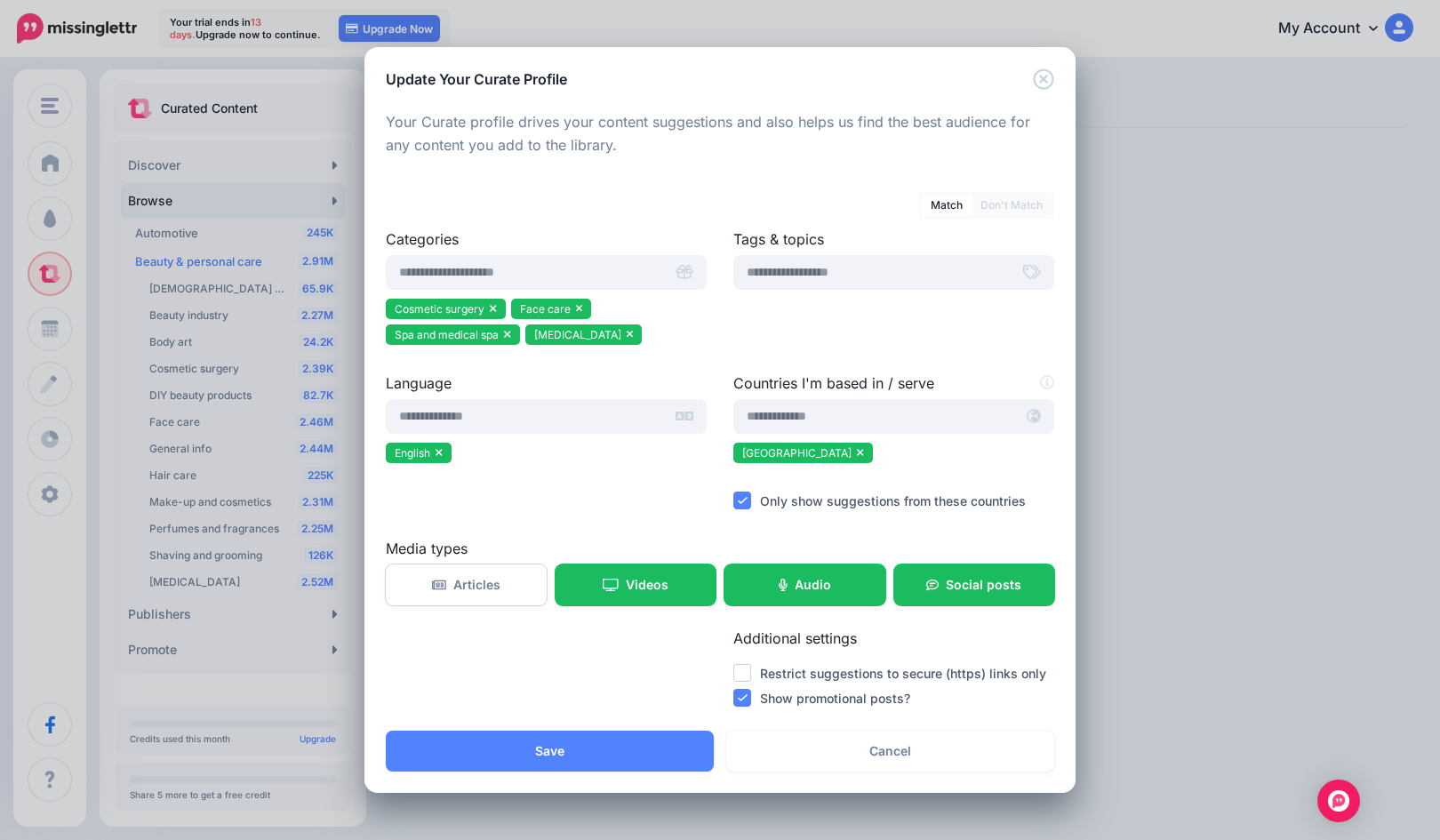
click at [628, 588] on span "Videos" at bounding box center [647, 585] width 43 height 12
click at [487, 593] on link "Articles" at bounding box center [466, 585] width 161 height 41
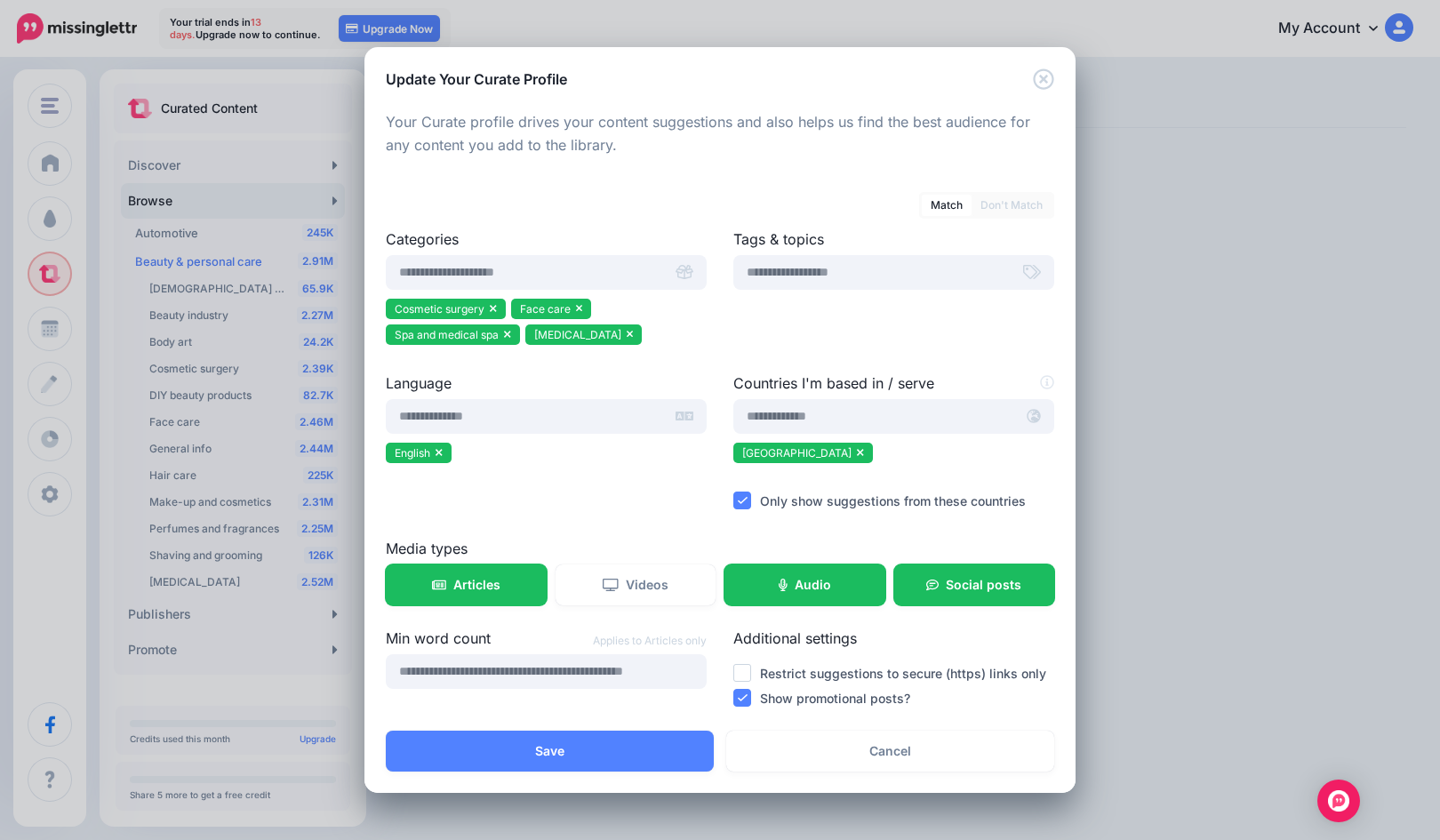
click at [591, 587] on link "Videos" at bounding box center [636, 585] width 161 height 41
click at [741, 696] on ins at bounding box center [742, 698] width 18 height 18
click at [561, 754] on button "Save" at bounding box center [549, 751] width 328 height 41
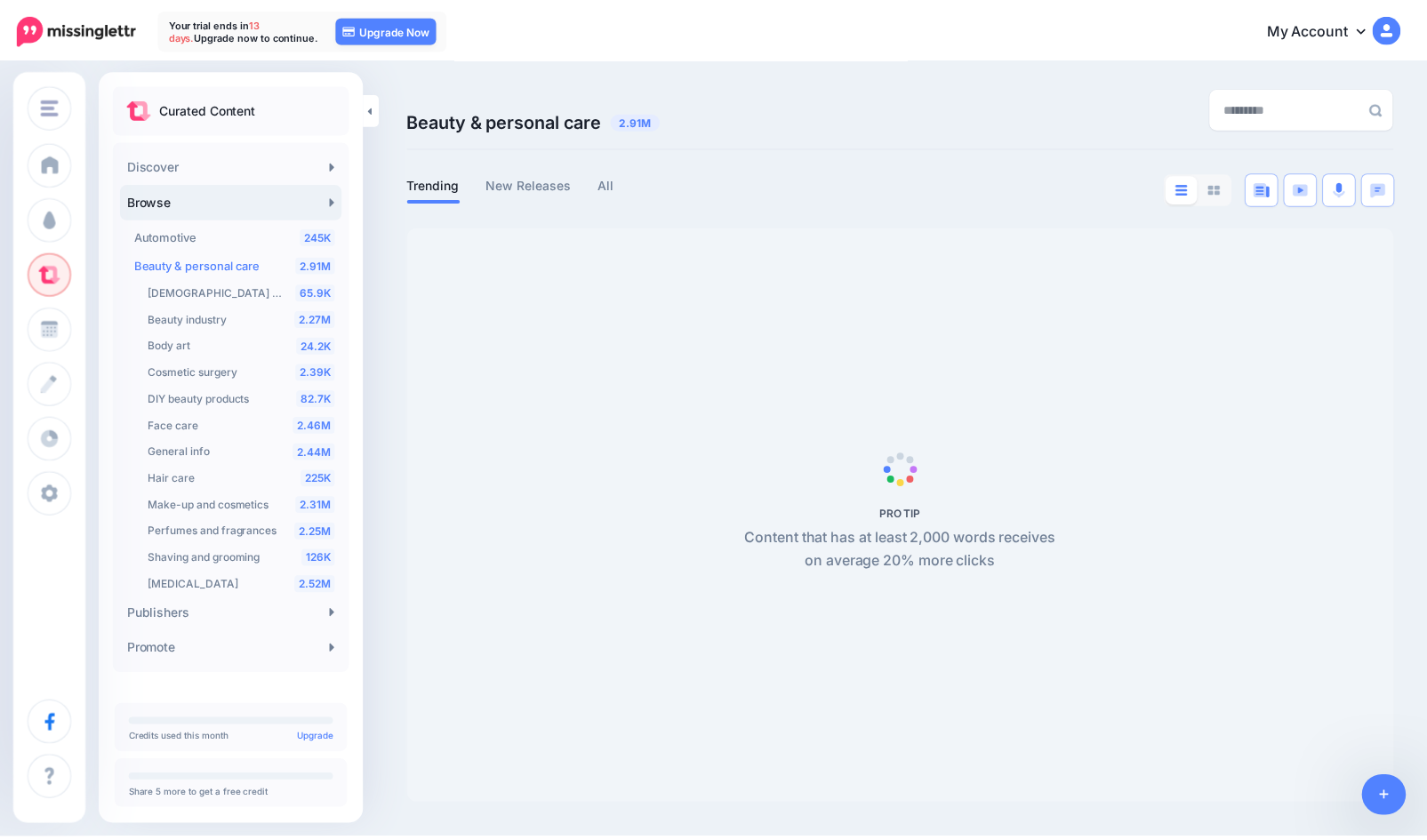
scroll to position [4, 0]
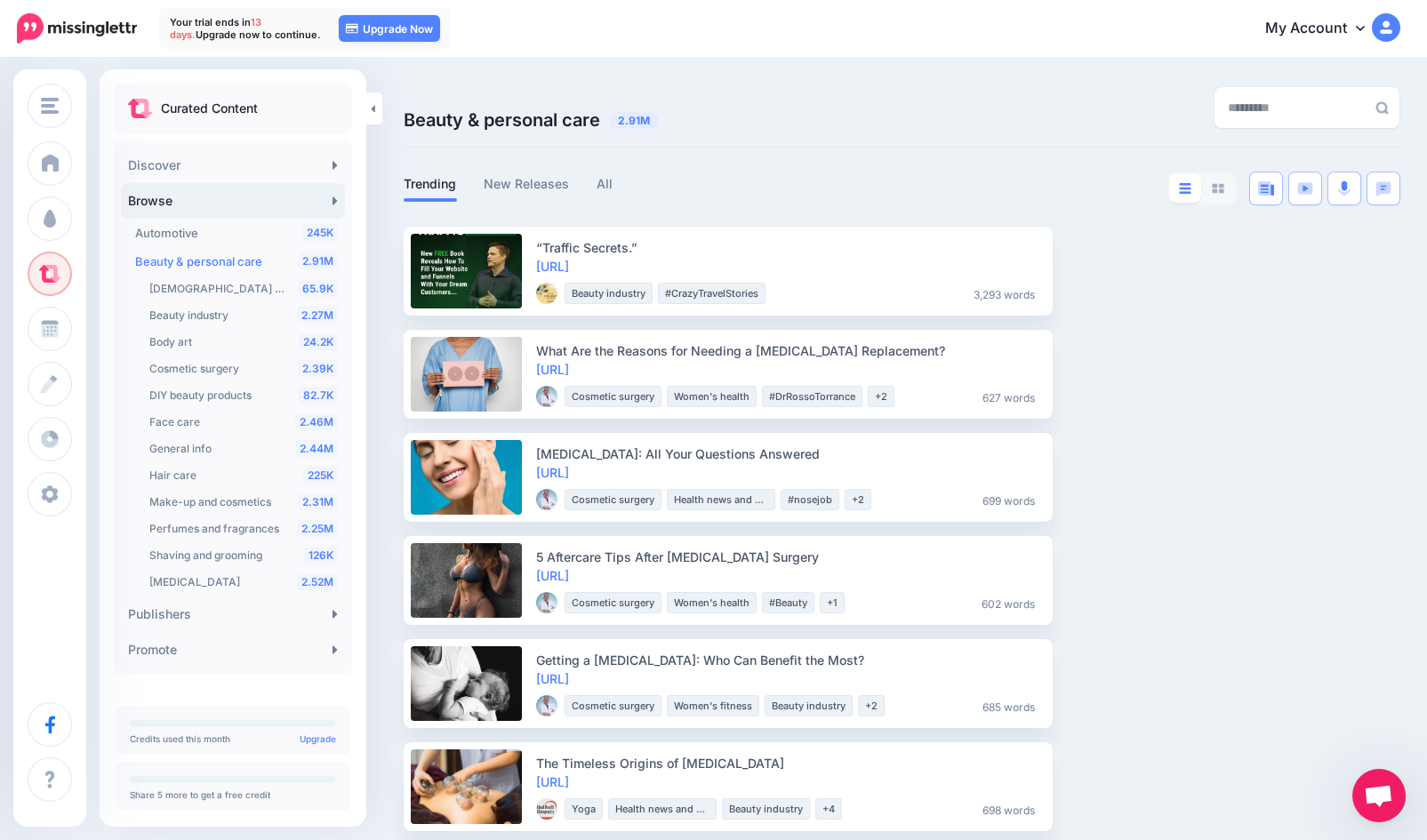
click at [564, 366] on link "https://lttr.ai/et1f" at bounding box center [552, 369] width 33 height 15
click at [552, 191] on link "New Releases" at bounding box center [526, 184] width 86 height 21
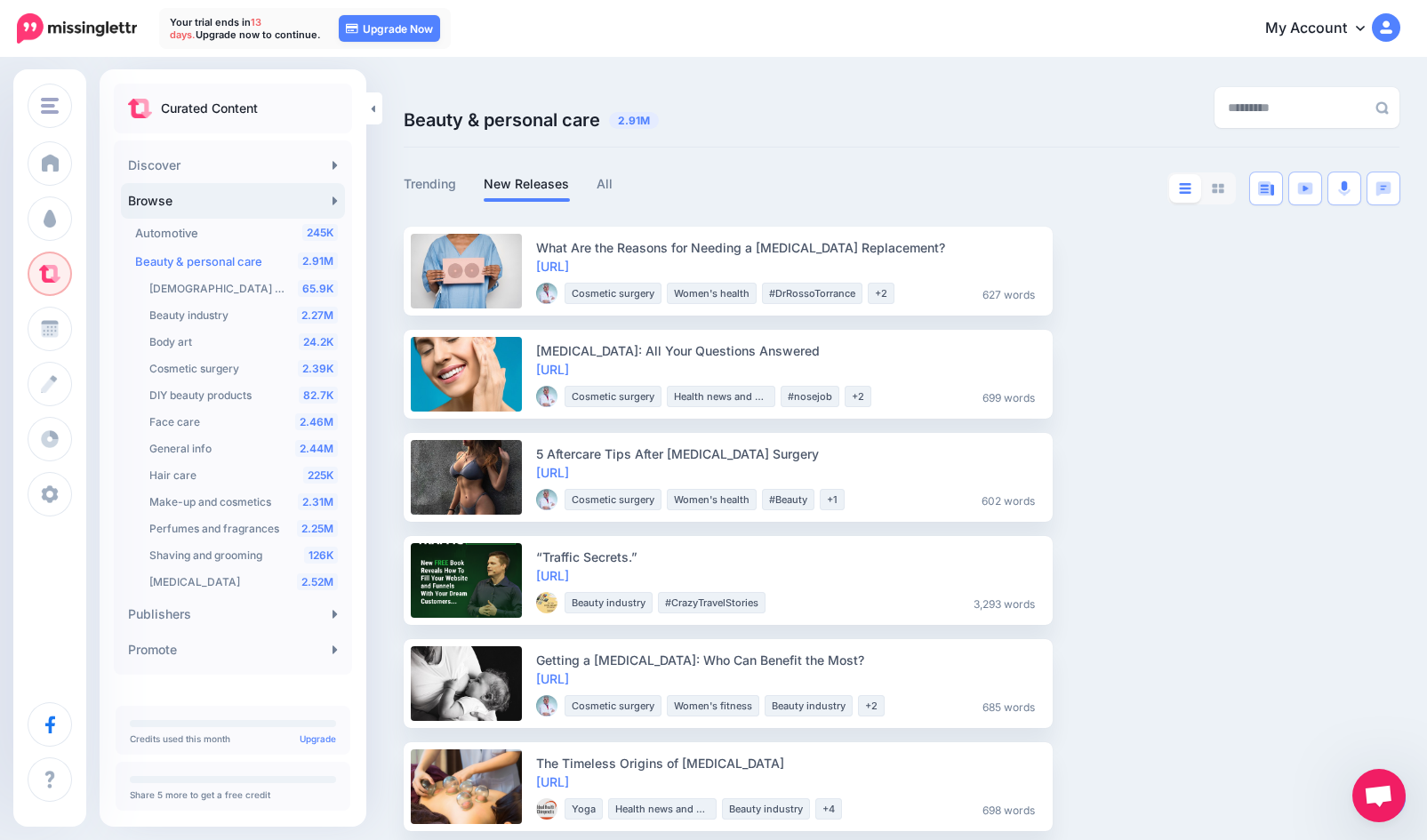
click at [456, 174] on link "Trending" at bounding box center [430, 184] width 53 height 21
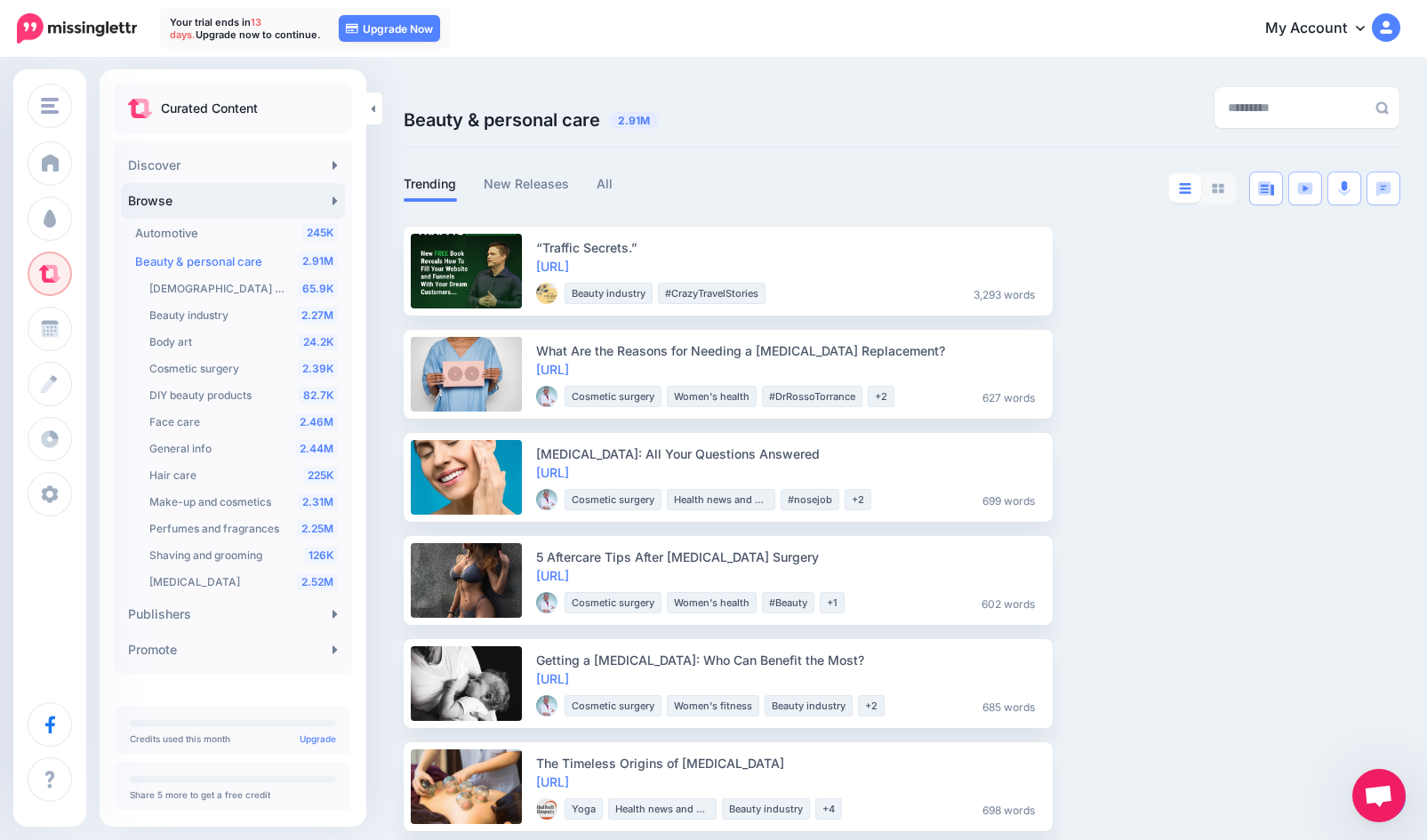
click at [532, 186] on link "New Releases" at bounding box center [526, 184] width 86 height 21
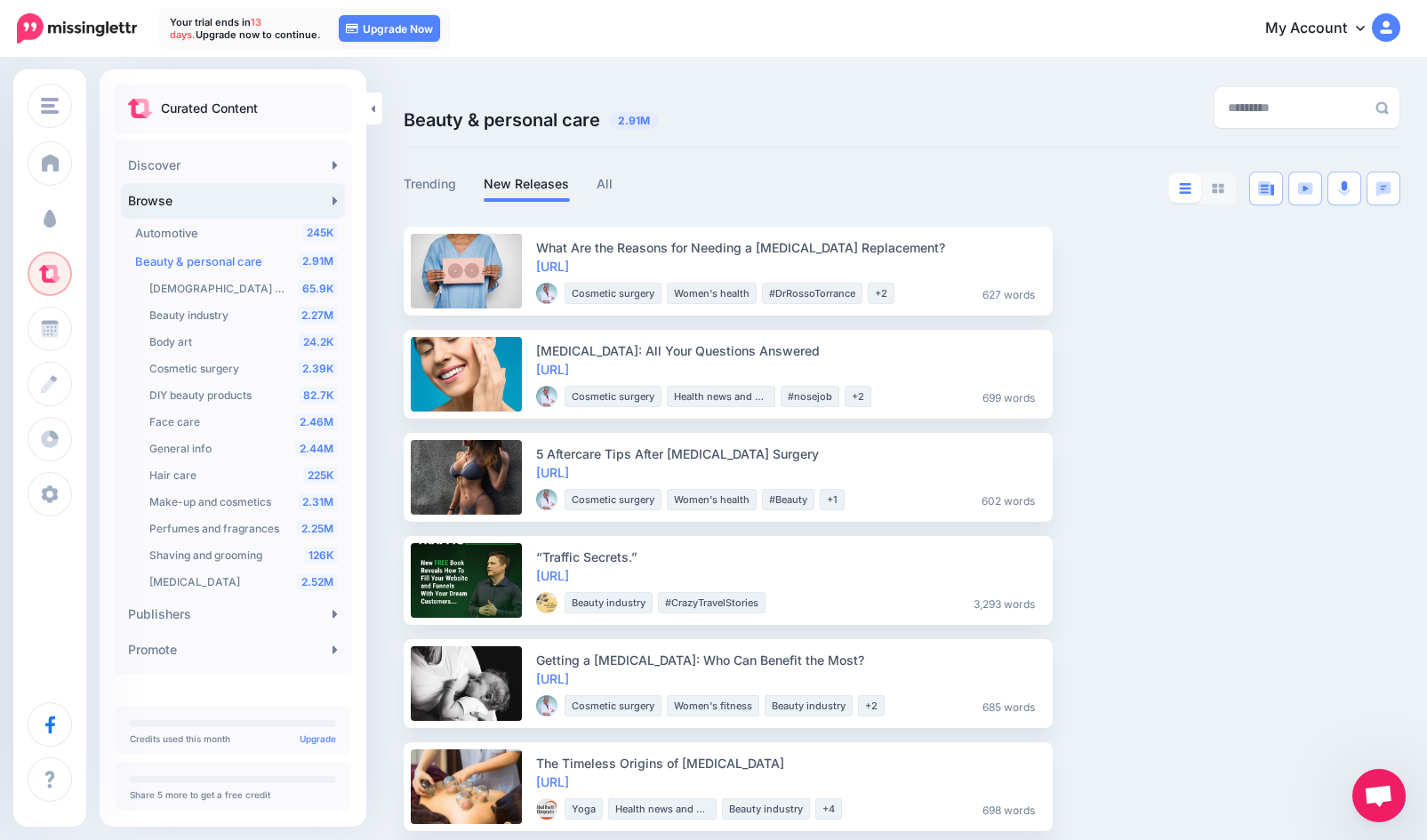
click at [72, 214] on span "Campaigns" at bounding box center [105, 218] width 69 height 15
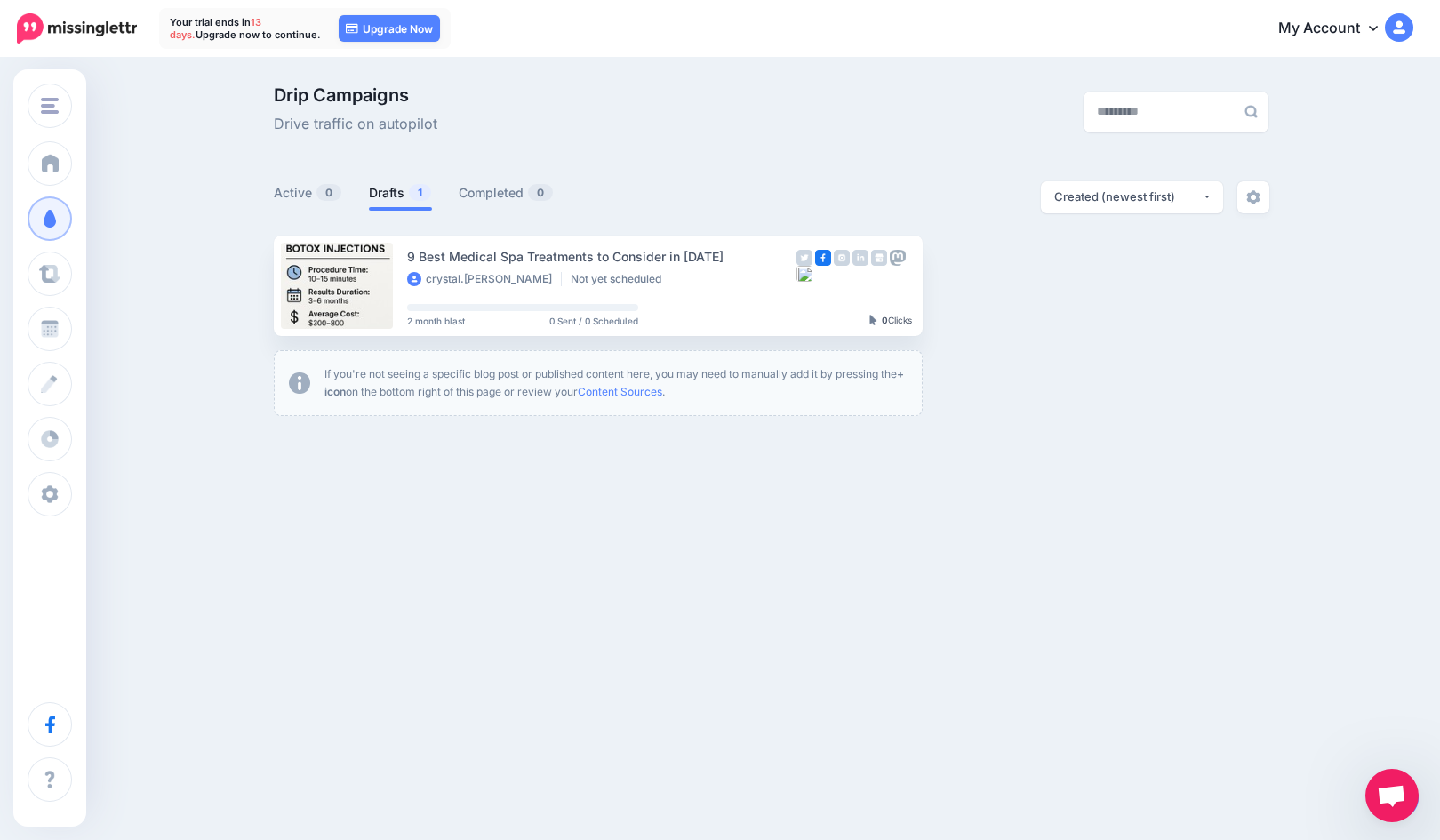
click at [992, 285] on link "Setup Campaign" at bounding box center [996, 285] width 121 height 32
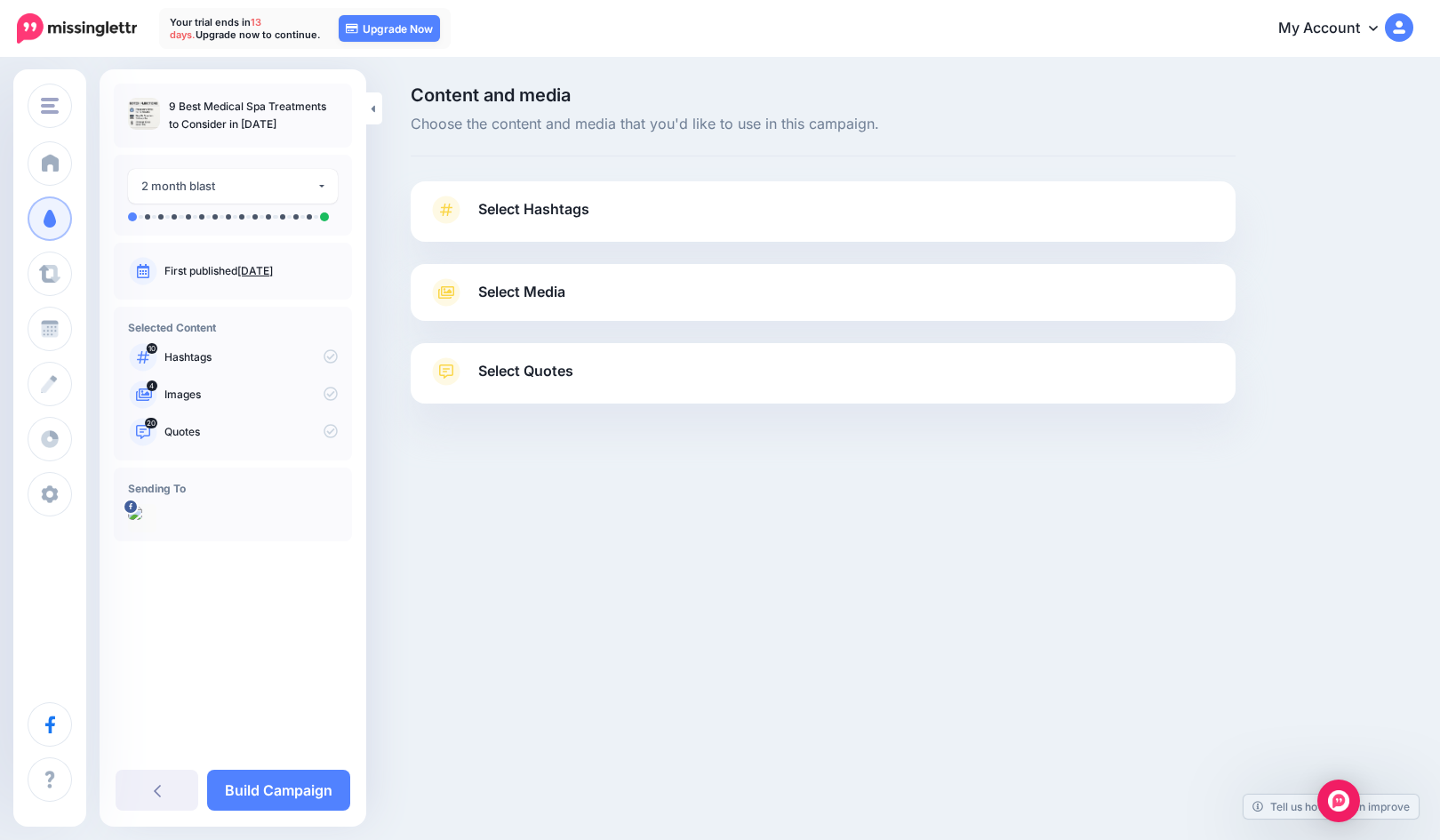
click at [191, 508] on div at bounding box center [233, 523] width 210 height 37
click at [310, 484] on h4 "Sending To" at bounding box center [233, 488] width 210 height 13
click at [0, 0] on icon at bounding box center [0, 0] width 0 height 0
click at [141, 517] on img at bounding box center [135, 513] width 14 height 14
click at [0, 0] on icon at bounding box center [0, 0] width 0 height 0
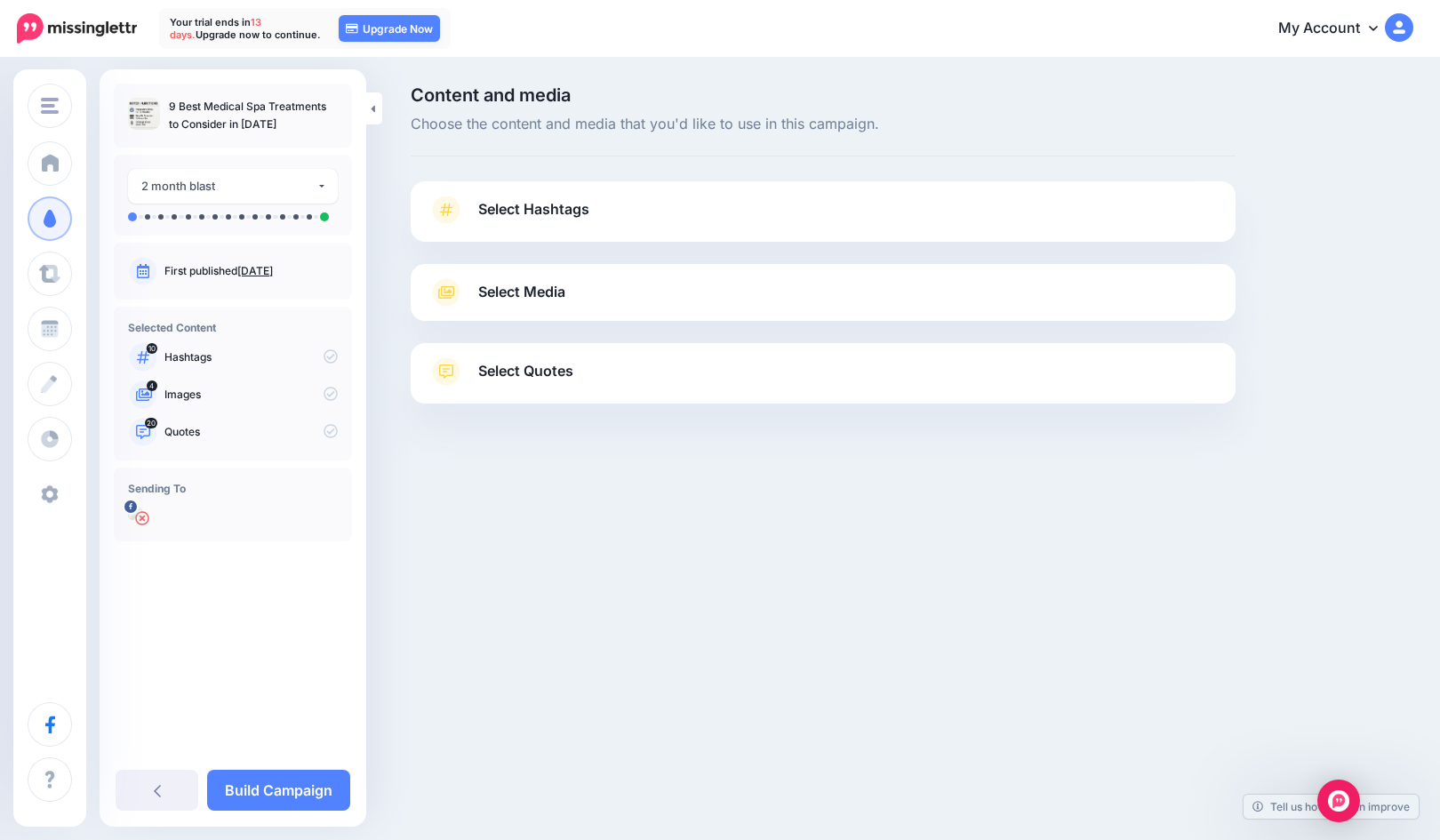
click at [72, 480] on link "Settings" at bounding box center [50, 494] width 44 height 44
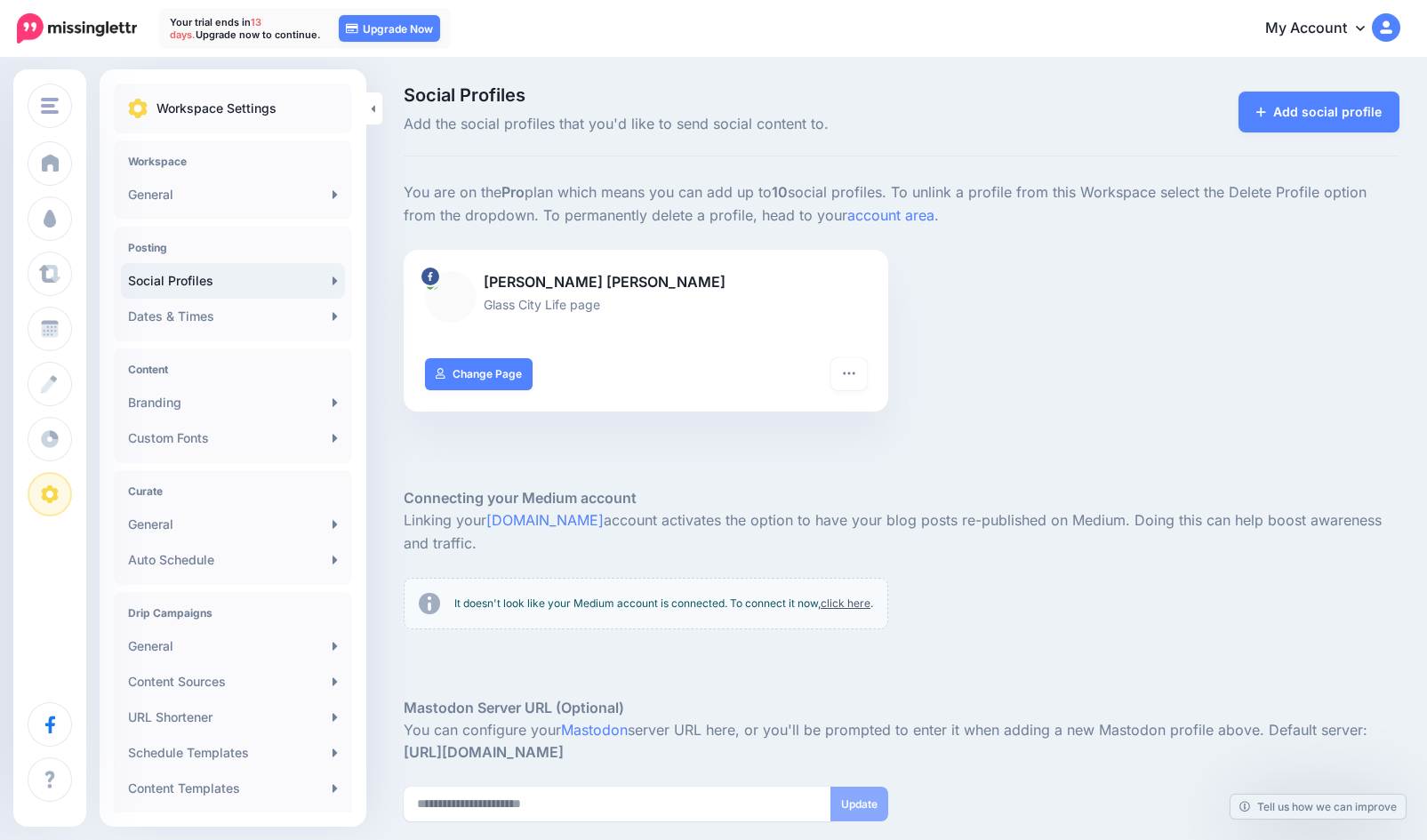
click at [493, 372] on link "Change Page" at bounding box center [478, 374] width 108 height 32
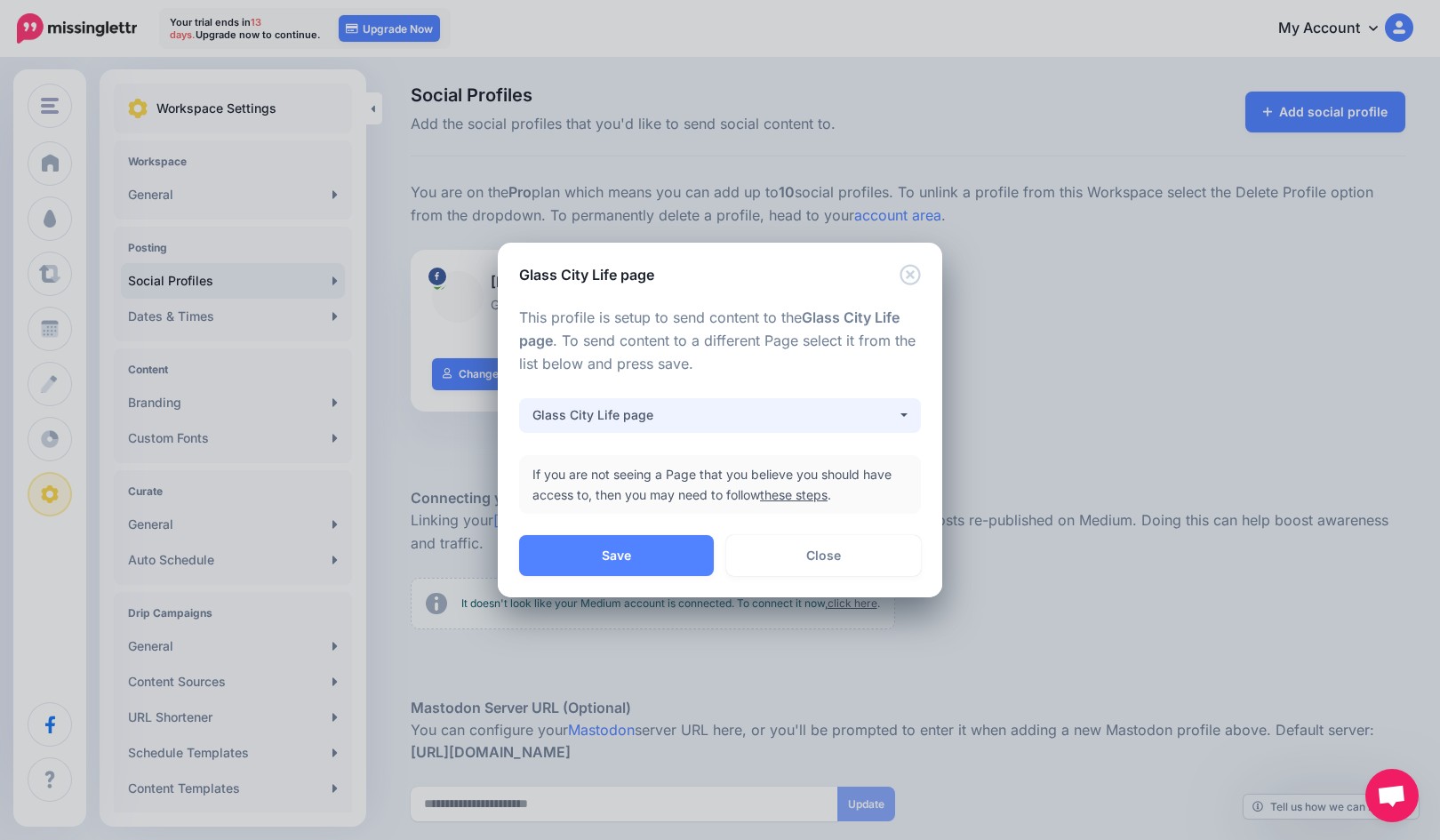
click at [619, 419] on div "Glass City Life page" at bounding box center [715, 415] width 364 height 21
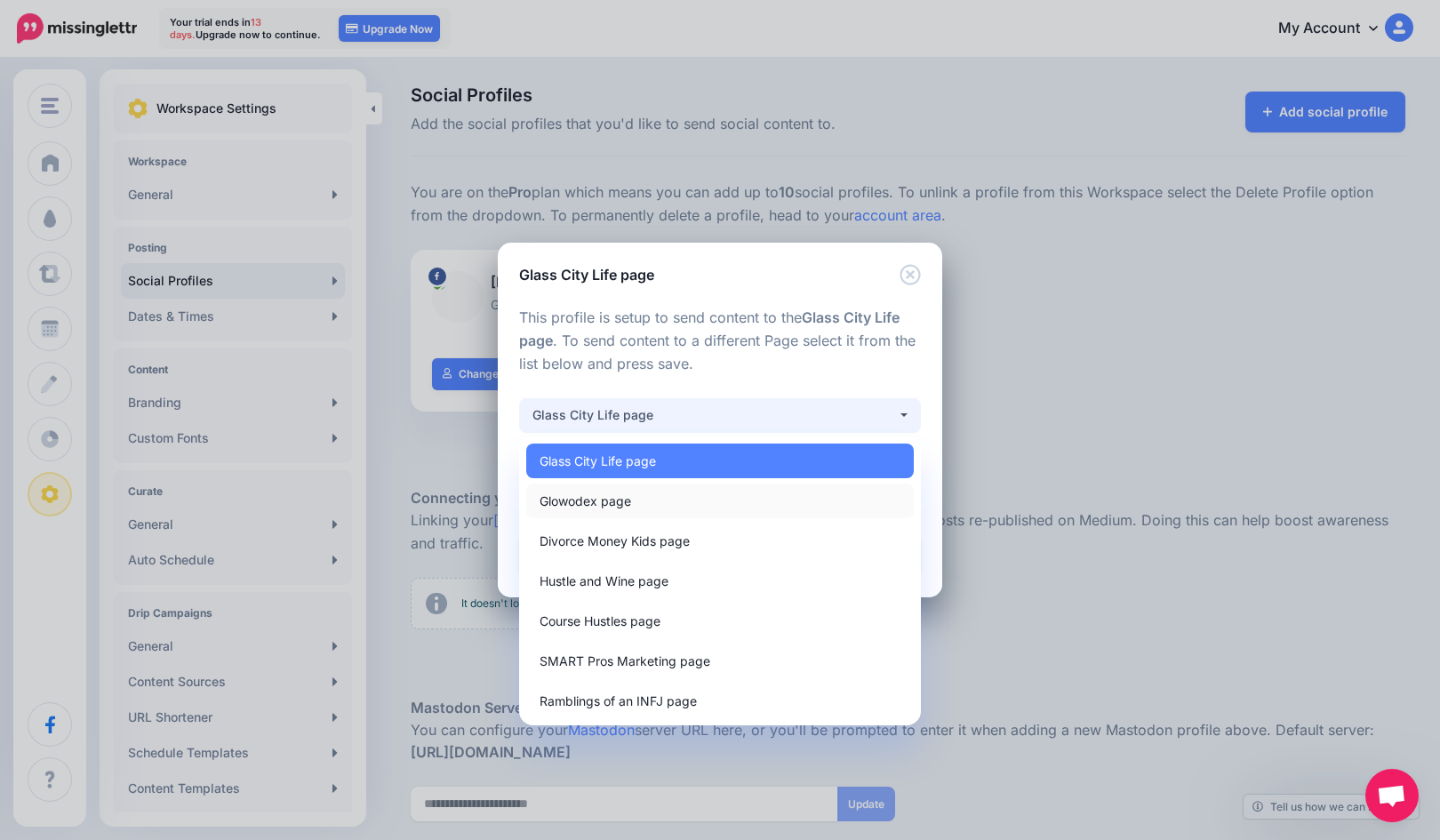
click at [613, 504] on span "Glowodex page" at bounding box center [585, 500] width 92 height 21
select select "**********"
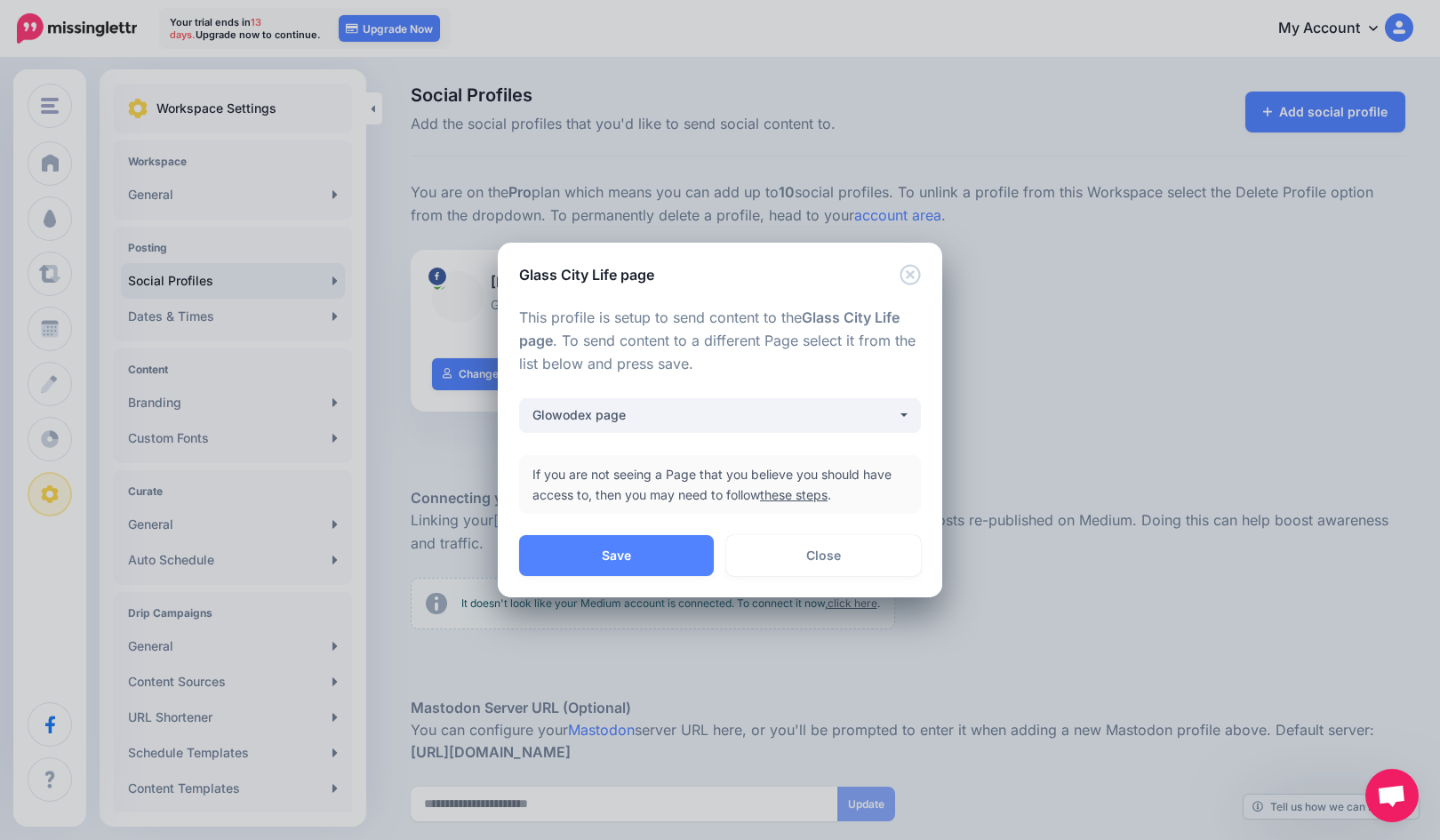
click at [629, 565] on button "Save" at bounding box center [616, 556] width 195 height 41
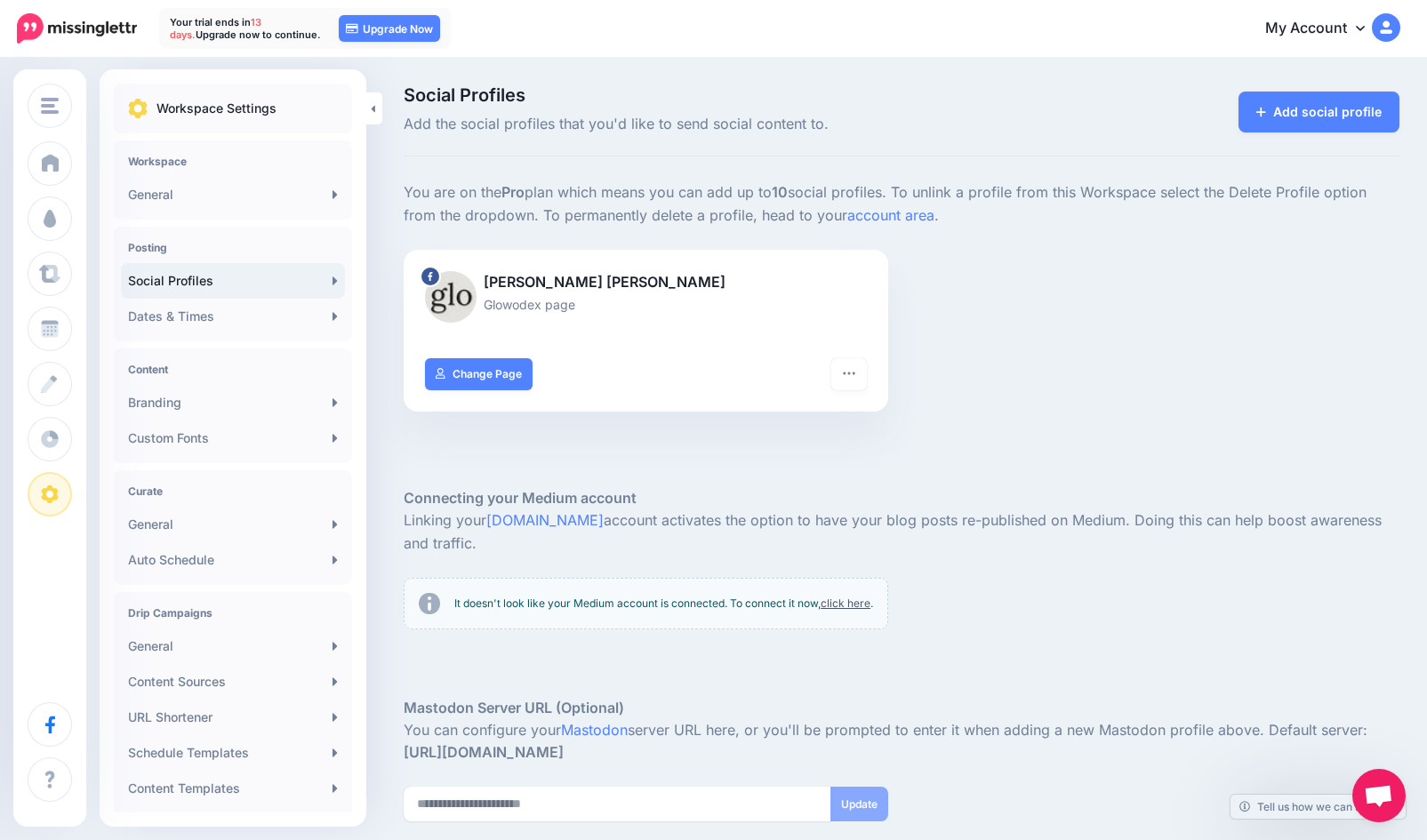
drag, startPoint x: 580, startPoint y: 472, endPoint x: 474, endPoint y: 437, distance: 111.6
click at [474, 437] on div at bounding box center [902, 460] width 996 height 53
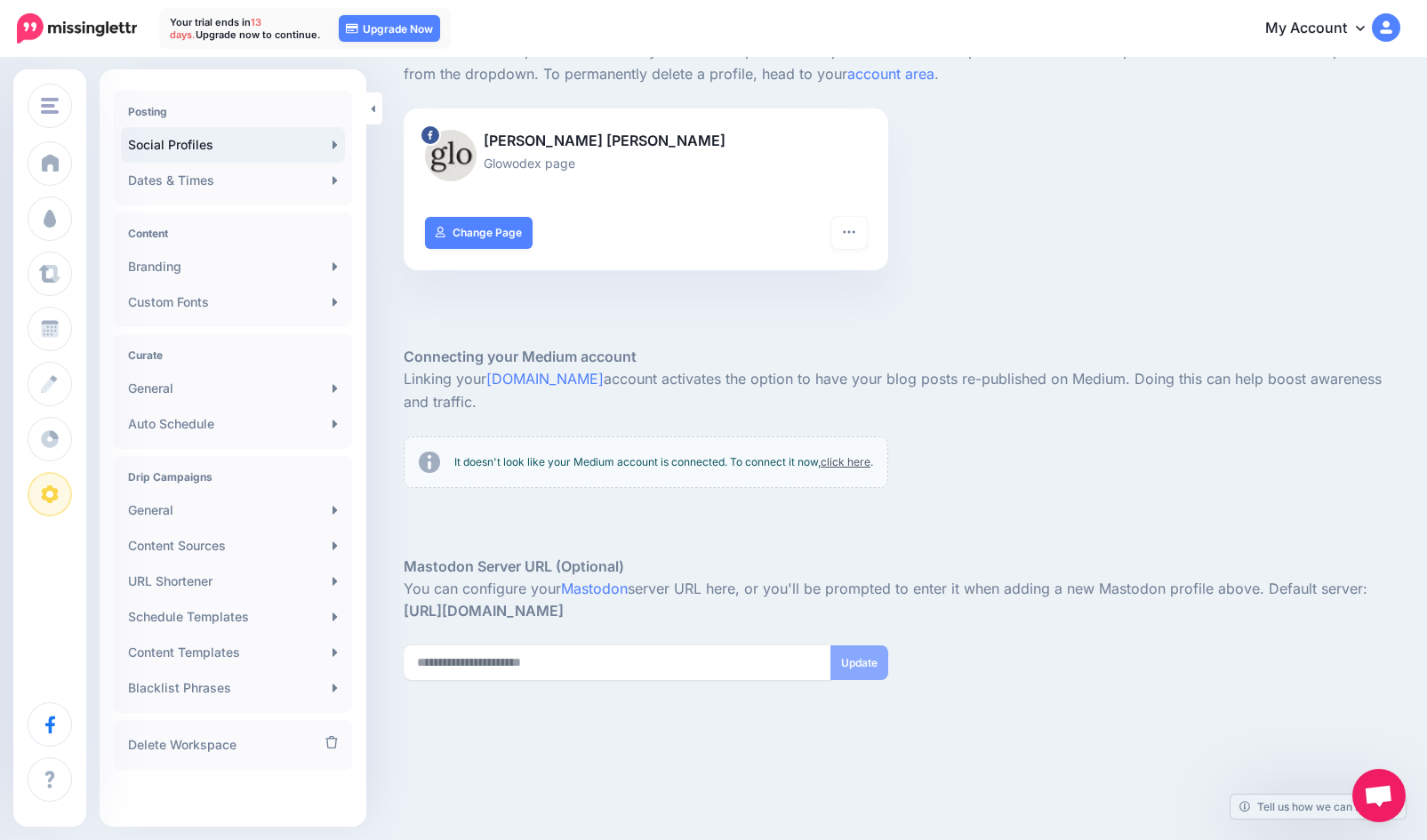
scroll to position [137, 0]
click at [98, 221] on span "Campaigns" at bounding box center [105, 218] width 69 height 15
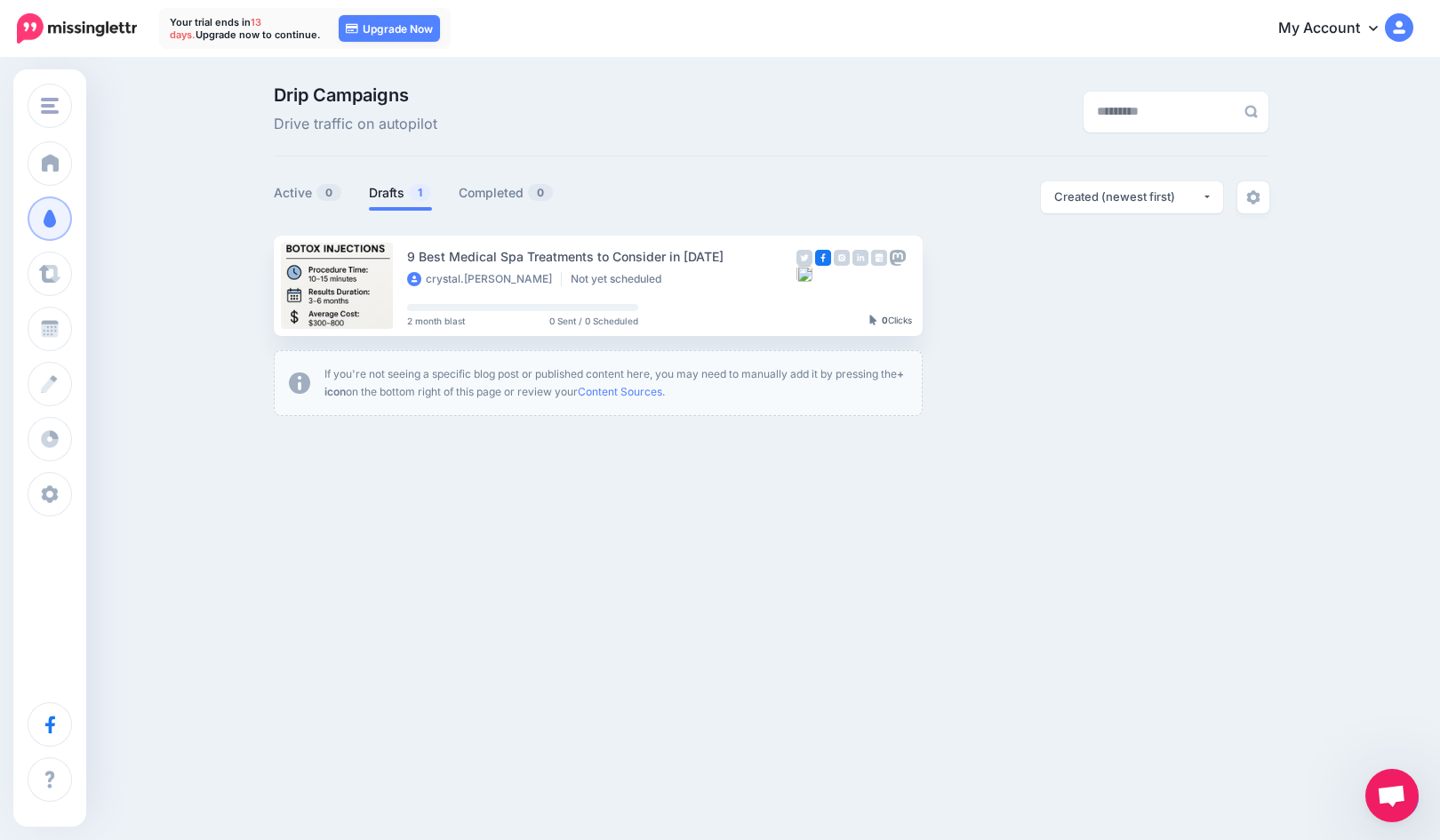
click at [949, 292] on link "Setup Campaign" at bounding box center [996, 285] width 121 height 32
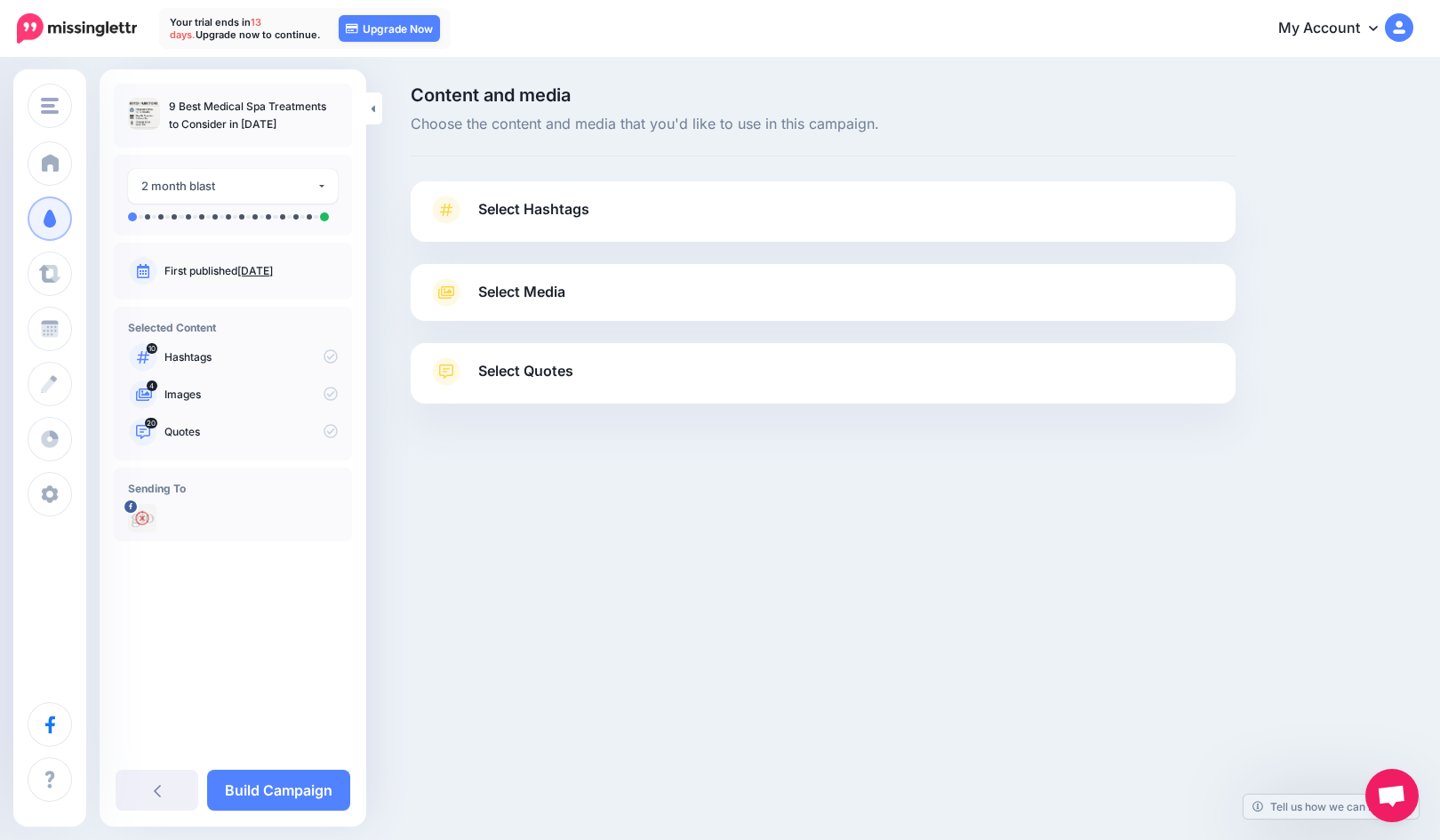
click at [186, 392] on p "Images" at bounding box center [251, 395] width 173 height 16
click at [239, 191] on div "2 month blast" at bounding box center [228, 186] width 175 height 20
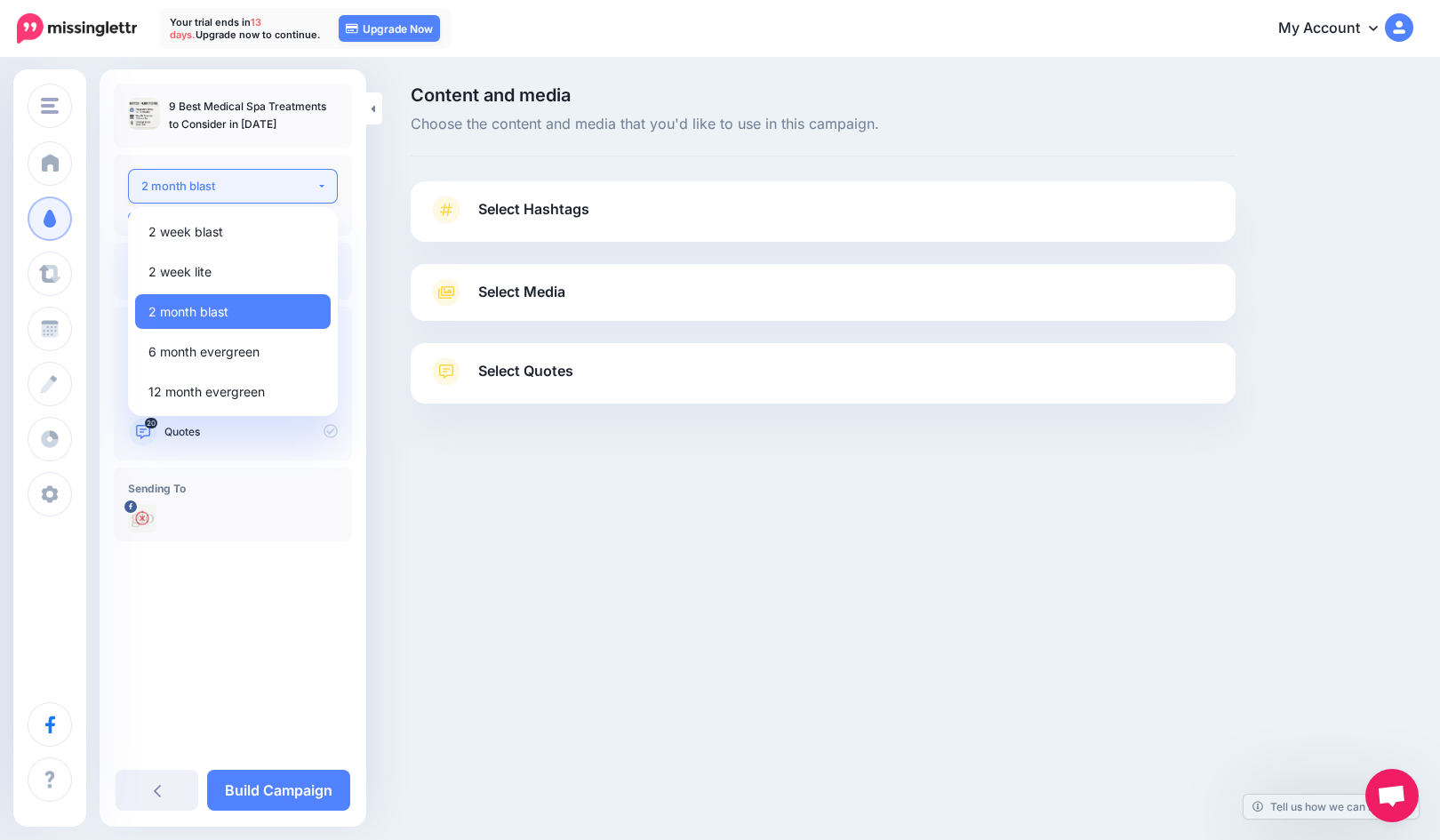
click at [239, 191] on div "2 month blast" at bounding box center [228, 186] width 175 height 20
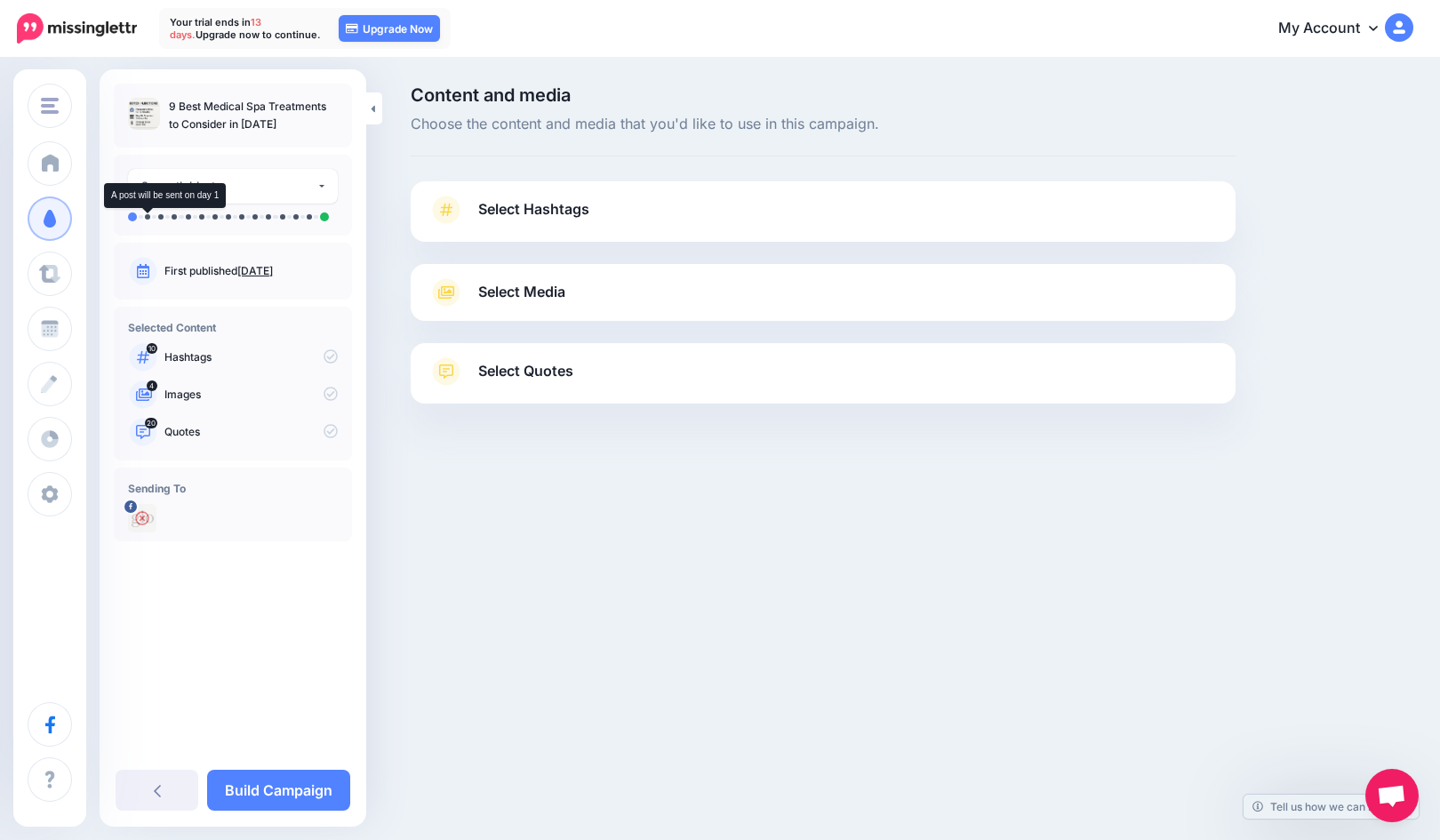
click at [147, 218] on li at bounding box center [148, 217] width 5 height 5
click at [254, 788] on link "Build Campaign" at bounding box center [278, 790] width 143 height 41
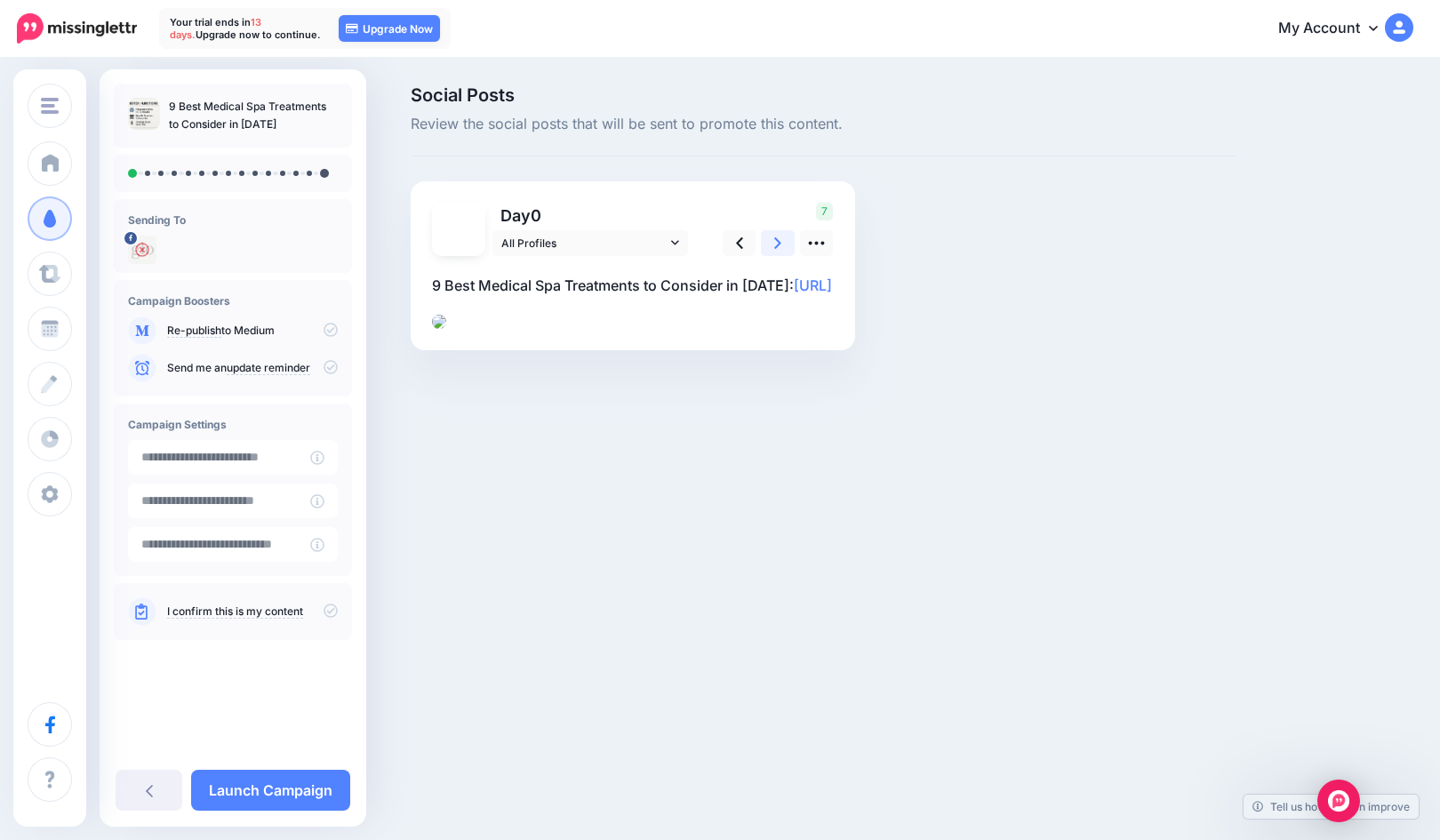
click at [772, 243] on link at bounding box center [778, 243] width 34 height 26
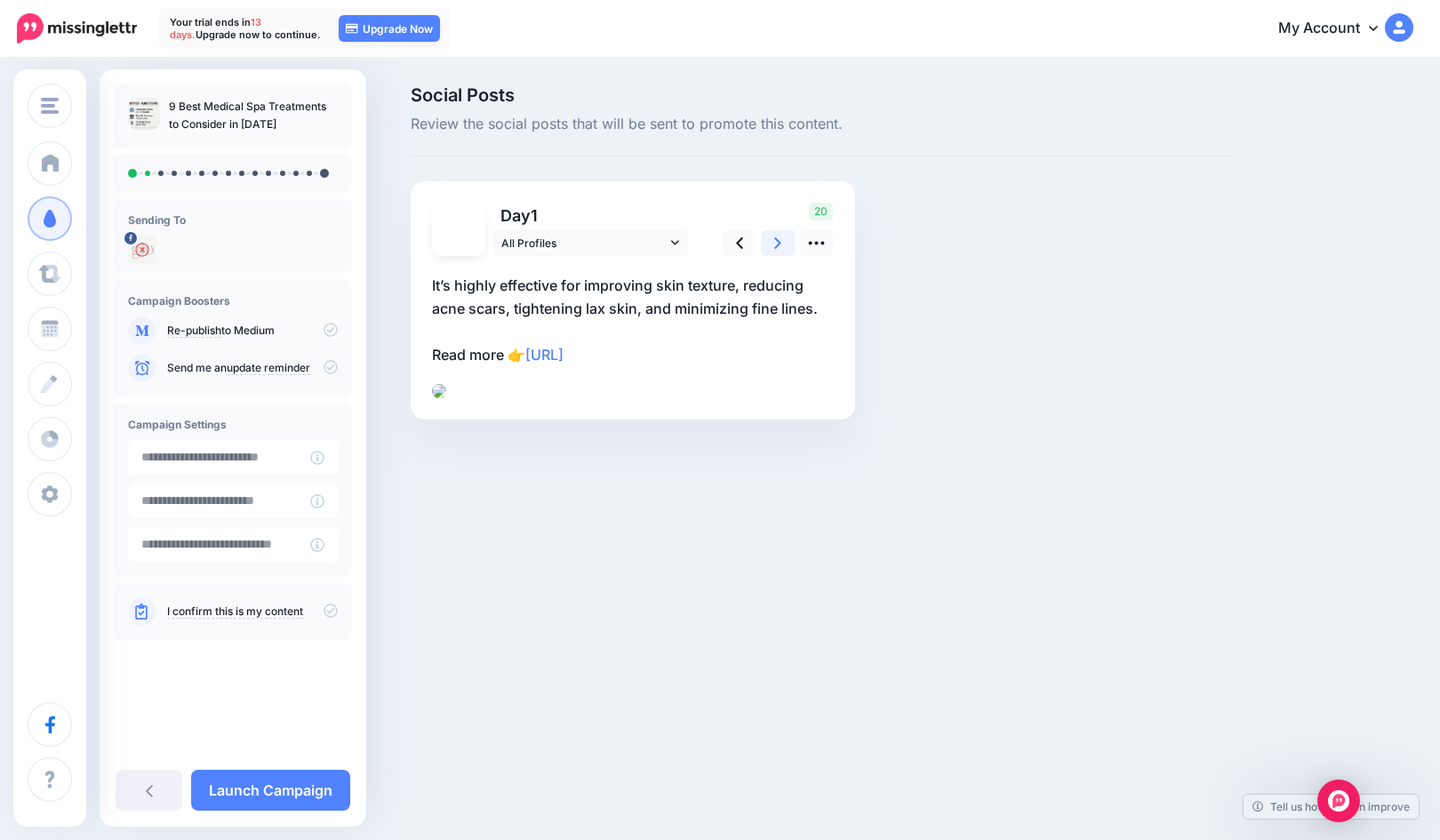
click at [772, 243] on link at bounding box center [778, 243] width 34 height 26
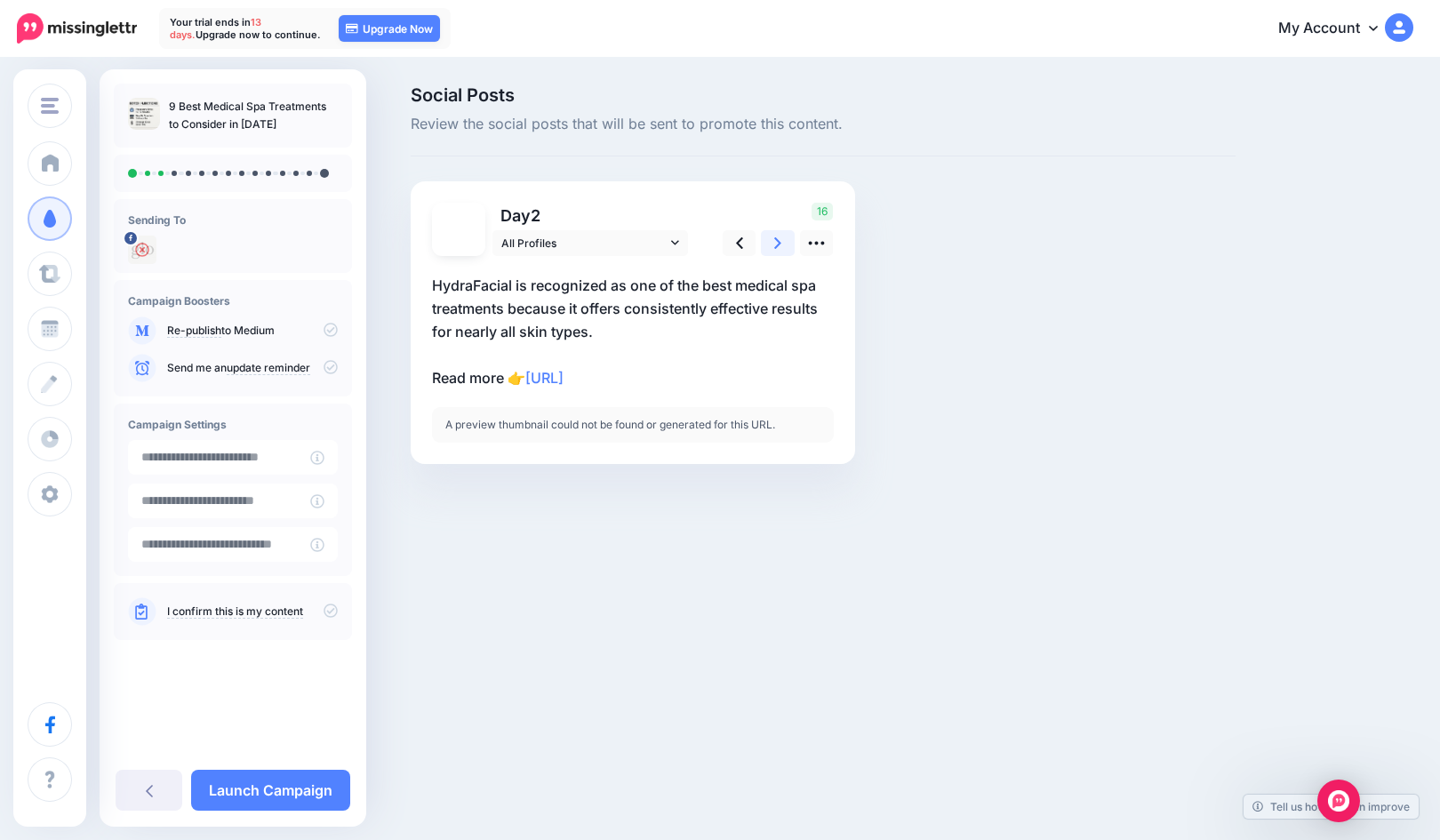
click at [772, 243] on link at bounding box center [778, 243] width 34 height 26
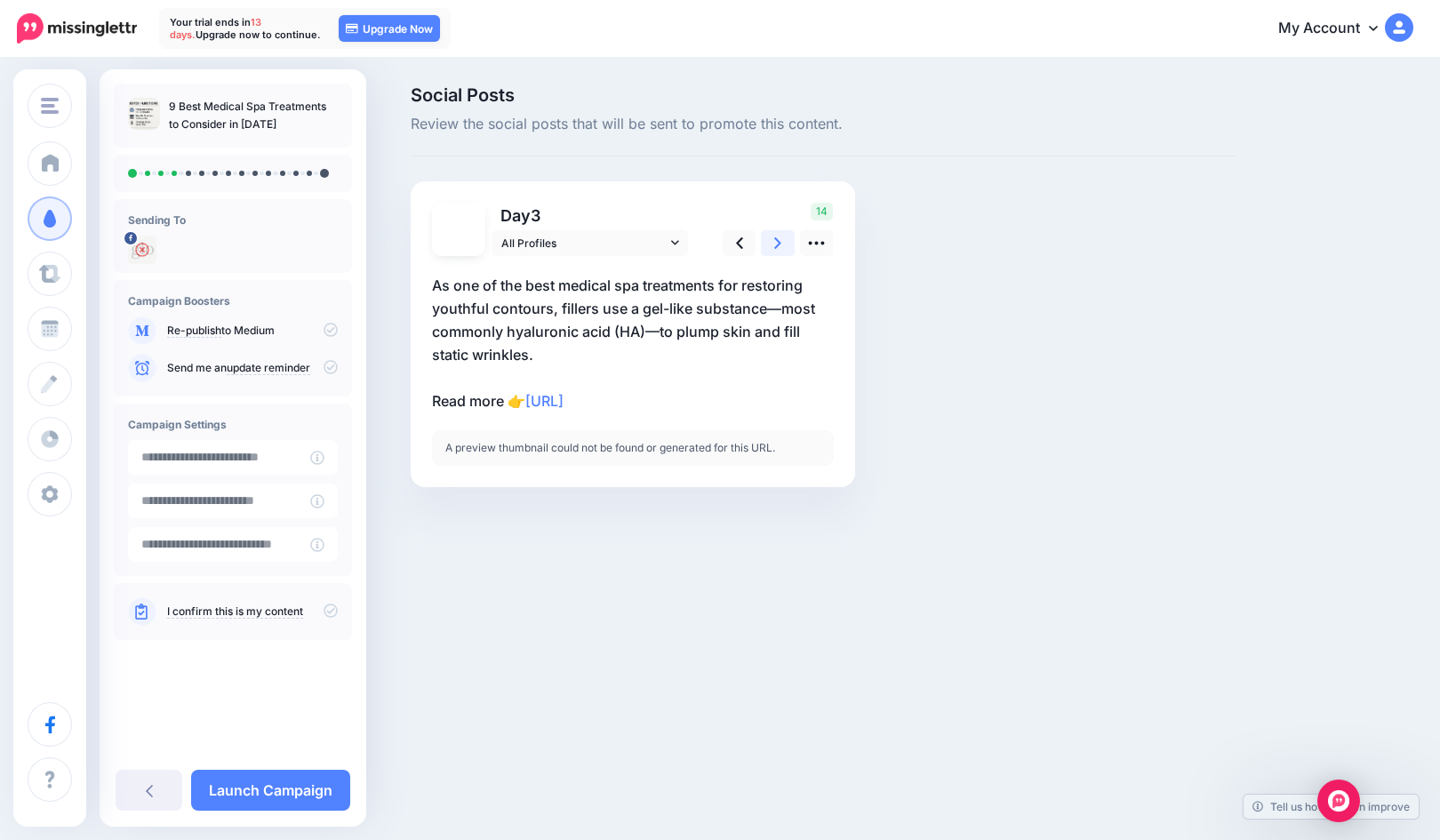
click at [772, 243] on link at bounding box center [778, 243] width 34 height 26
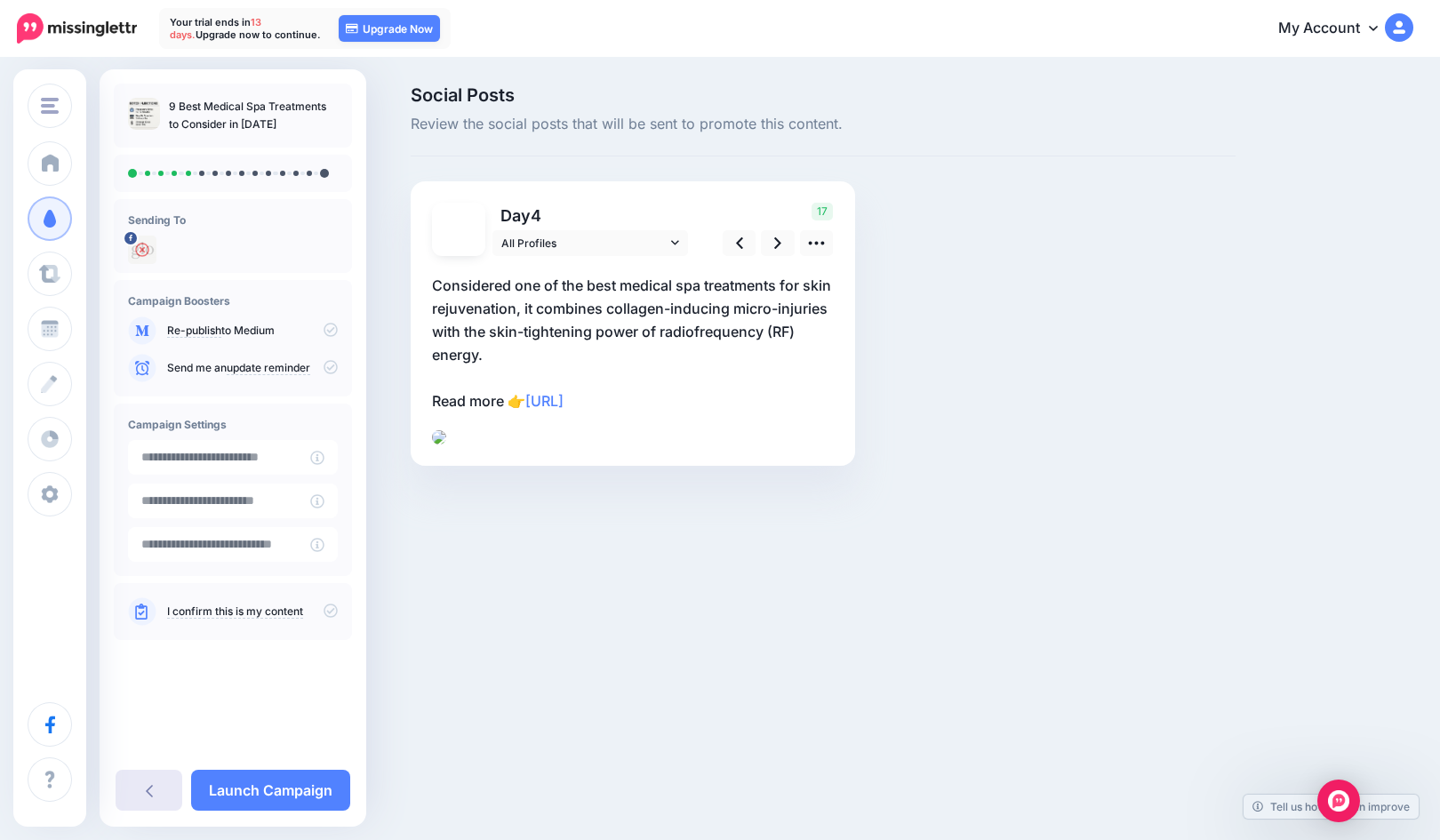
click at [146, 797] on link at bounding box center [148, 790] width 67 height 41
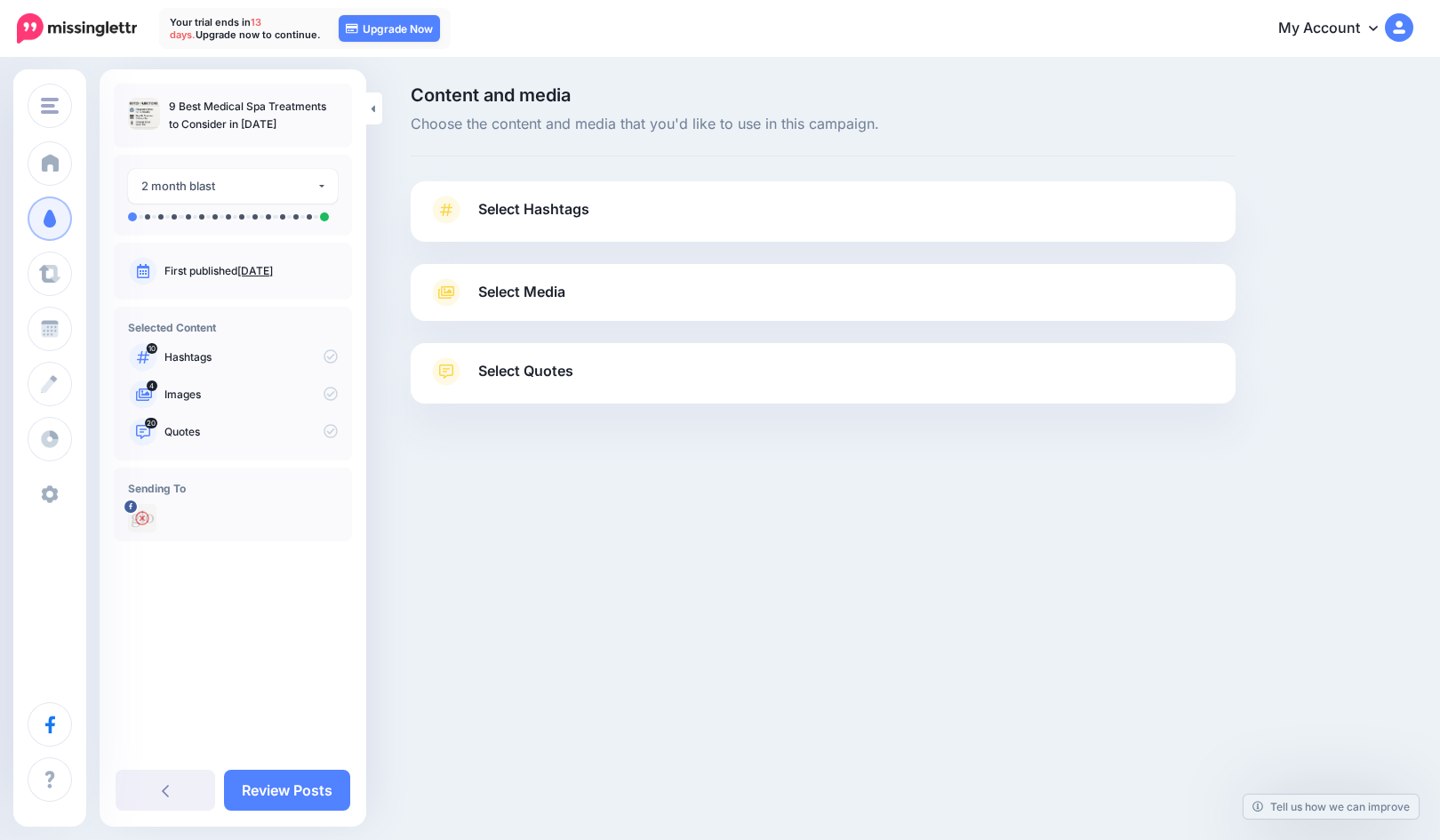
click at [71, 487] on span "Settings" at bounding box center [95, 493] width 51 height 15
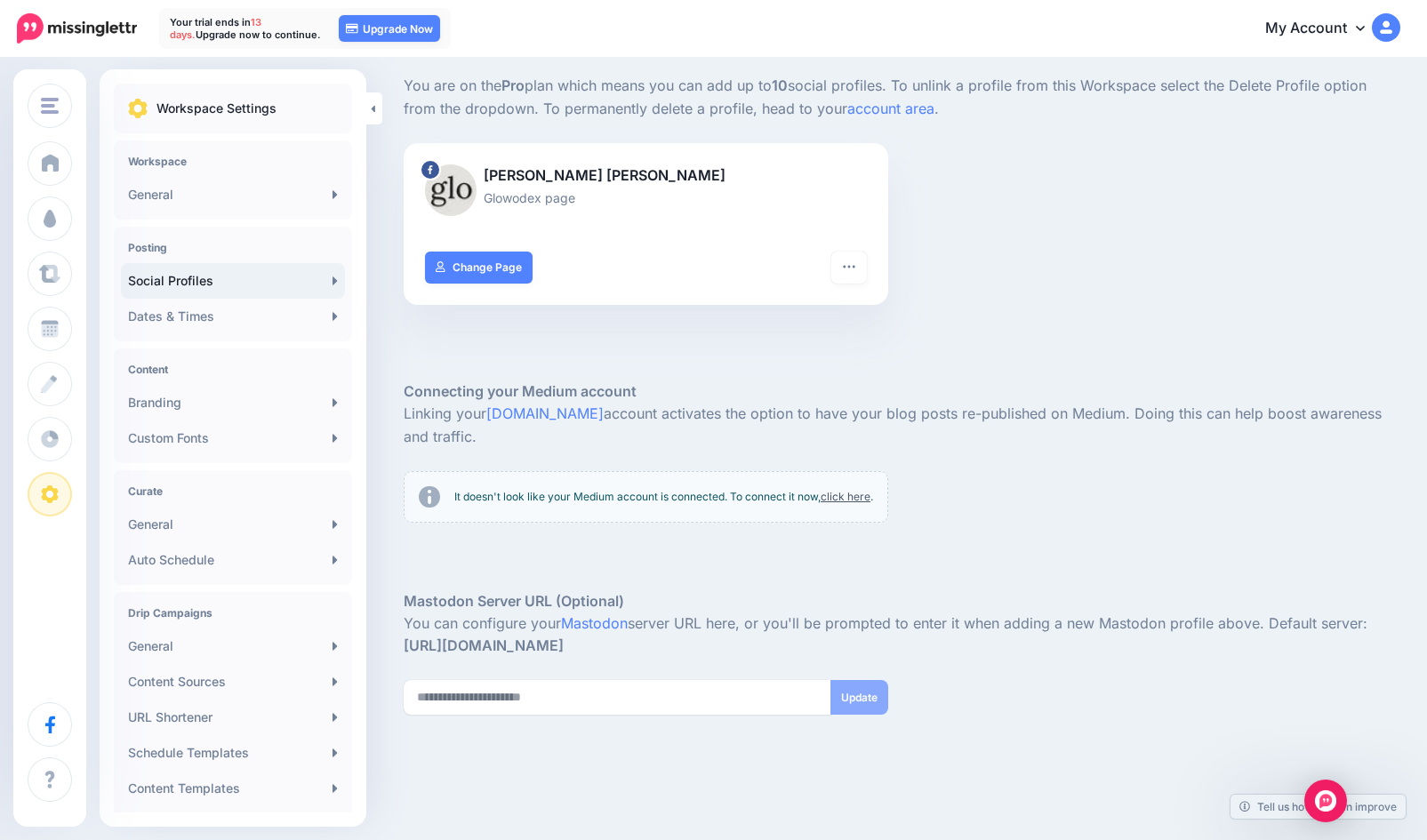
scroll to position [156, 0]
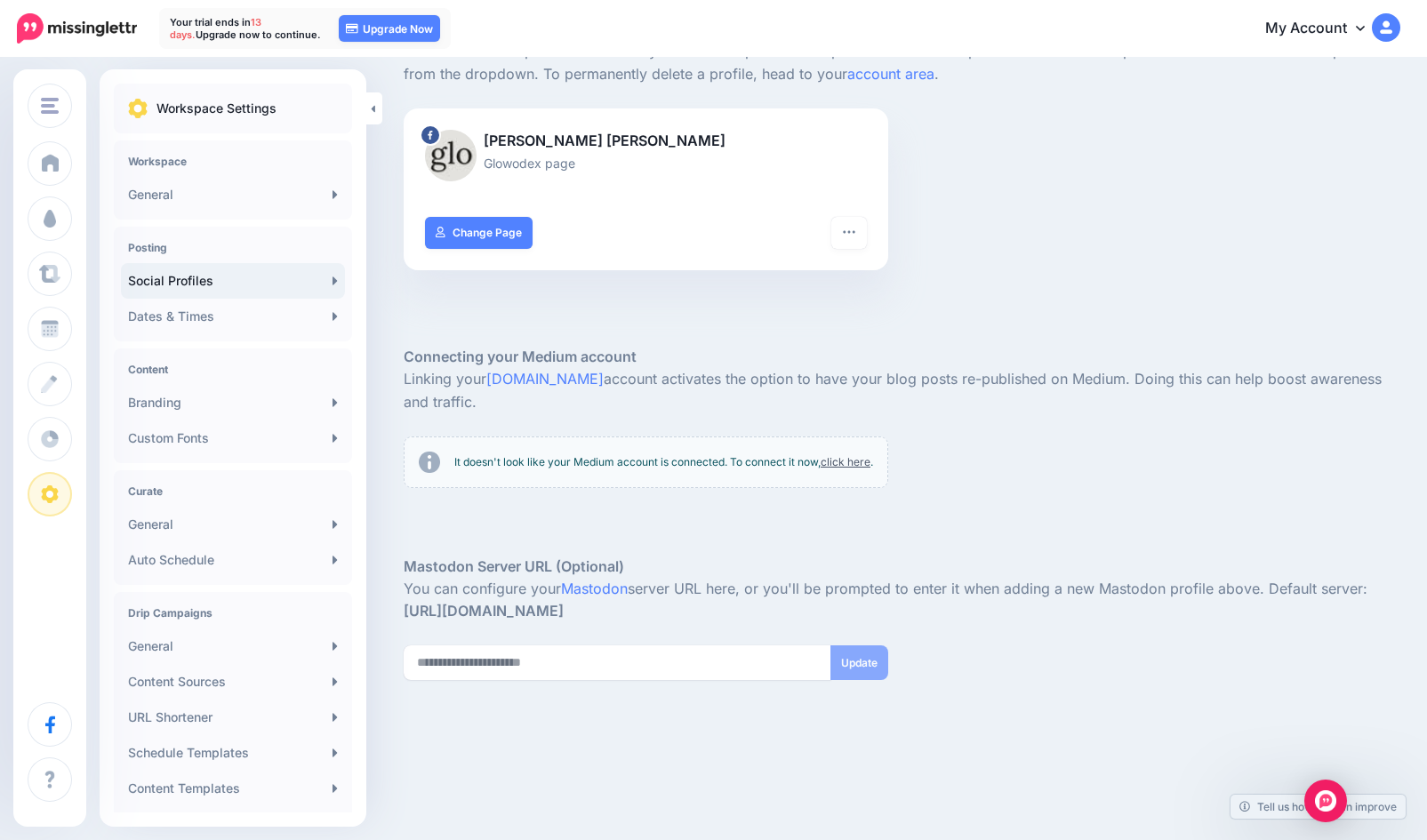
click at [277, 398] on link "Branding" at bounding box center [233, 403] width 224 height 36
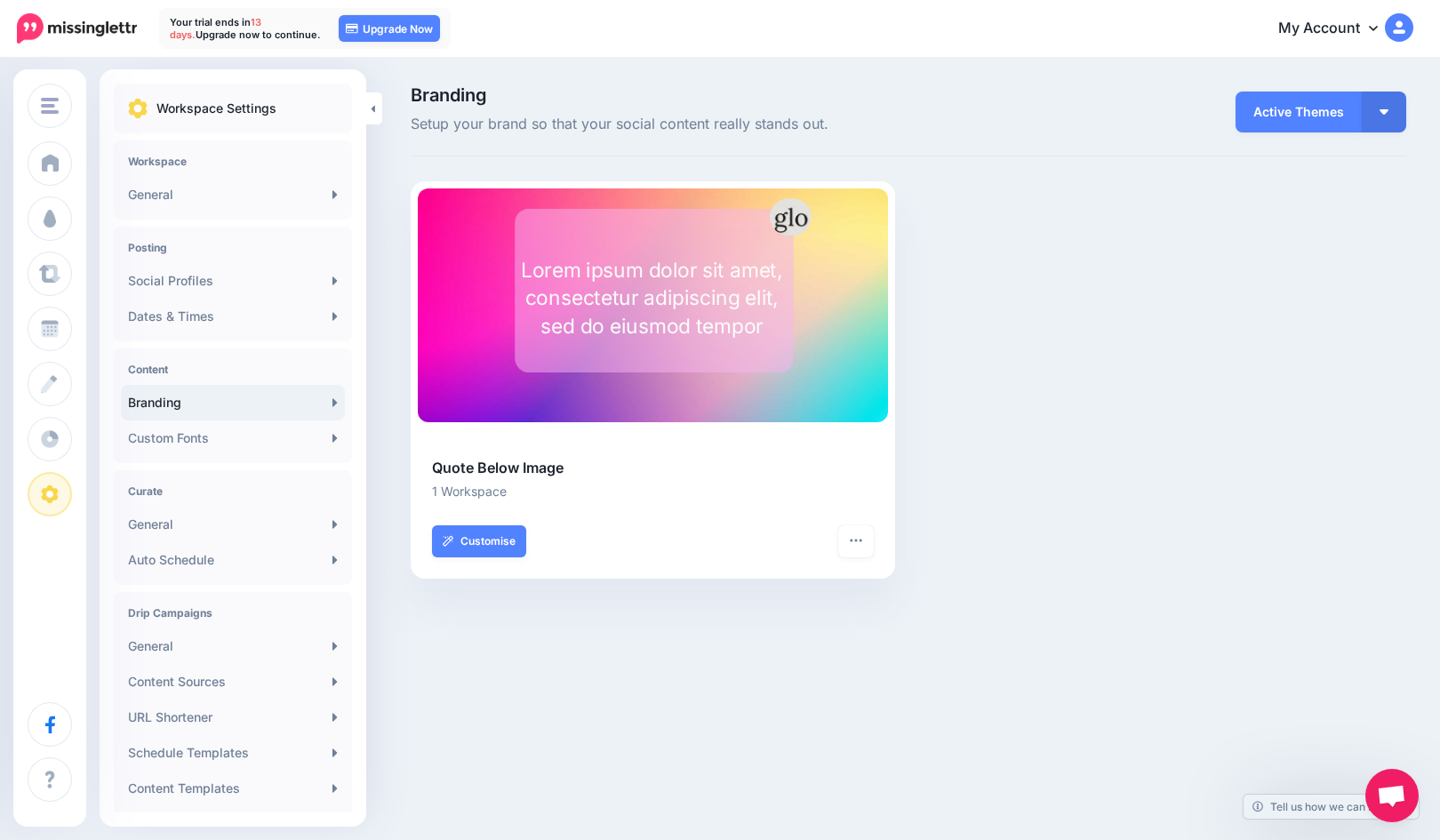
click at [211, 183] on link "General" at bounding box center [233, 195] width 224 height 36
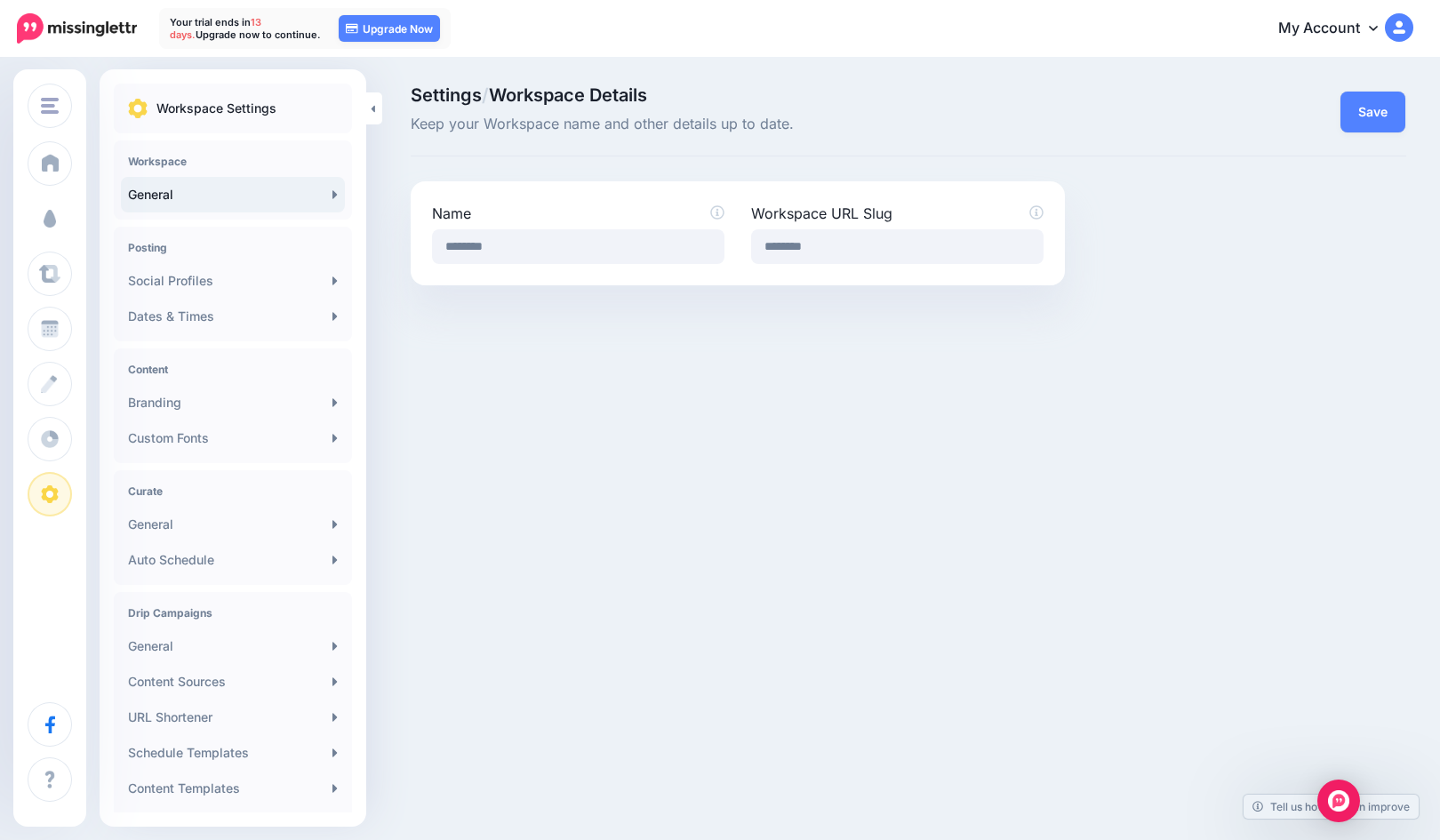
click at [122, 221] on span "Campaigns" at bounding box center [105, 218] width 69 height 15
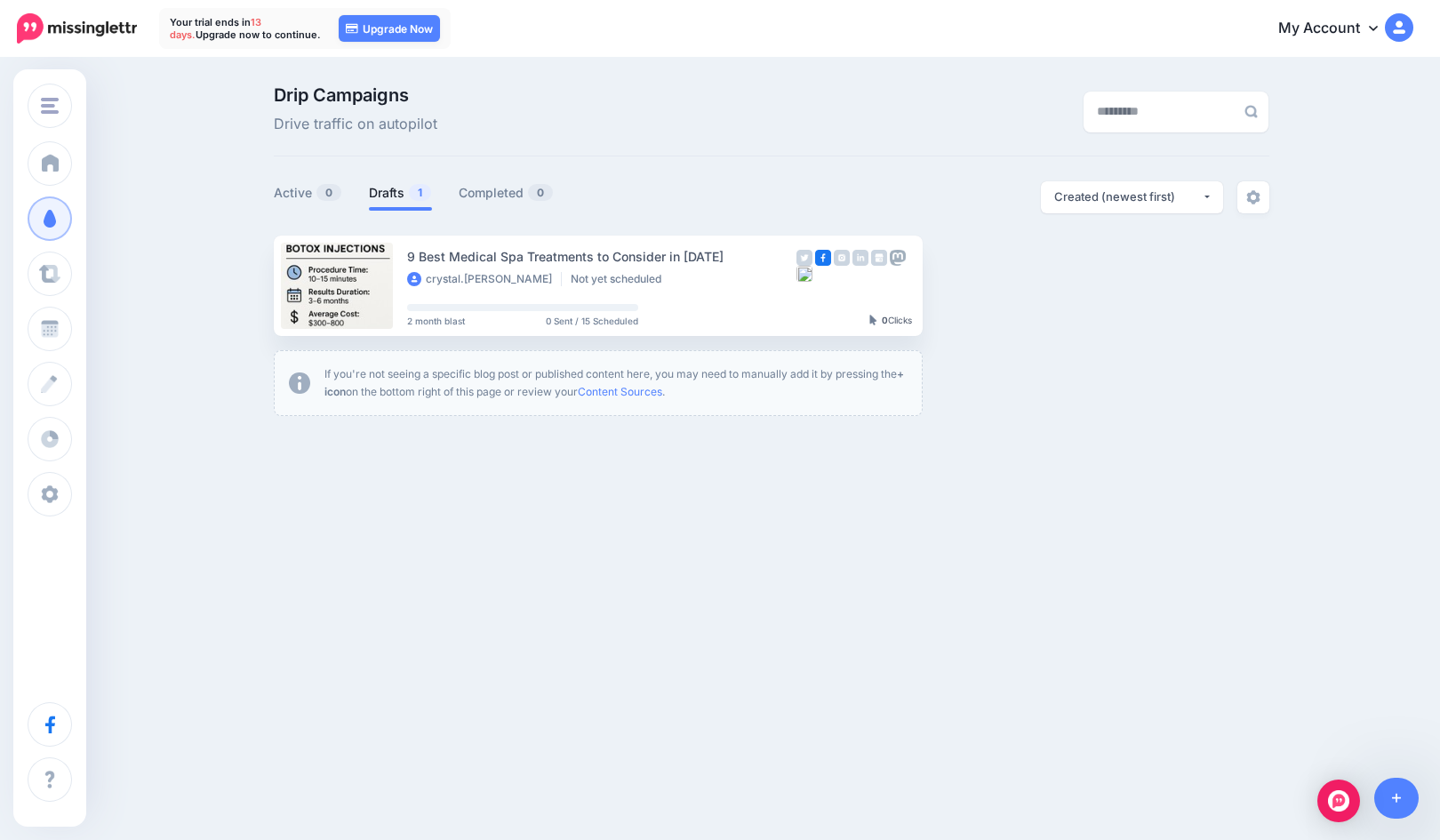
click at [1072, 286] on button "button" at bounding box center [1079, 285] width 32 height 32
click at [956, 532] on link "Delete Campaign" at bounding box center [983, 539] width 207 height 35
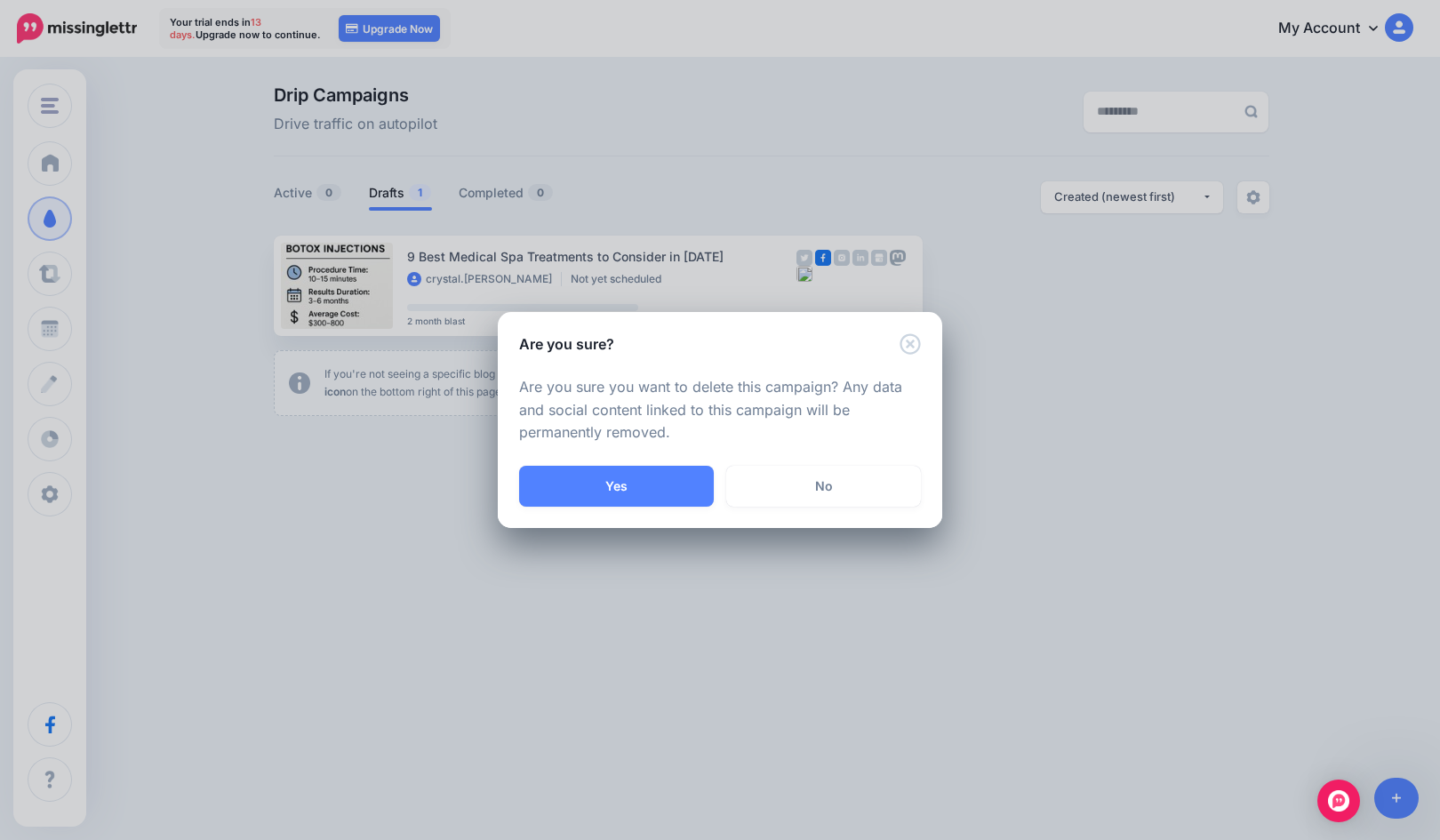
click at [640, 484] on button "Yes" at bounding box center [616, 486] width 195 height 41
